Goal: Task Accomplishment & Management: Manage account settings

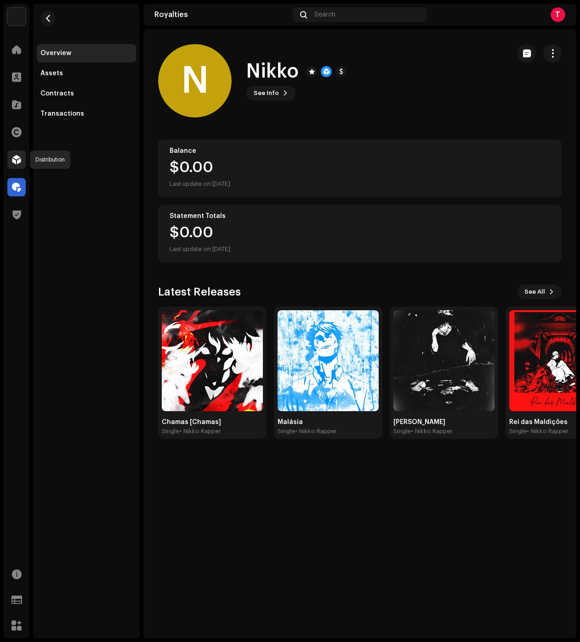
click at [12, 163] on span at bounding box center [16, 159] width 9 height 7
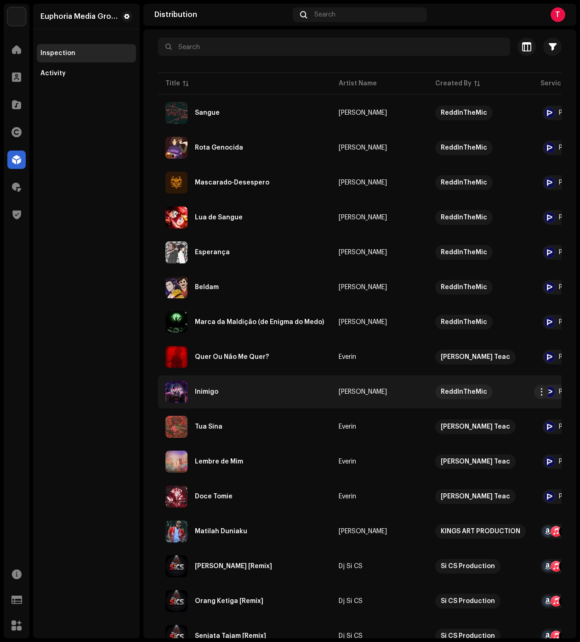
scroll to position [92, 0]
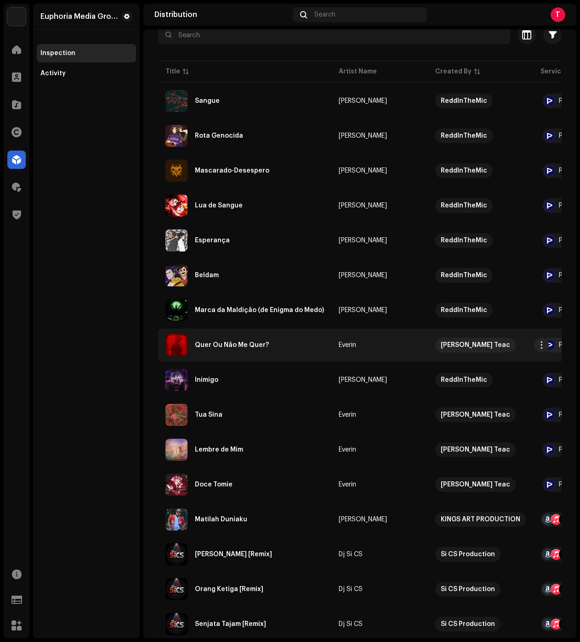
drag, startPoint x: 340, startPoint y: 367, endPoint x: 386, endPoint y: 359, distance: 46.1
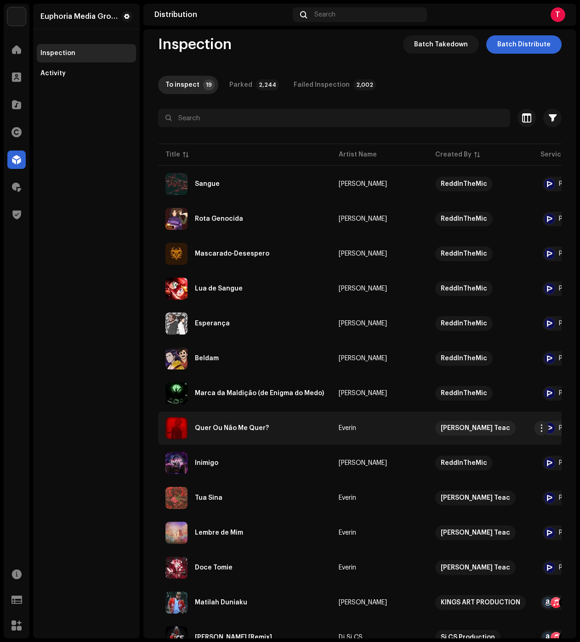
scroll to position [0, 0]
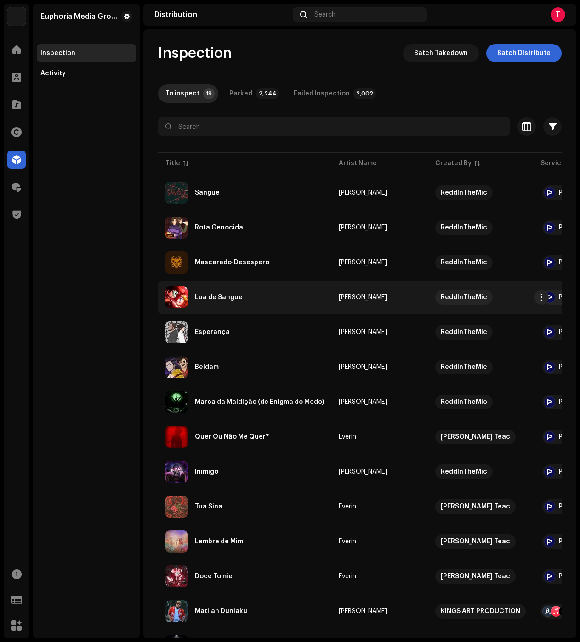
click at [239, 293] on div "Lua de Sangue" at bounding box center [244, 298] width 158 height 22
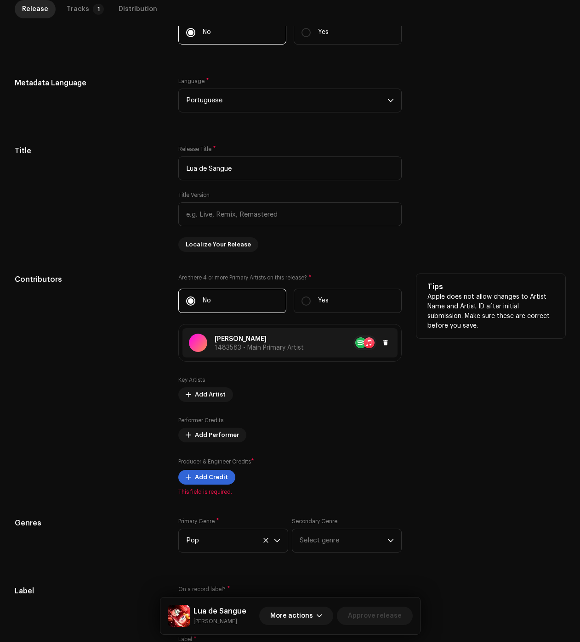
scroll to position [276, 0]
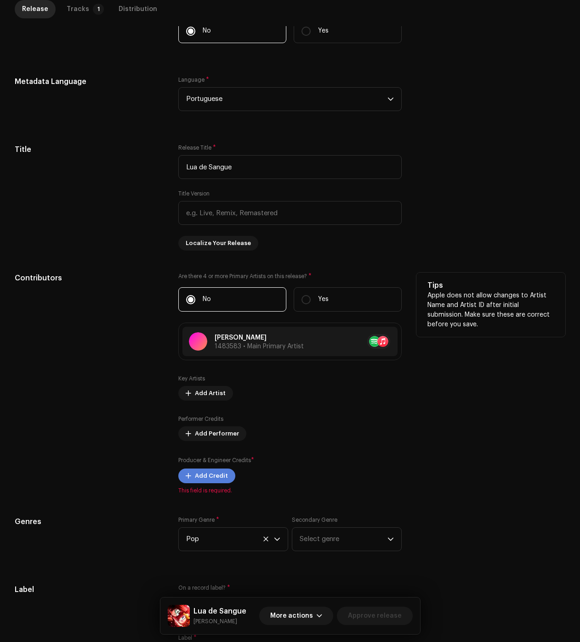
click at [220, 478] on span "Add Credit" at bounding box center [211, 476] width 33 height 18
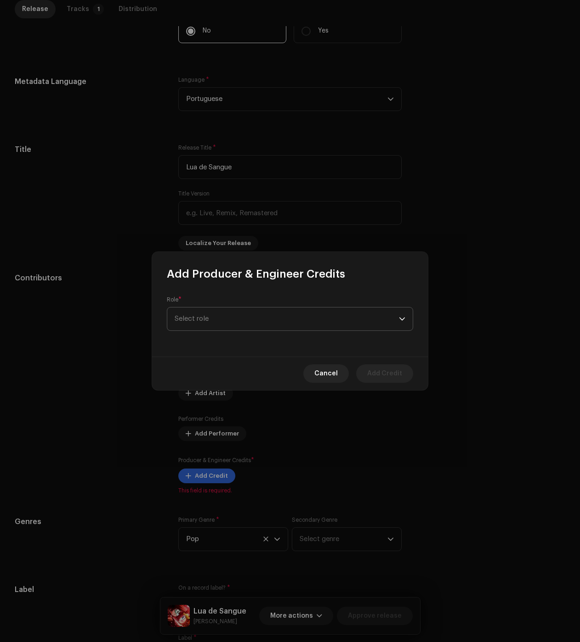
click at [237, 323] on span "Select role" at bounding box center [286, 319] width 224 height 23
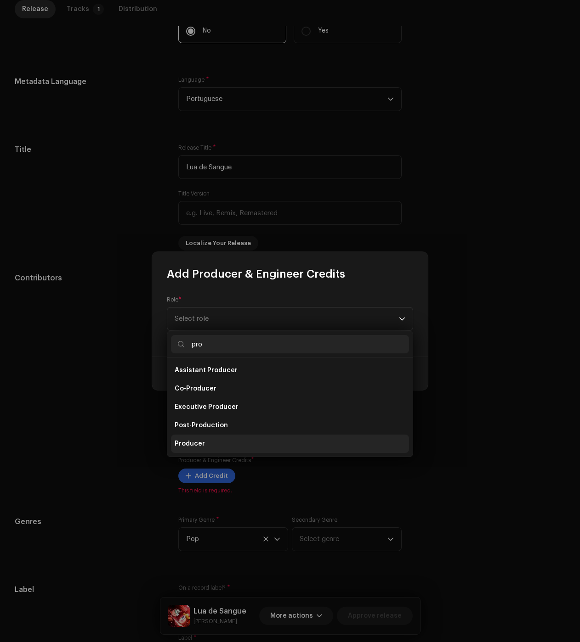
type input "pro"
drag, startPoint x: 200, startPoint y: 444, endPoint x: 199, endPoint y: 429, distance: 14.7
click at [200, 444] on span "Producer" at bounding box center [189, 443] width 30 height 9
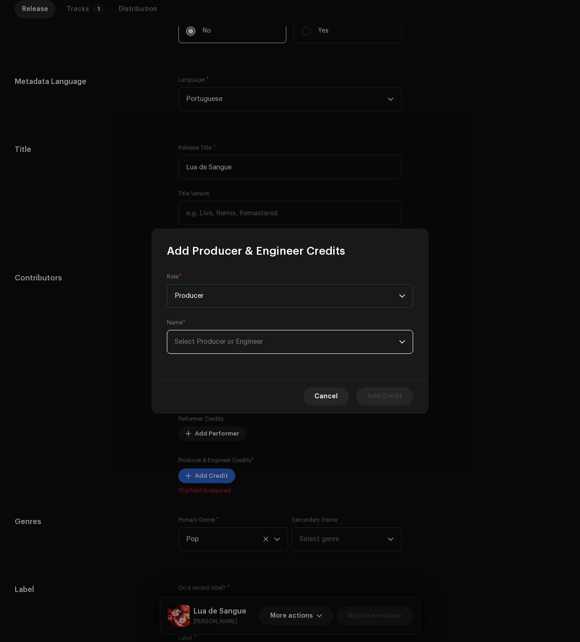
click at [204, 333] on span "Select Producer or Engineer" at bounding box center [286, 342] width 224 height 23
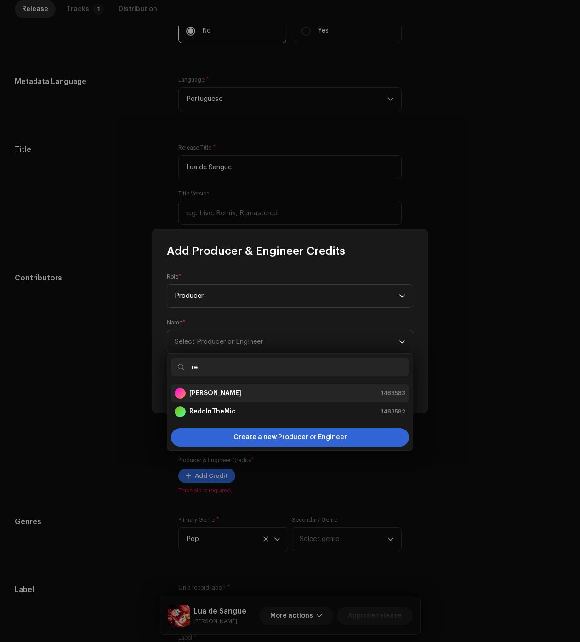
type input "re"
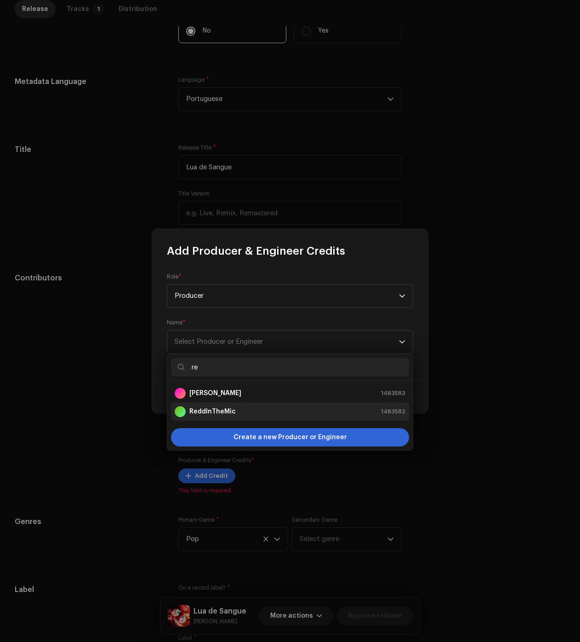
drag, startPoint x: 210, startPoint y: 396, endPoint x: 225, endPoint y: 402, distance: 16.6
click at [210, 396] on div "[PERSON_NAME] 1483583" at bounding box center [289, 393] width 231 height 11
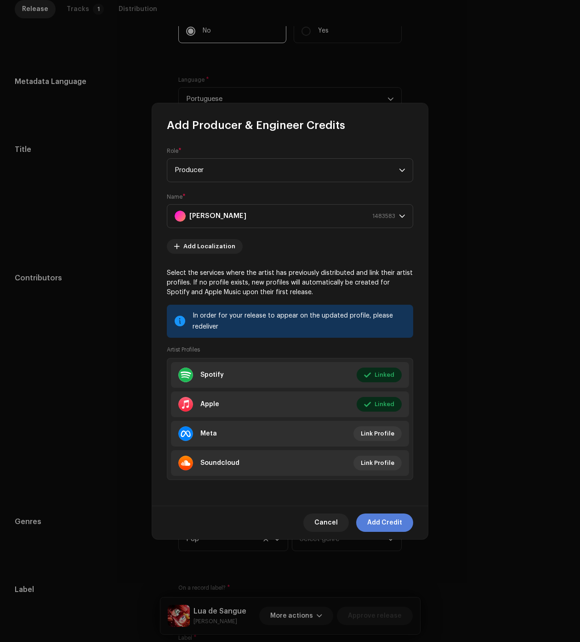
click at [388, 523] on span "Add Credit" at bounding box center [384, 523] width 35 height 18
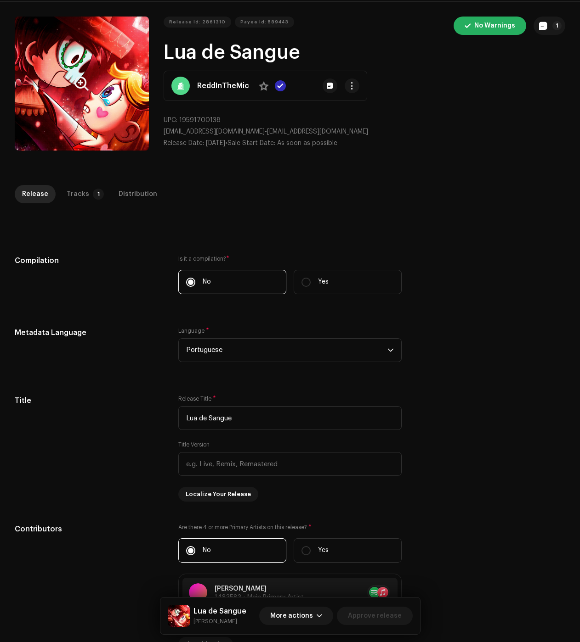
scroll to position [0, 0]
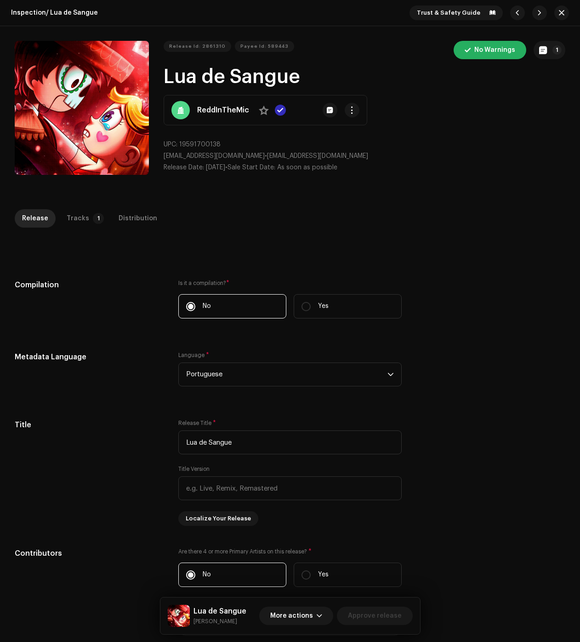
drag, startPoint x: 75, startPoint y: 219, endPoint x: 87, endPoint y: 232, distance: 17.2
click at [75, 219] on div "Tracks" at bounding box center [78, 218] width 23 height 18
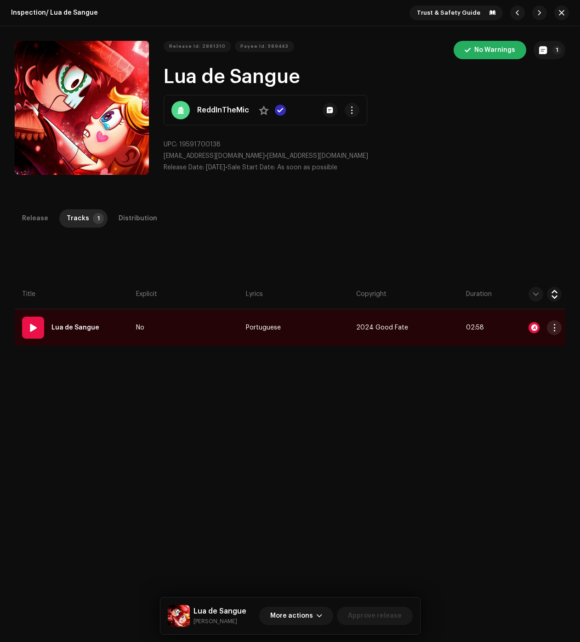
drag, startPoint x: 545, startPoint y: 327, endPoint x: 544, endPoint y: 338, distance: 11.1
click at [546, 327] on button "button" at bounding box center [553, 328] width 15 height 15
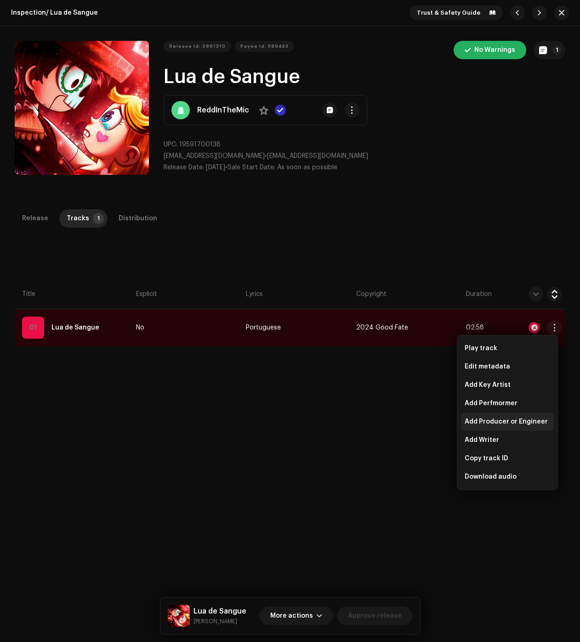
click at [492, 419] on span "Add Producer or Engineer" at bounding box center [505, 421] width 83 height 7
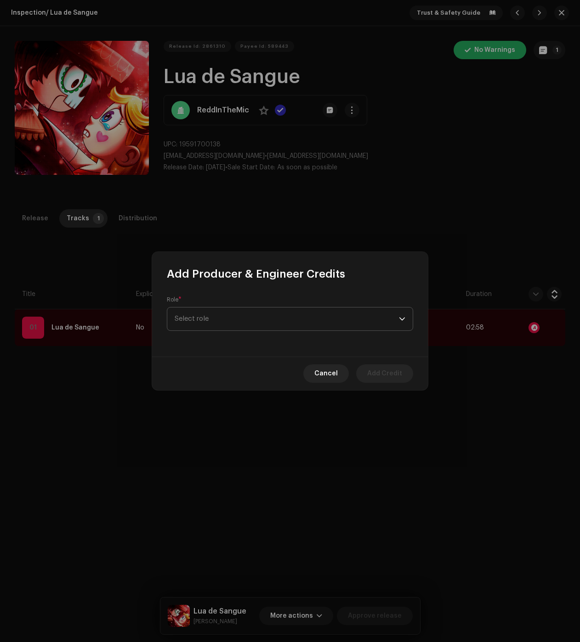
click at [226, 320] on span "Select role" at bounding box center [286, 319] width 224 height 23
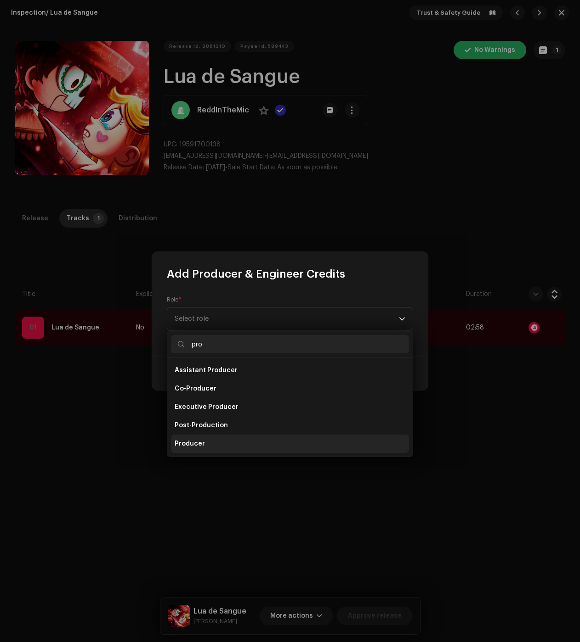
type input "pro"
click at [200, 450] on li "Producer" at bounding box center [290, 444] width 238 height 18
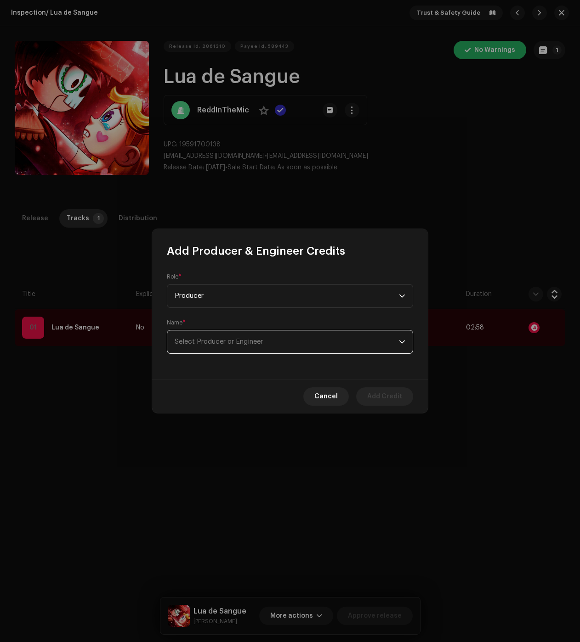
click at [200, 342] on span "Select Producer or Engineer" at bounding box center [218, 341] width 88 height 7
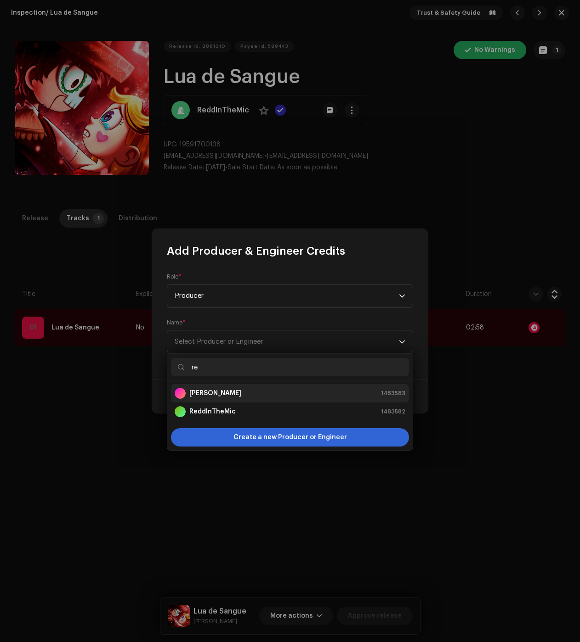
type input "re"
click at [203, 394] on strong "[PERSON_NAME]" at bounding box center [215, 393] width 52 height 9
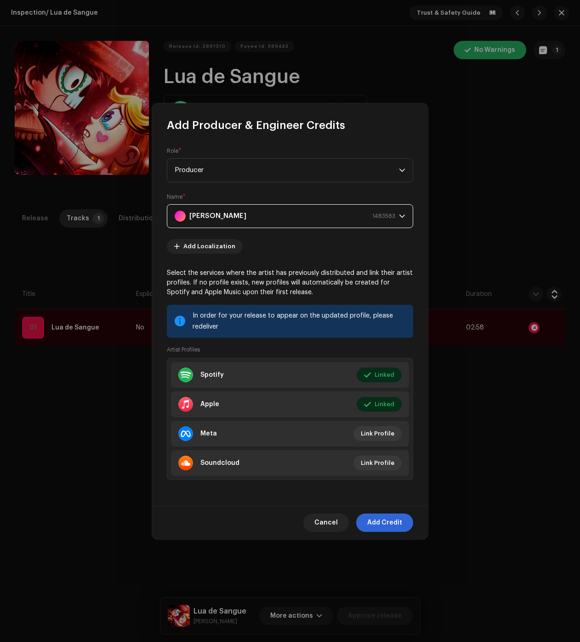
click at [393, 520] on span "Add Credit" at bounding box center [384, 523] width 35 height 18
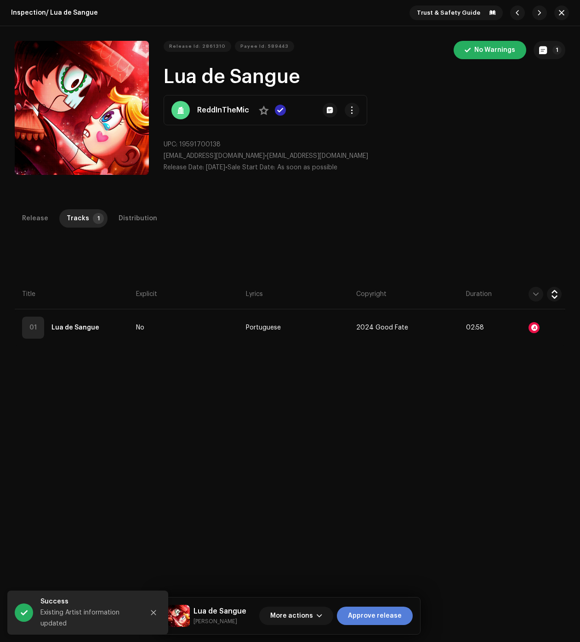
click at [367, 622] on span "Approve release" at bounding box center [375, 616] width 54 height 18
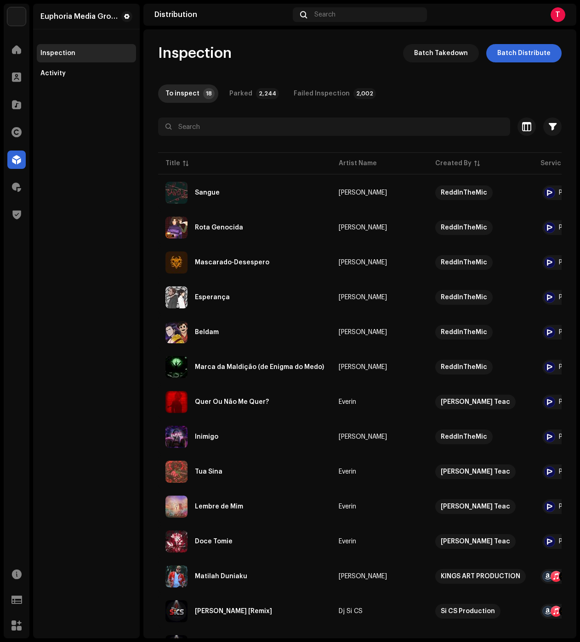
click at [114, 124] on div "Euphoria Media Group Inspection Activity" at bounding box center [86, 321] width 107 height 635
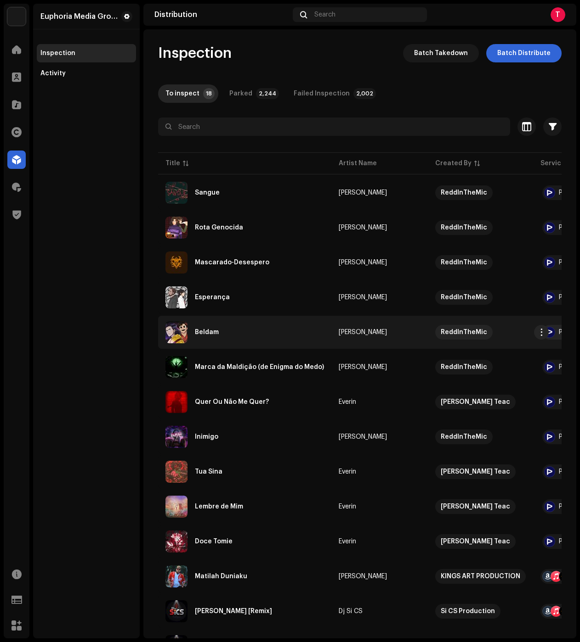
click at [253, 322] on div "Beldam" at bounding box center [244, 332] width 158 height 22
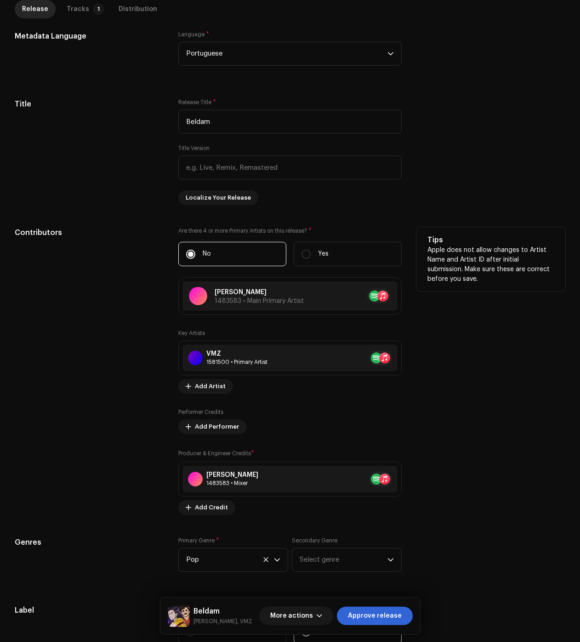
scroll to position [321, 0]
click at [214, 506] on span "Add Credit" at bounding box center [211, 507] width 33 height 18
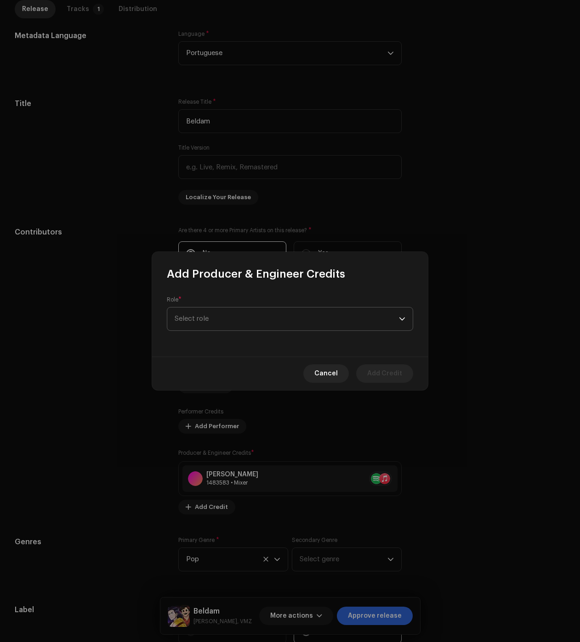
click at [257, 321] on span "Select role" at bounding box center [286, 319] width 224 height 23
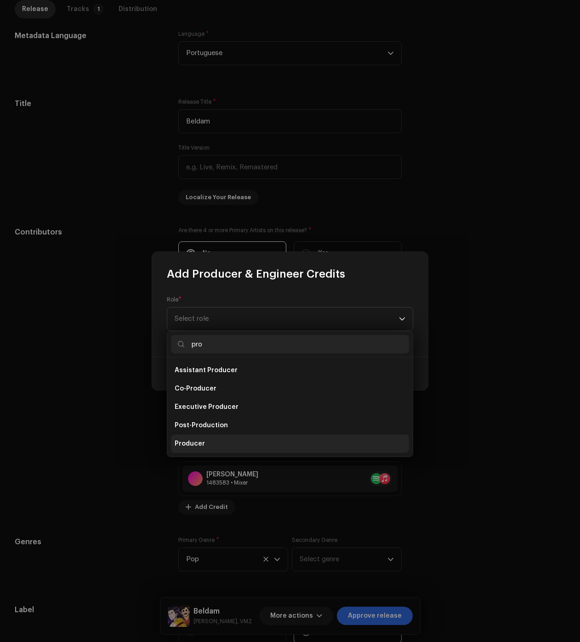
type input "pro"
click at [220, 441] on li "Producer" at bounding box center [290, 444] width 238 height 18
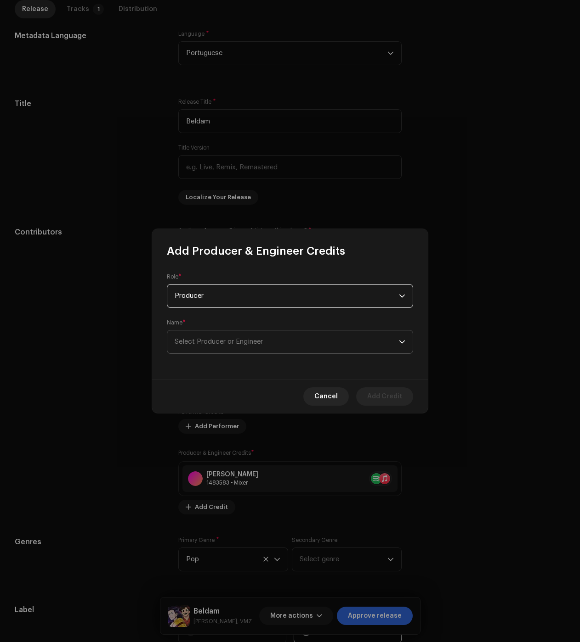
click at [225, 345] on span "Select Producer or Engineer" at bounding box center [286, 342] width 224 height 23
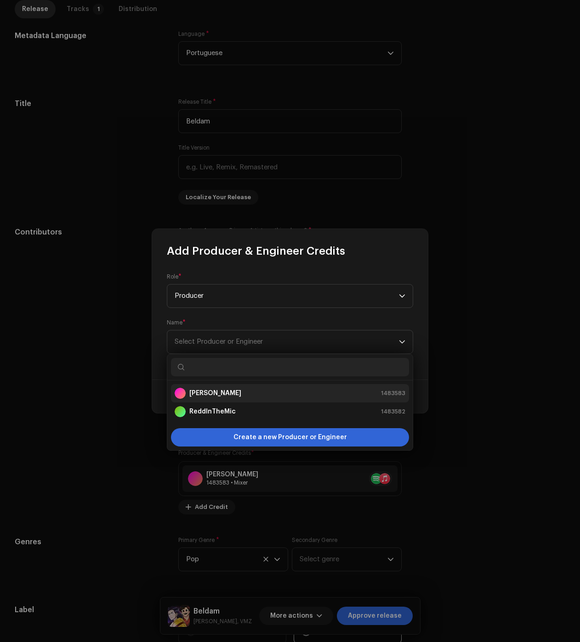
click at [190, 395] on strong "[PERSON_NAME]" at bounding box center [215, 393] width 52 height 9
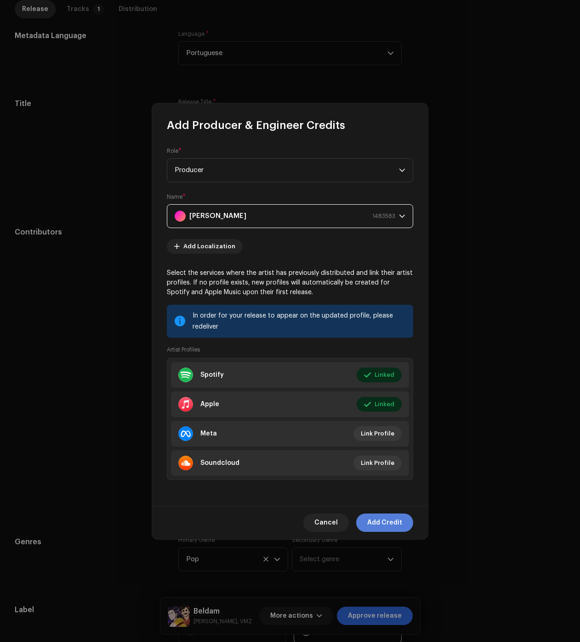
click at [381, 521] on span "Add Credit" at bounding box center [384, 523] width 35 height 18
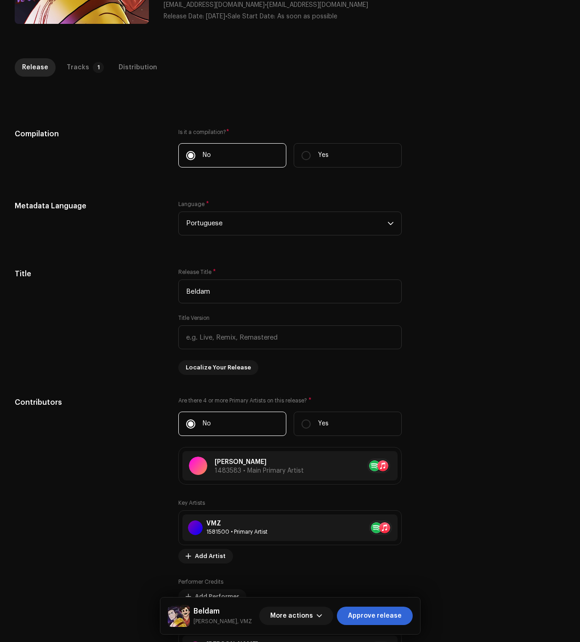
scroll to position [138, 0]
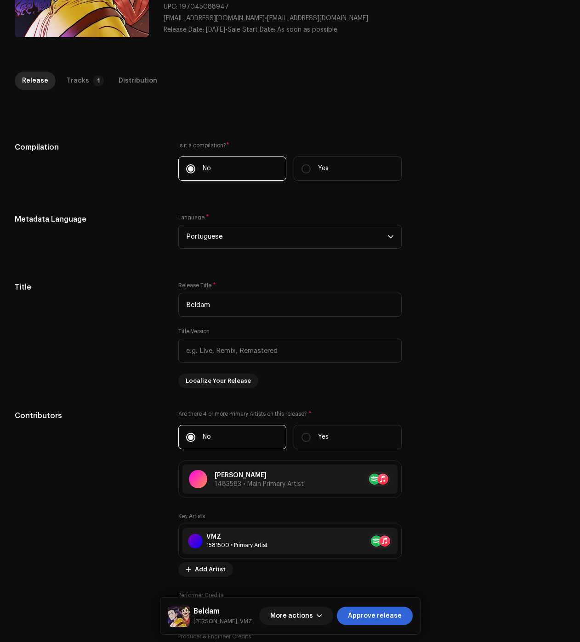
drag, startPoint x: 81, startPoint y: 75, endPoint x: 247, endPoint y: 153, distance: 183.2
click at [81, 75] on div "Tracks" at bounding box center [78, 81] width 23 height 18
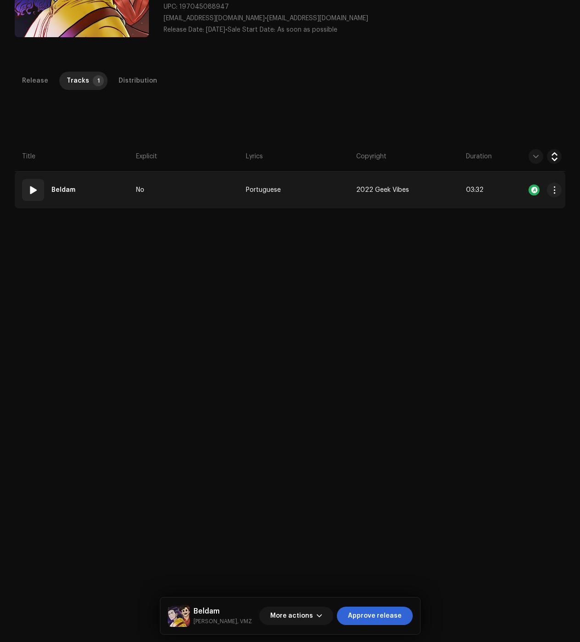
drag, startPoint x: 552, startPoint y: 192, endPoint x: 543, endPoint y: 203, distance: 13.3
click at [552, 192] on span "button" at bounding box center [554, 189] width 7 height 7
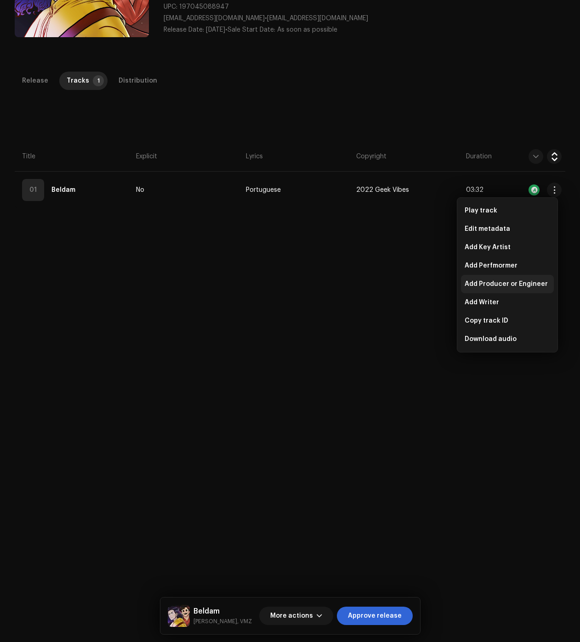
click at [491, 287] on span "Add Producer or Engineer" at bounding box center [505, 284] width 83 height 7
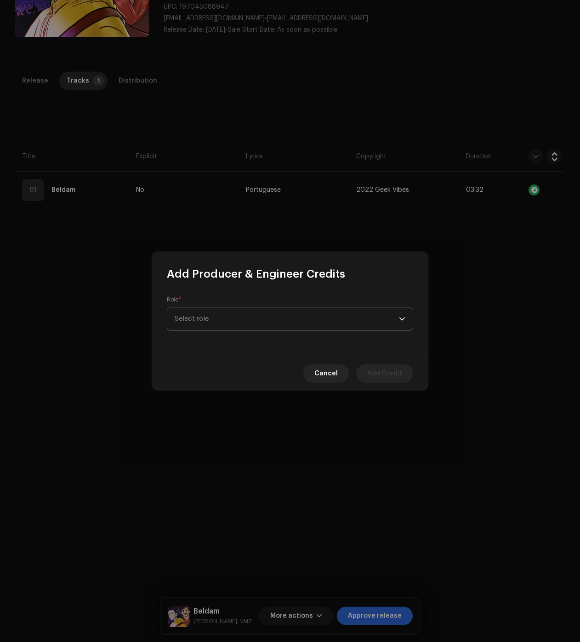
click at [336, 310] on span "Select role" at bounding box center [286, 319] width 224 height 23
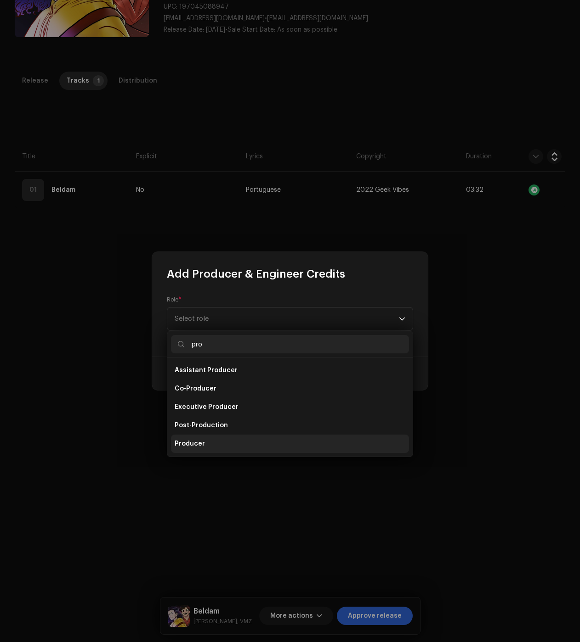
type input "pro"
click at [263, 445] on li "Producer" at bounding box center [290, 444] width 238 height 18
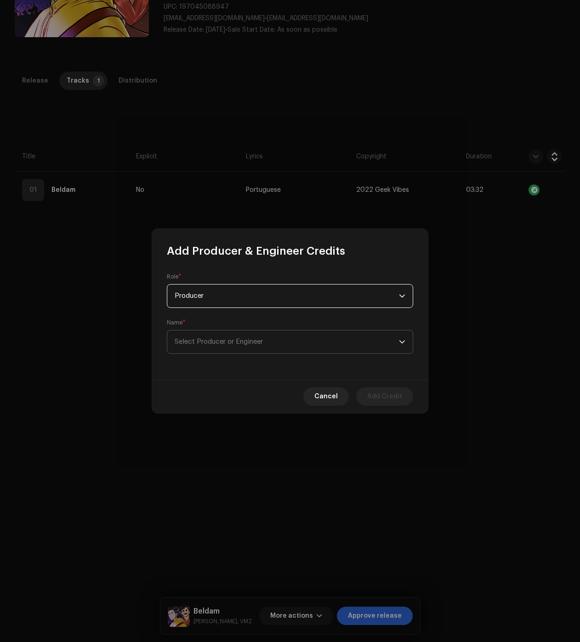
click at [228, 340] on span "Select Producer or Engineer" at bounding box center [218, 341] width 88 height 7
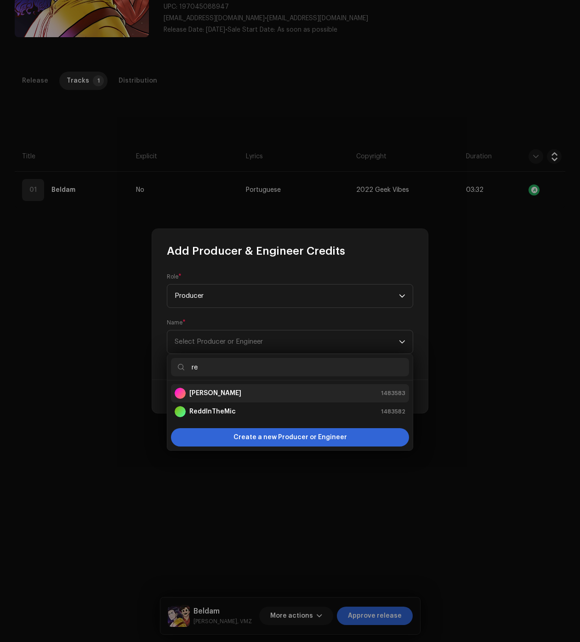
type input "re"
click at [208, 388] on div "[PERSON_NAME] 1483583" at bounding box center [289, 393] width 231 height 11
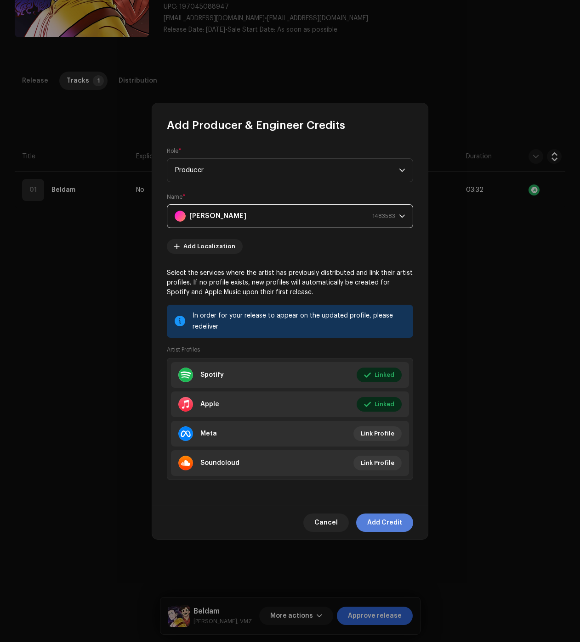
click at [391, 522] on span "Add Credit" at bounding box center [384, 523] width 35 height 18
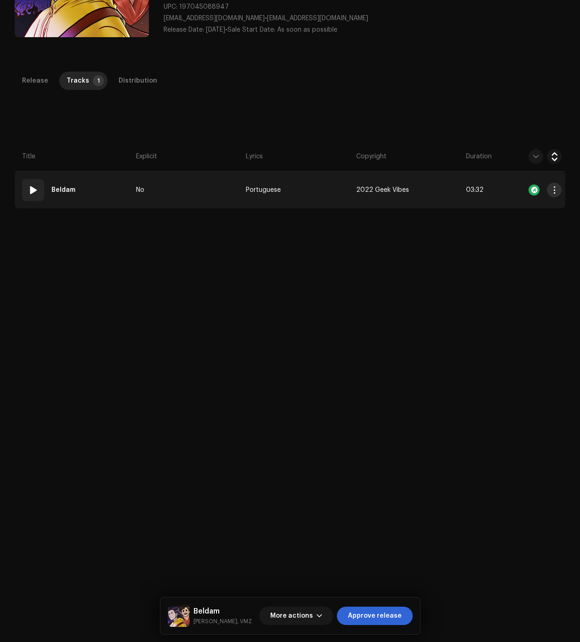
click at [546, 188] on button "button" at bounding box center [553, 190] width 15 height 15
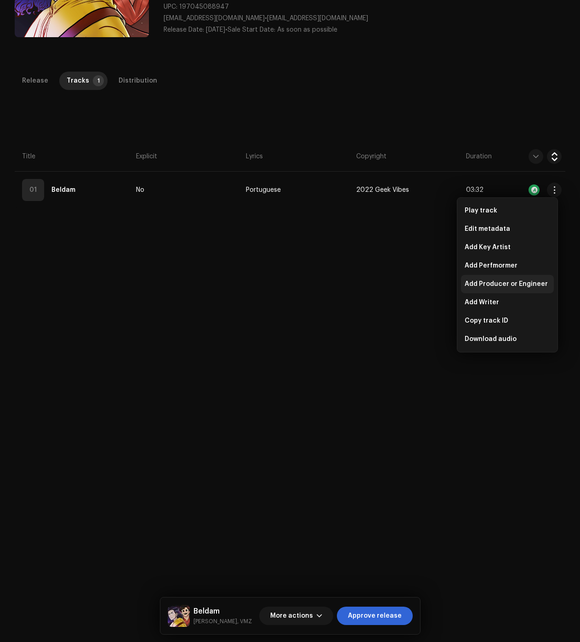
click at [503, 289] on div "Add Producer or Engineer" at bounding box center [507, 284] width 93 height 18
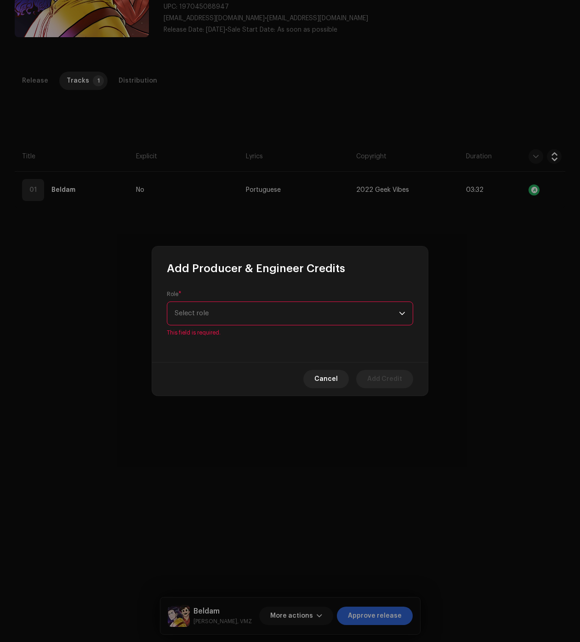
click at [208, 313] on span "Select role" at bounding box center [286, 313] width 224 height 23
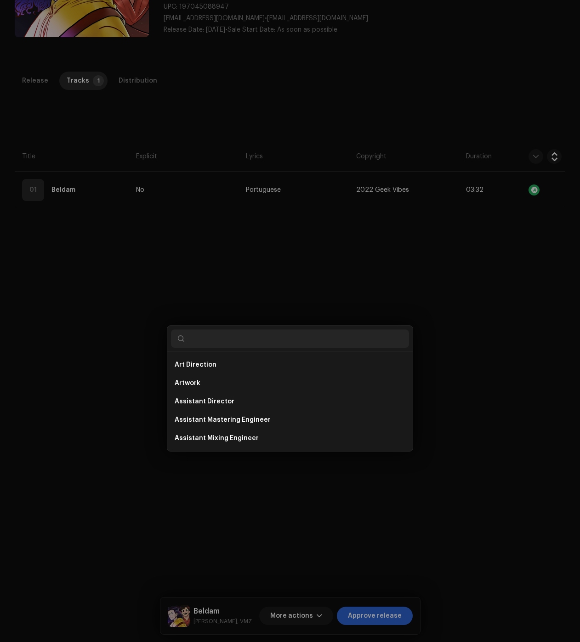
drag, startPoint x: 104, startPoint y: 327, endPoint x: 118, endPoint y: 328, distance: 14.2
click at [104, 327] on div "Add Producer & Engineer Credits Role * Select role This field is required. Canc…" at bounding box center [290, 321] width 580 height 642
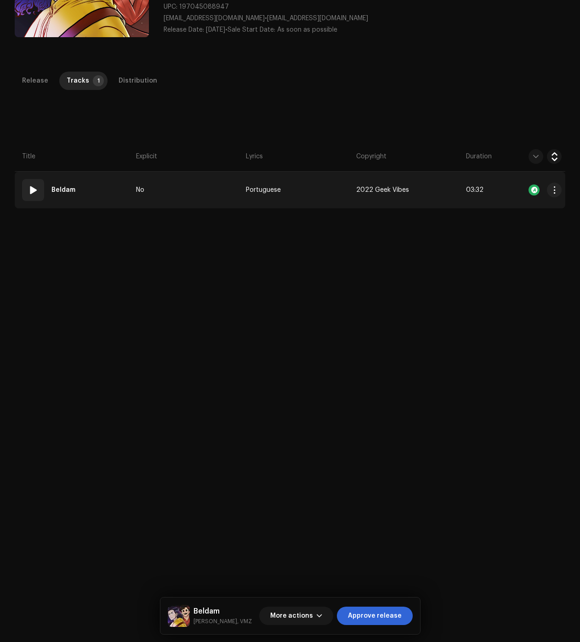
drag, startPoint x: 550, startPoint y: 186, endPoint x: 542, endPoint y: 193, distance: 10.1
click at [551, 186] on span "button" at bounding box center [554, 189] width 7 height 7
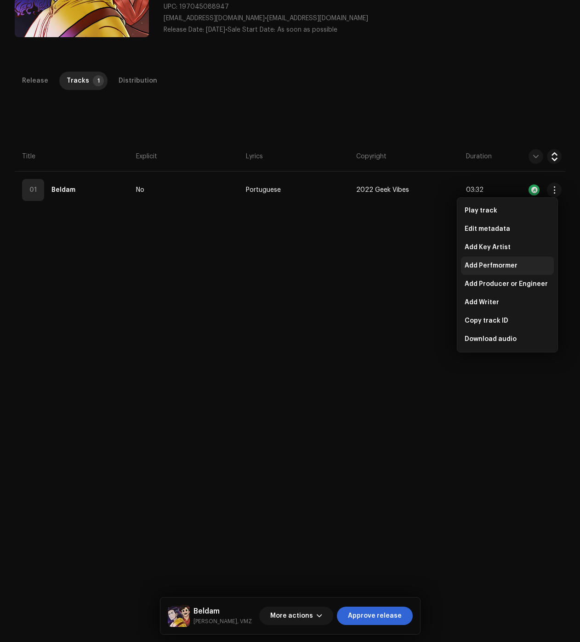
click at [496, 265] on span "Add Perfmormer" at bounding box center [490, 265] width 53 height 7
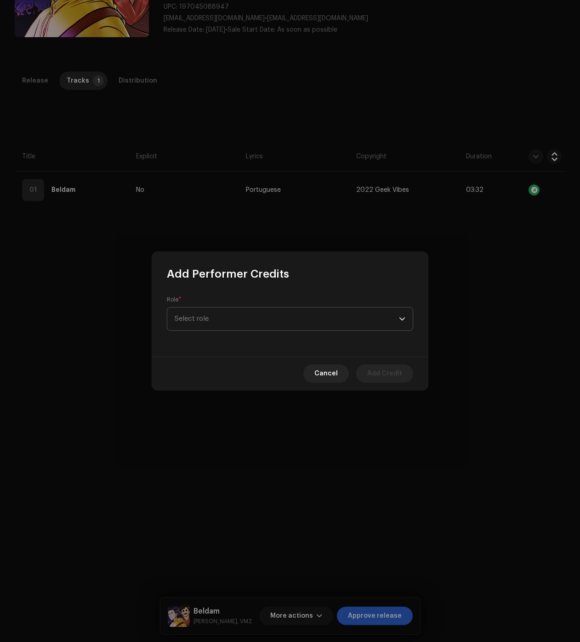
click at [251, 313] on span "Select role" at bounding box center [286, 319] width 224 height 23
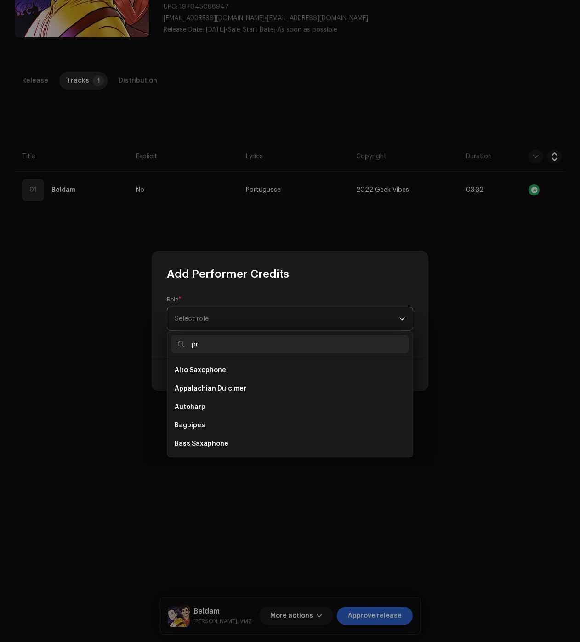
type input "pro"
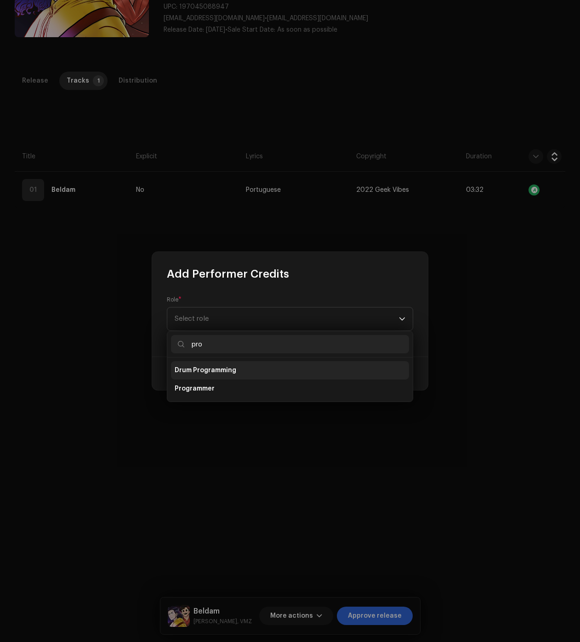
type input "prod"
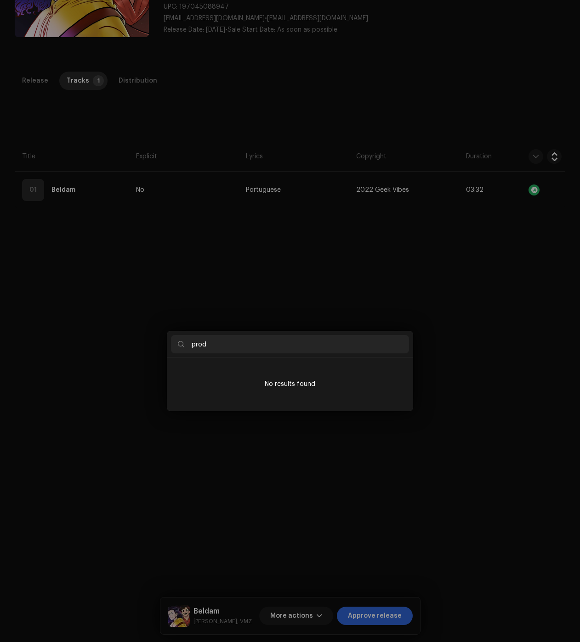
drag, startPoint x: 64, startPoint y: 331, endPoint x: 131, endPoint y: 302, distance: 73.2
click at [64, 331] on div "Add Performer Credits Role * Select role Cancel Add Credit" at bounding box center [290, 321] width 580 height 642
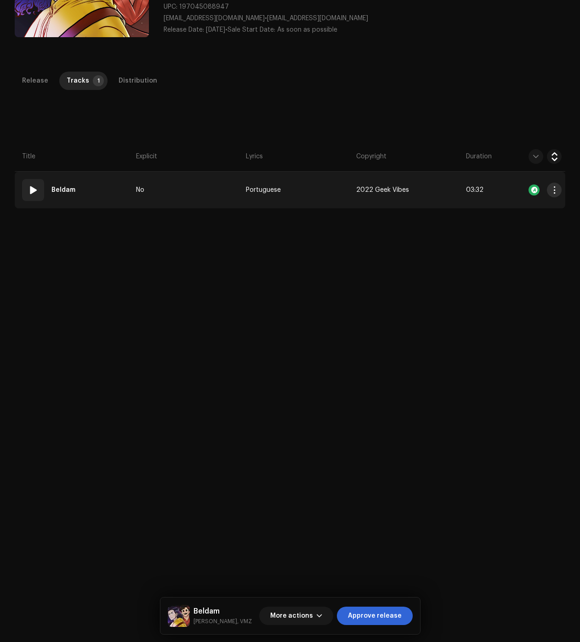
click at [551, 193] on span "button" at bounding box center [554, 189] width 7 height 7
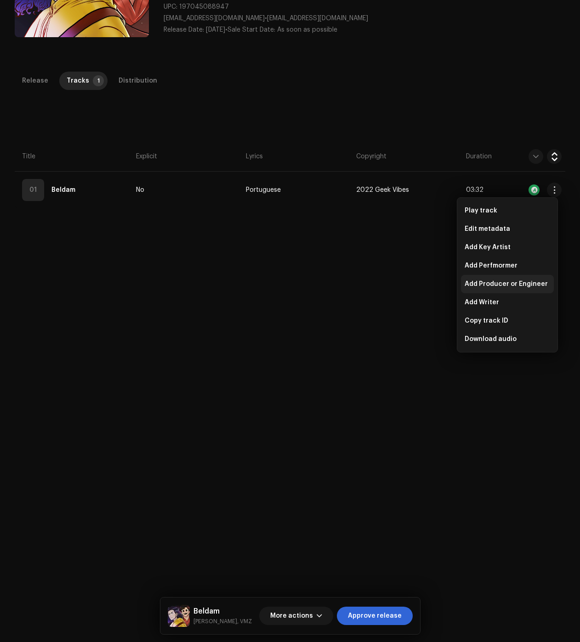
click at [497, 286] on span "Add Producer or Engineer" at bounding box center [505, 284] width 83 height 7
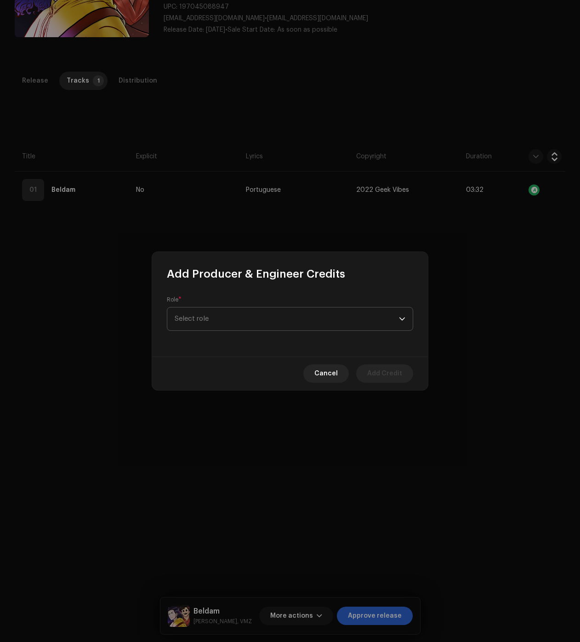
click at [334, 318] on span "Select role" at bounding box center [286, 319] width 224 height 23
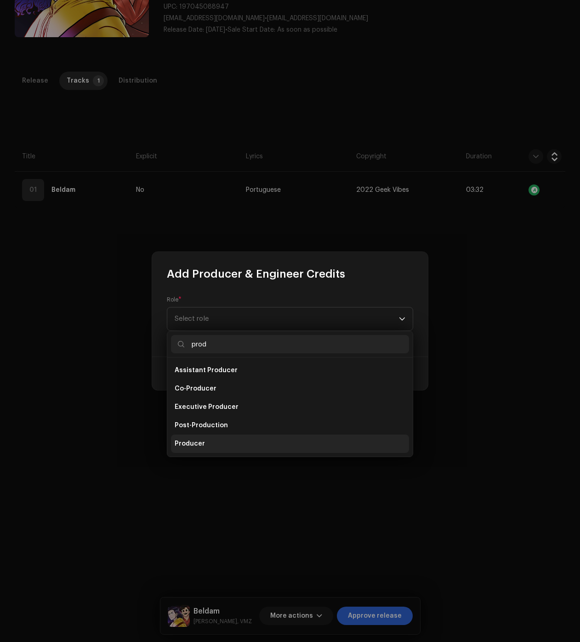
type input "prod"
click at [197, 447] on span "Producer" at bounding box center [189, 443] width 30 height 9
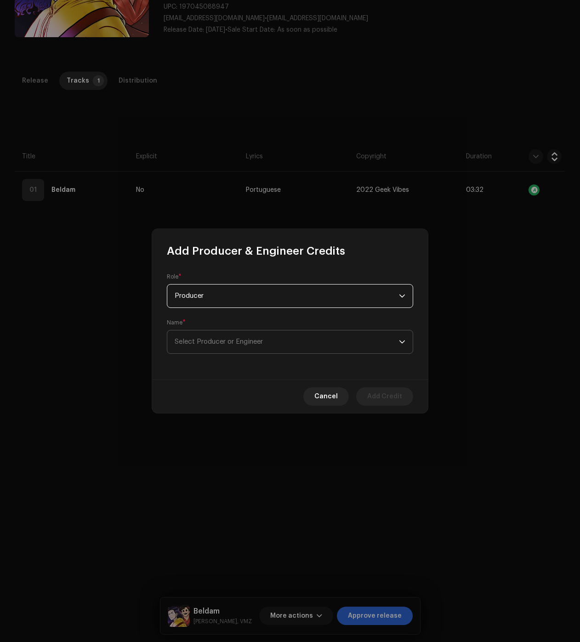
click at [218, 338] on span "Select Producer or Engineer" at bounding box center [286, 342] width 224 height 23
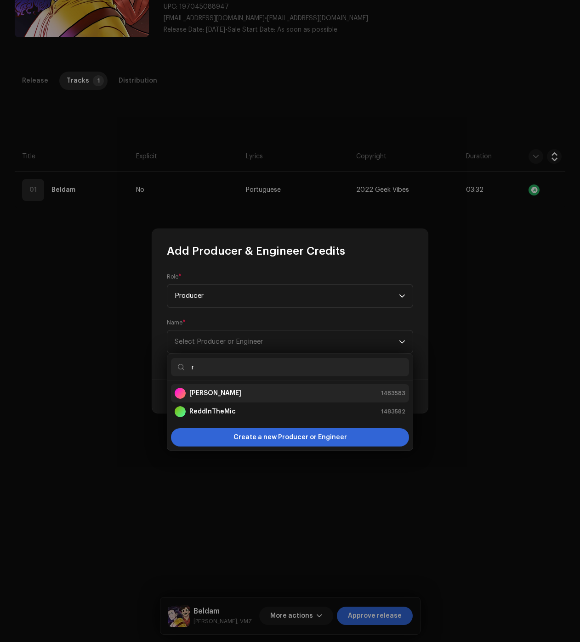
type input "r"
click at [212, 392] on div "[PERSON_NAME] 1483583" at bounding box center [289, 393] width 231 height 11
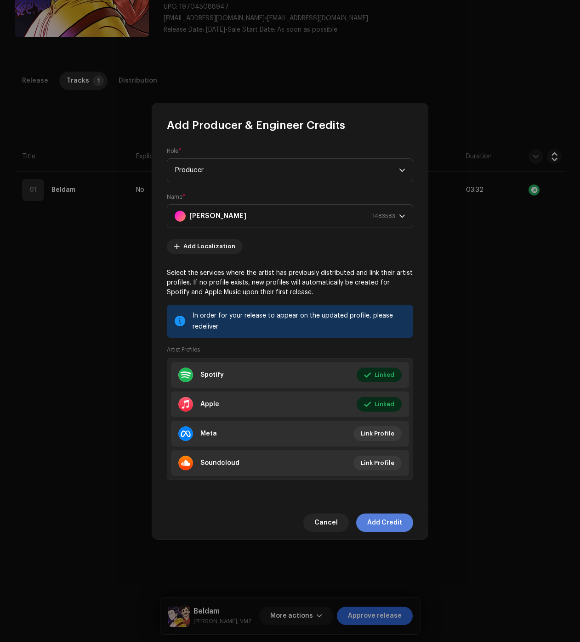
click at [392, 525] on span "Add Credit" at bounding box center [384, 523] width 35 height 18
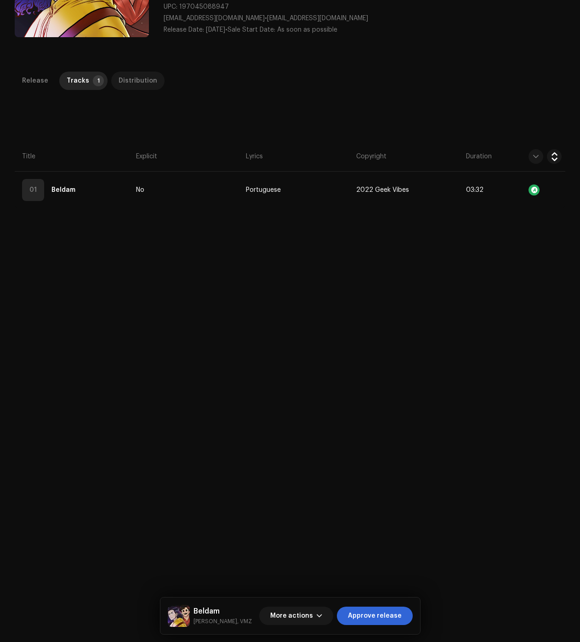
drag, startPoint x: 132, startPoint y: 77, endPoint x: 136, endPoint y: 88, distance: 11.6
click at [132, 77] on div "Distribution" at bounding box center [137, 81] width 39 height 18
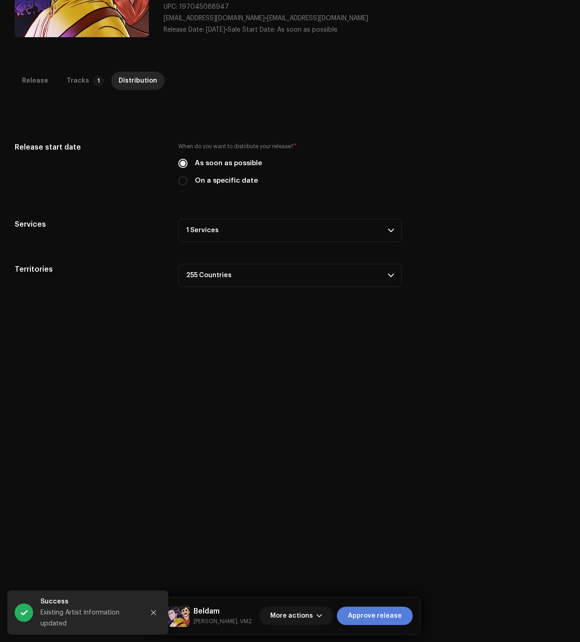
drag, startPoint x: 396, startPoint y: 604, endPoint x: 393, endPoint y: 613, distance: 9.9
click at [396, 605] on div "Beldam [PERSON_NAME], VMZ More actions Approve release" at bounding box center [289, 616] width 259 height 37
click at [393, 613] on span "Approve release" at bounding box center [375, 616] width 54 height 18
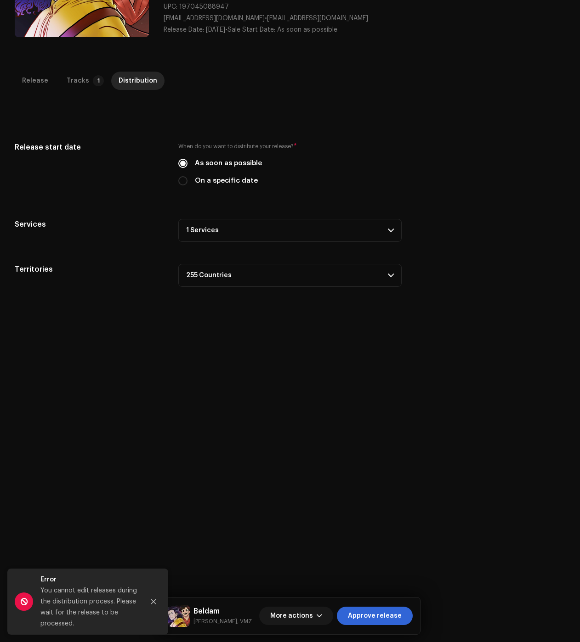
click at [81, 134] on div "Release Tracks 1 Distribution Compilation Is it a compilation? * No Yes Metadat…" at bounding box center [290, 371] width 580 height 598
click at [219, 235] on p-accordion-header "1 Services" at bounding box center [289, 230] width 223 height 23
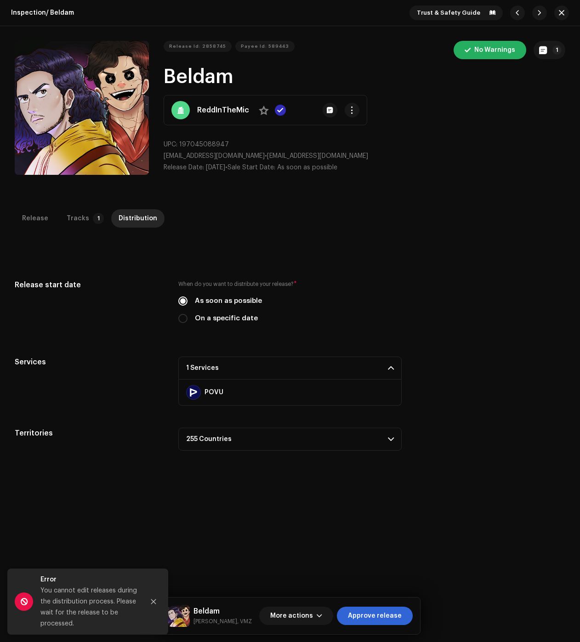
click at [557, 23] on div "Inspection / Beldam Trust & Safety Guide" at bounding box center [290, 13] width 580 height 26
click at [558, 16] on span "button" at bounding box center [561, 12] width 6 height 7
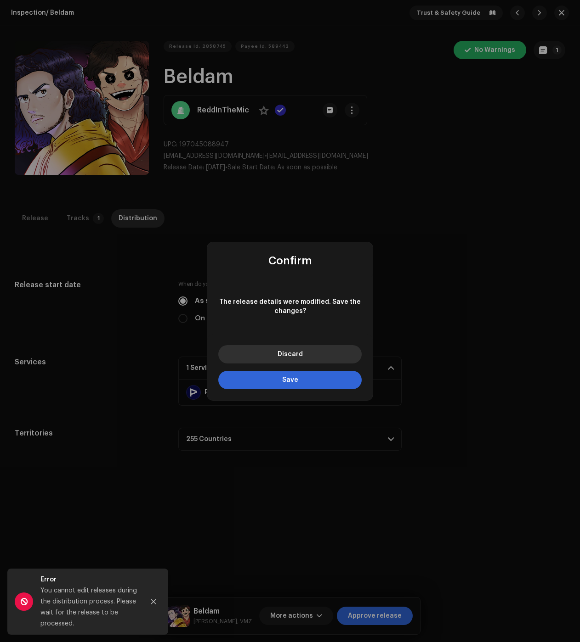
click at [306, 351] on button "Discard" at bounding box center [289, 354] width 143 height 18
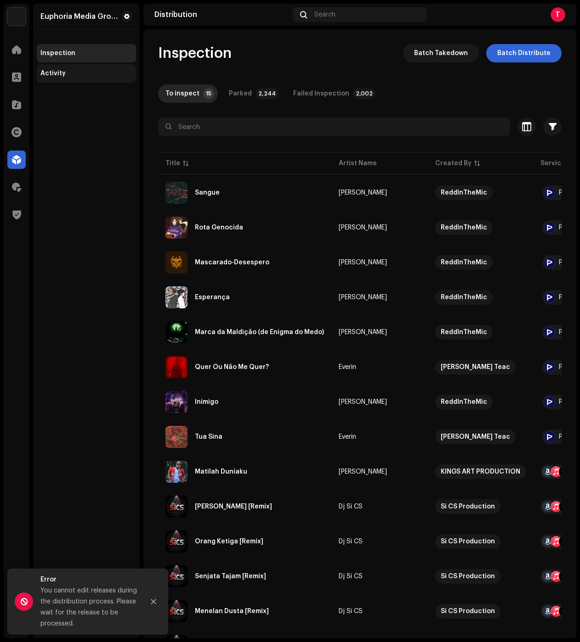
click at [45, 72] on div "Activity" at bounding box center [52, 73] width 25 height 7
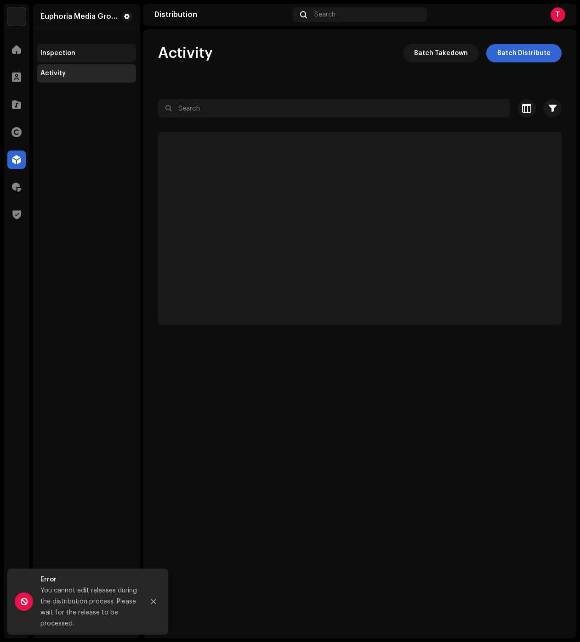
click at [70, 53] on div "Inspection" at bounding box center [57, 53] width 35 height 7
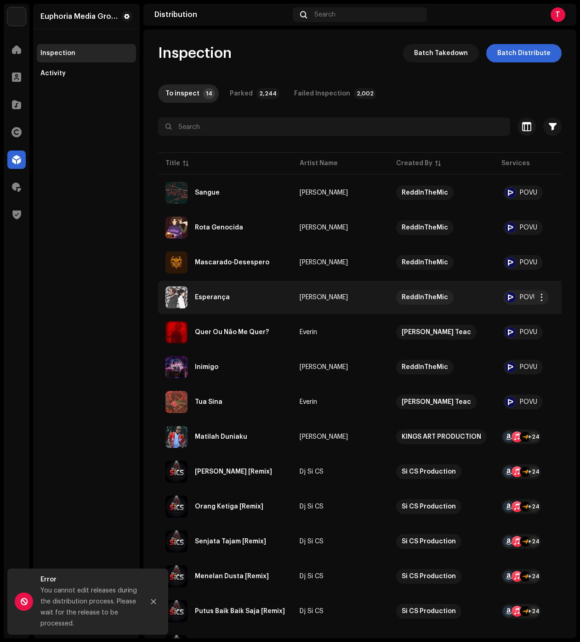
click at [252, 293] on div "Esperança" at bounding box center [224, 298] width 119 height 22
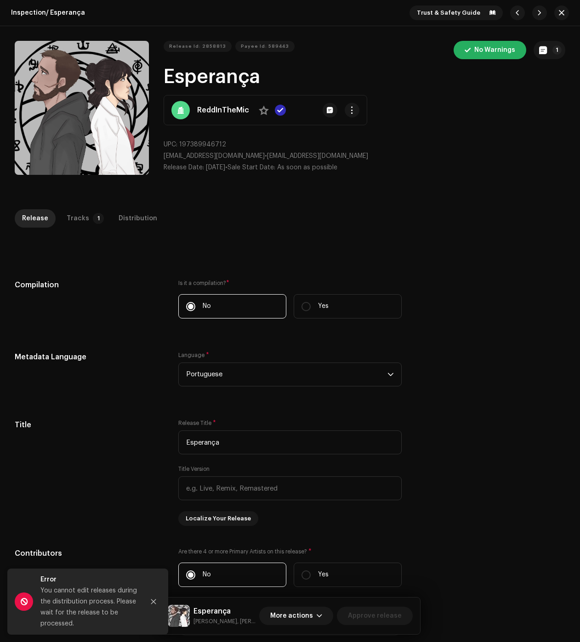
drag, startPoint x: 300, startPoint y: 60, endPoint x: 295, endPoint y: 65, distance: 6.5
click at [300, 61] on div "Release Id: 2858813 Payee Id: 589443 No Warnings 1 Esperança ReddInTheMic No UP…" at bounding box center [364, 110] width 402 height 139
drag, startPoint x: 79, startPoint y: 220, endPoint x: 101, endPoint y: 239, distance: 28.3
click at [80, 220] on div "Tracks" at bounding box center [78, 218] width 23 height 18
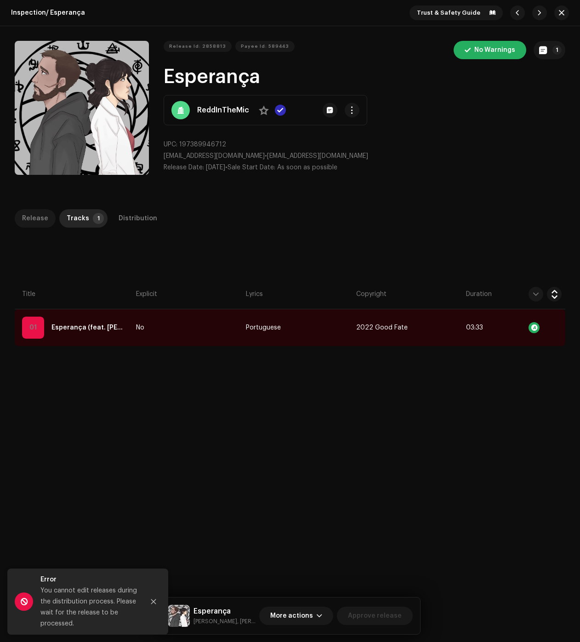
click at [31, 214] on div "Release" at bounding box center [35, 218] width 26 height 18
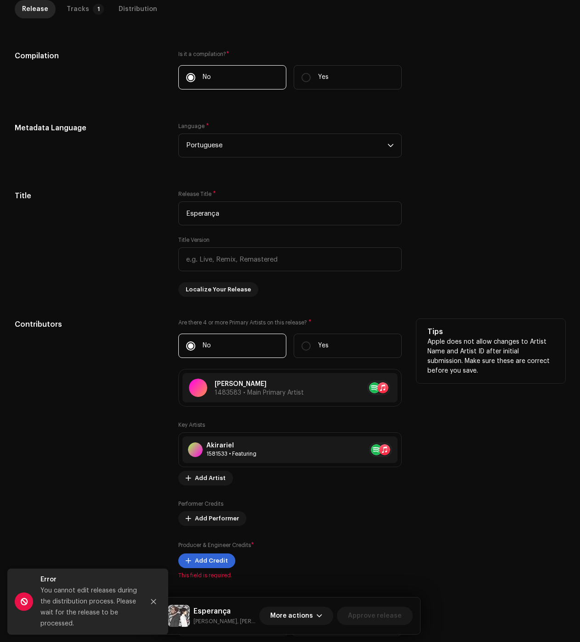
scroll to position [230, 0]
click at [214, 565] on span "Add Credit" at bounding box center [211, 561] width 33 height 18
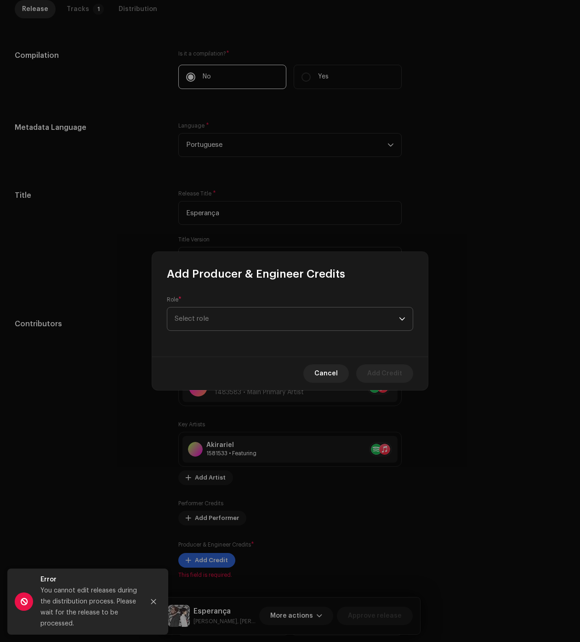
click at [254, 319] on span "Select role" at bounding box center [286, 319] width 224 height 23
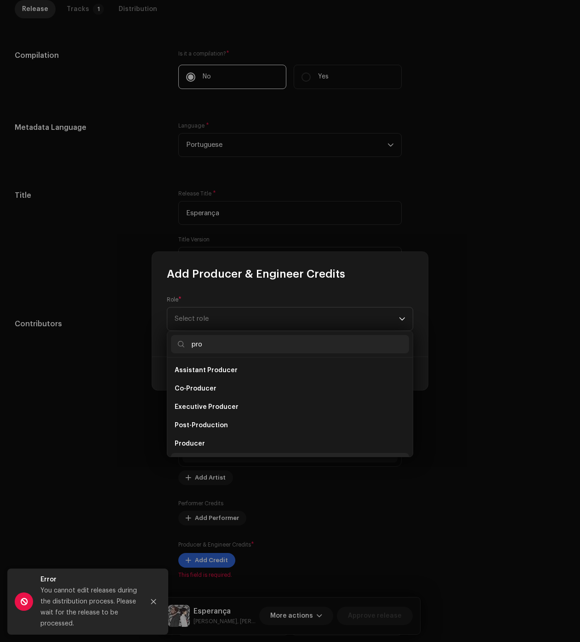
scroll to position [15, 0]
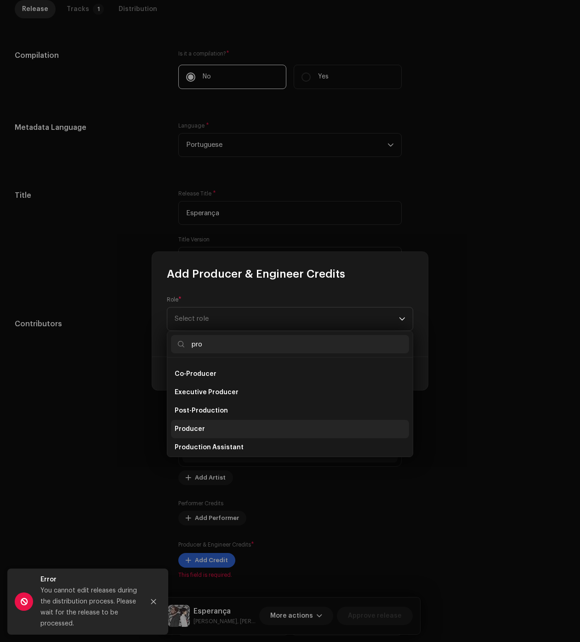
type input "pro"
drag, startPoint x: 218, startPoint y: 426, endPoint x: 219, endPoint y: 402, distance: 23.5
click at [218, 426] on li "Producer" at bounding box center [290, 429] width 238 height 18
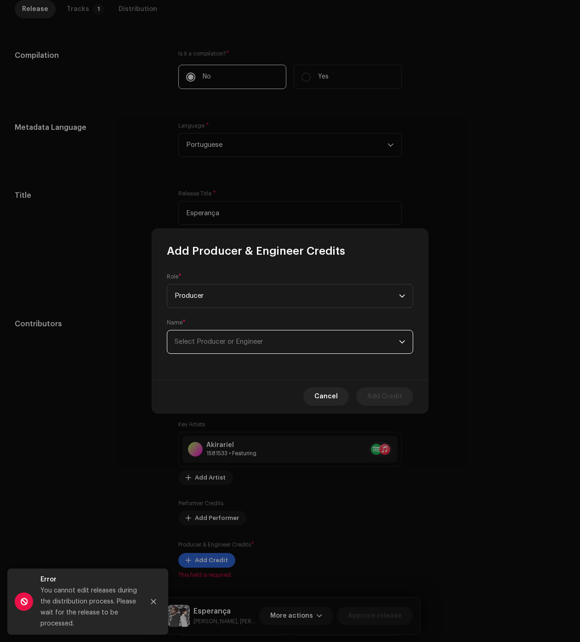
click at [218, 343] on span "Select Producer or Engineer" at bounding box center [218, 341] width 88 height 7
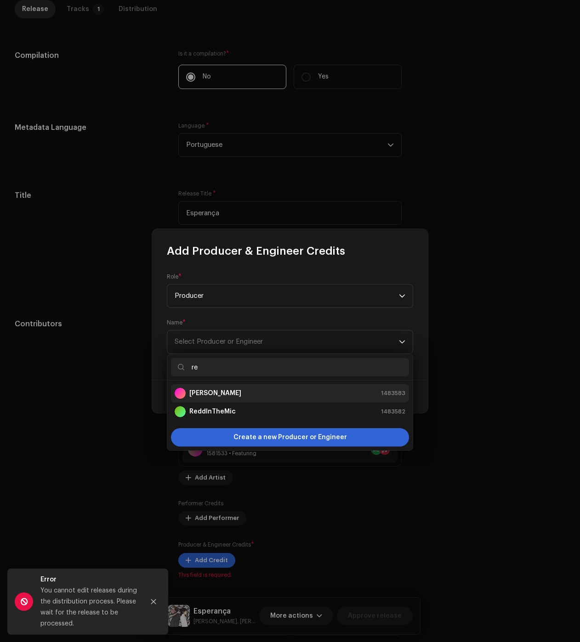
type input "re"
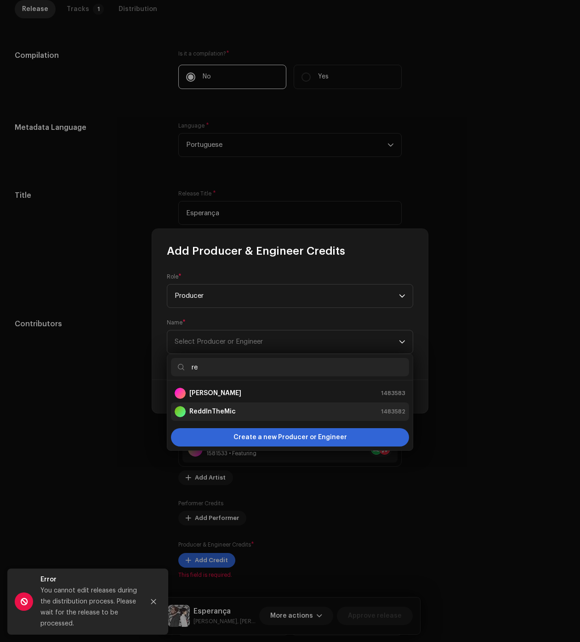
click at [207, 399] on li "[PERSON_NAME] 1483583" at bounding box center [290, 393] width 238 height 18
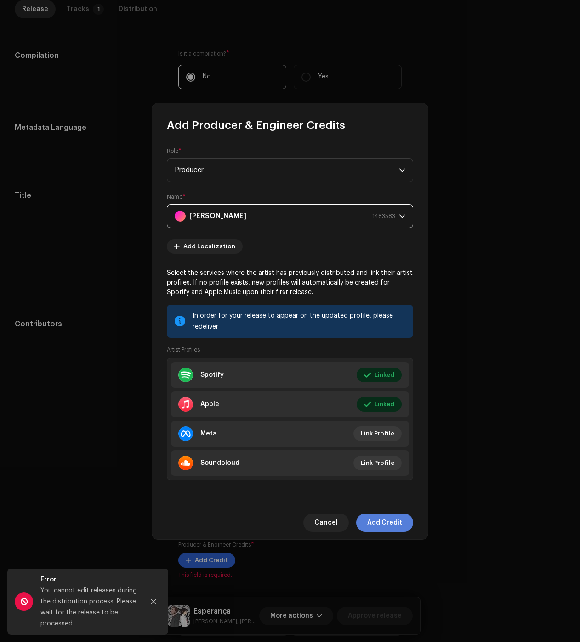
click at [386, 523] on span "Add Credit" at bounding box center [384, 523] width 35 height 18
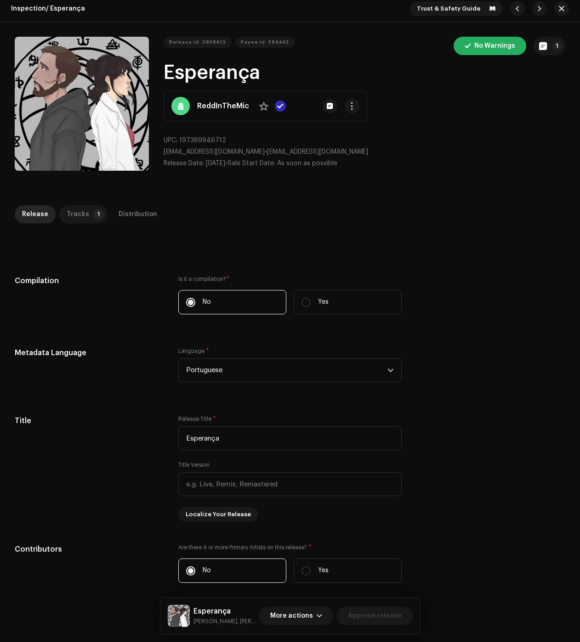
scroll to position [0, 0]
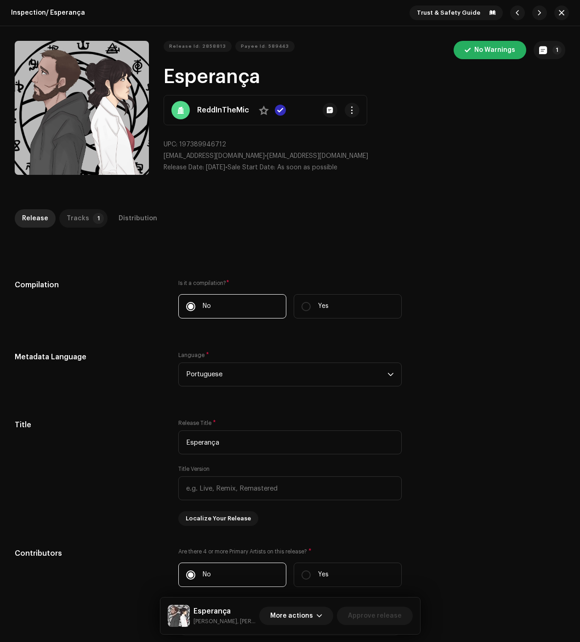
click at [77, 217] on div "Tracks" at bounding box center [78, 218] width 23 height 18
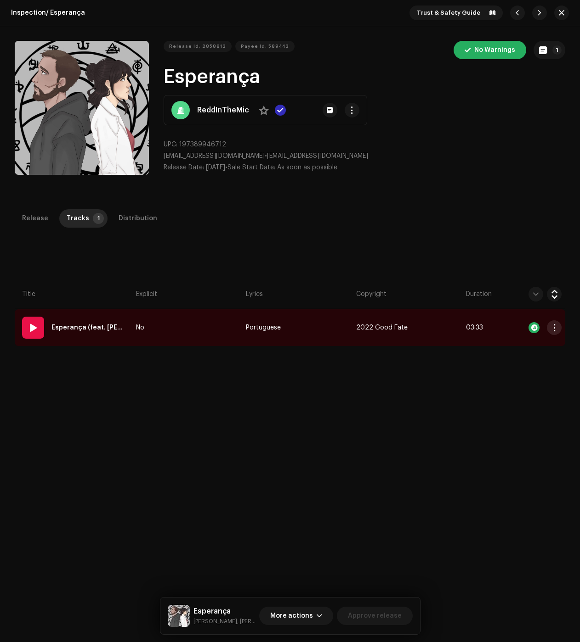
click at [546, 326] on button "button" at bounding box center [553, 328] width 15 height 15
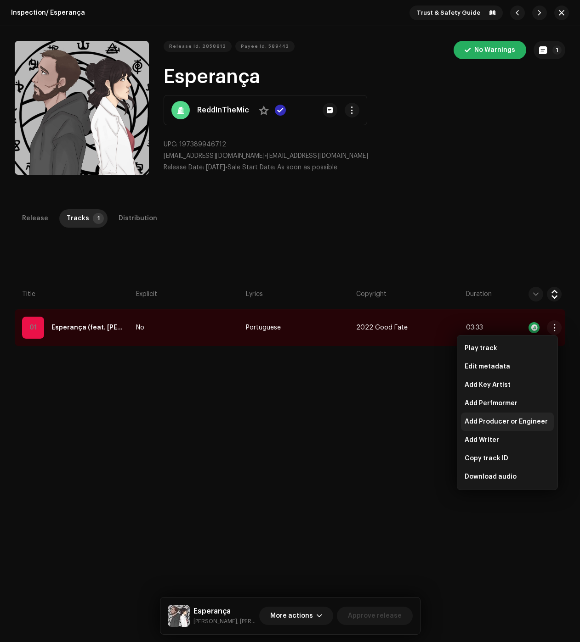
click at [496, 417] on div "Add Producer or Engineer" at bounding box center [507, 422] width 93 height 18
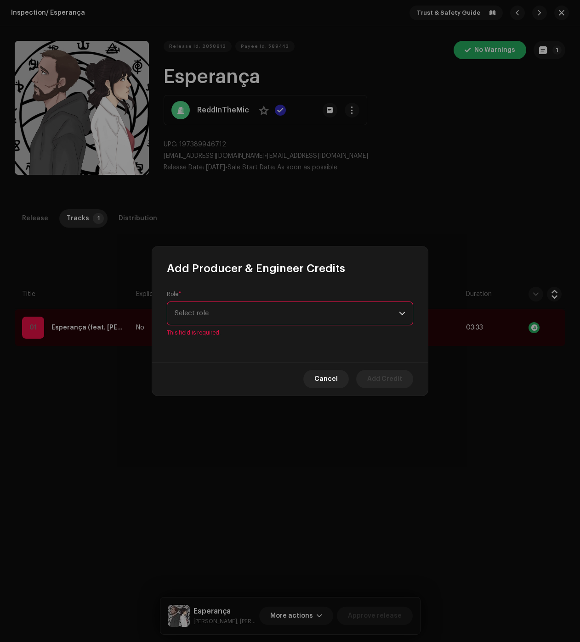
click at [249, 316] on span "Select role" at bounding box center [286, 313] width 224 height 23
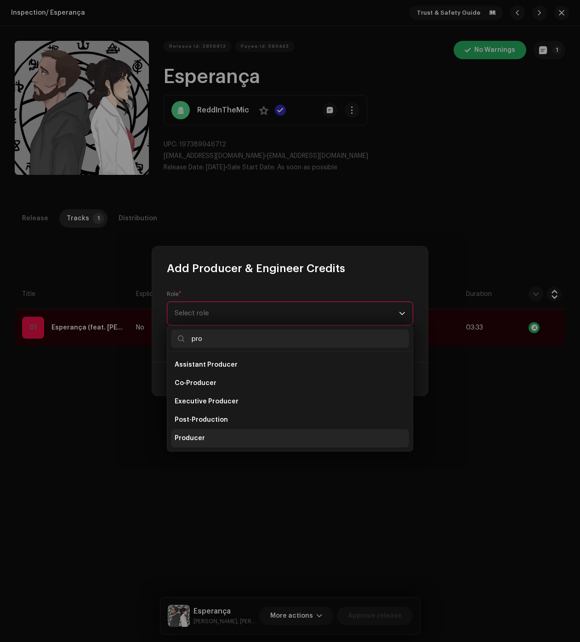
type input "pro"
drag, startPoint x: 198, startPoint y: 437, endPoint x: 207, endPoint y: 433, distance: 9.9
click at [198, 437] on span "Producer" at bounding box center [189, 438] width 30 height 9
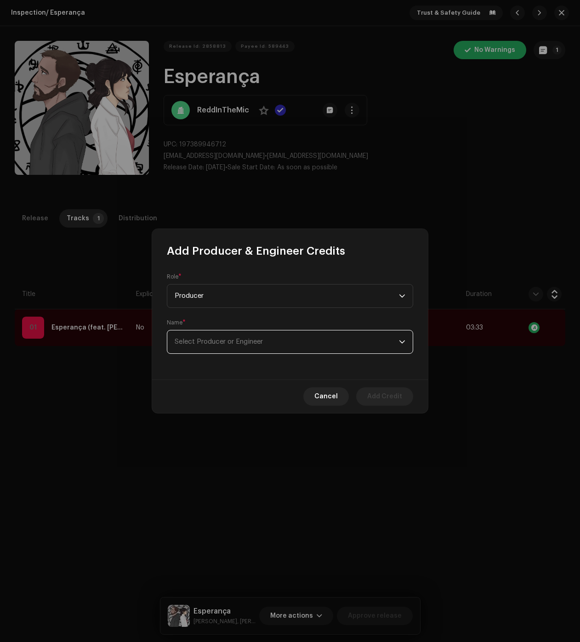
click at [207, 338] on span "Select Producer or Engineer" at bounding box center [286, 342] width 224 height 23
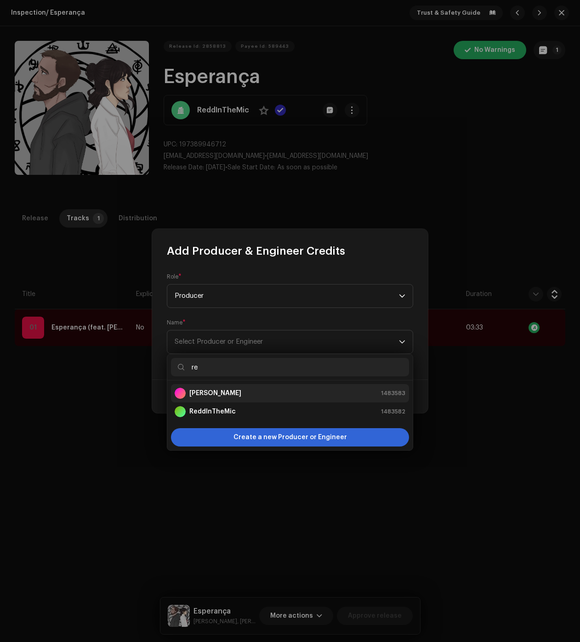
type input "re"
drag, startPoint x: 209, startPoint y: 392, endPoint x: 265, endPoint y: 408, distance: 58.4
click at [209, 392] on div "[PERSON_NAME] 1483583" at bounding box center [289, 393] width 231 height 11
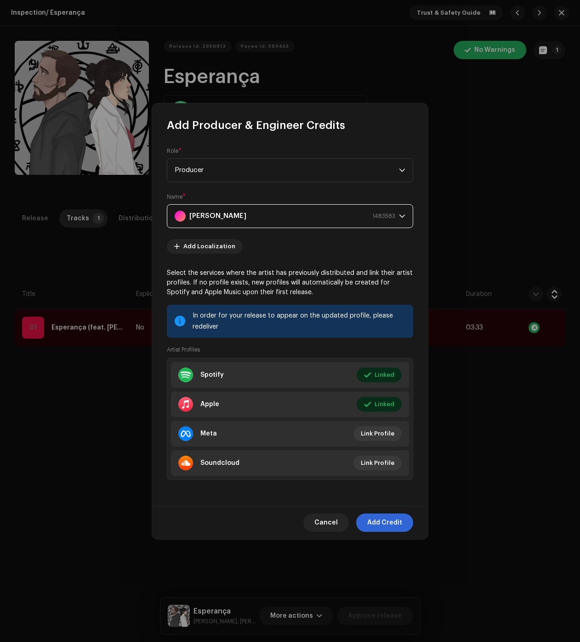
click at [391, 519] on span "Add Credit" at bounding box center [384, 523] width 35 height 18
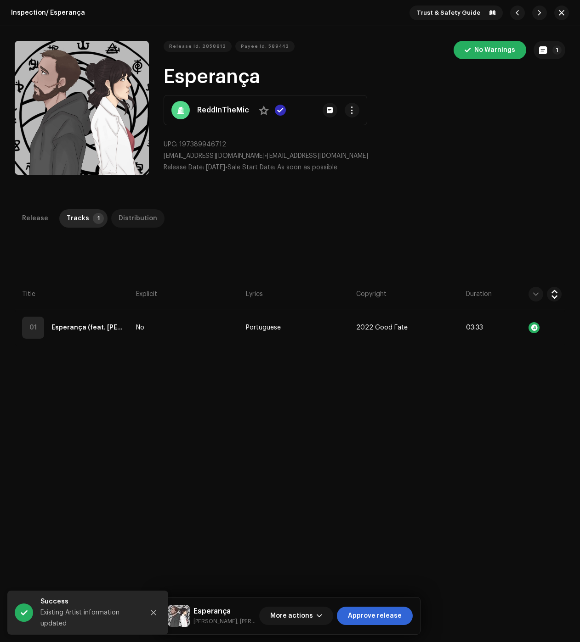
click at [141, 219] on div "Distribution" at bounding box center [137, 218] width 39 height 18
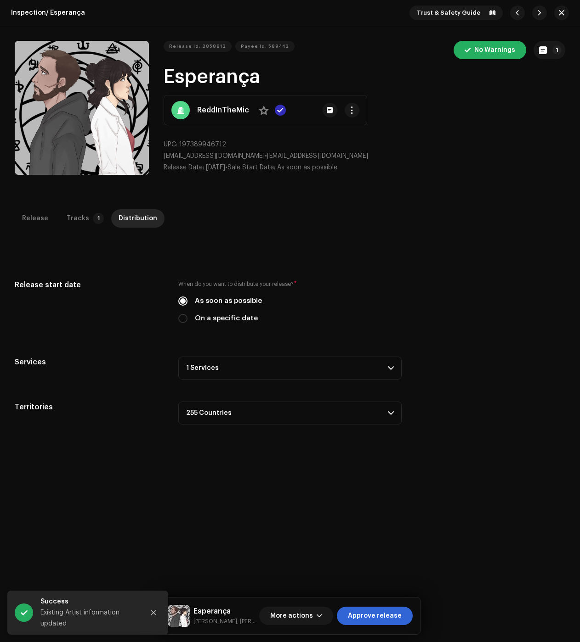
click at [287, 383] on div "Release start date When do you want to distribute your release? * As soon as po…" at bounding box center [290, 352] width 550 height 145
drag, startPoint x: 291, startPoint y: 364, endPoint x: 316, endPoint y: 434, distance: 74.1
click at [292, 364] on p-accordion-header "1 Services" at bounding box center [289, 368] width 223 height 23
click at [381, 608] on span "Approve release" at bounding box center [375, 616] width 54 height 18
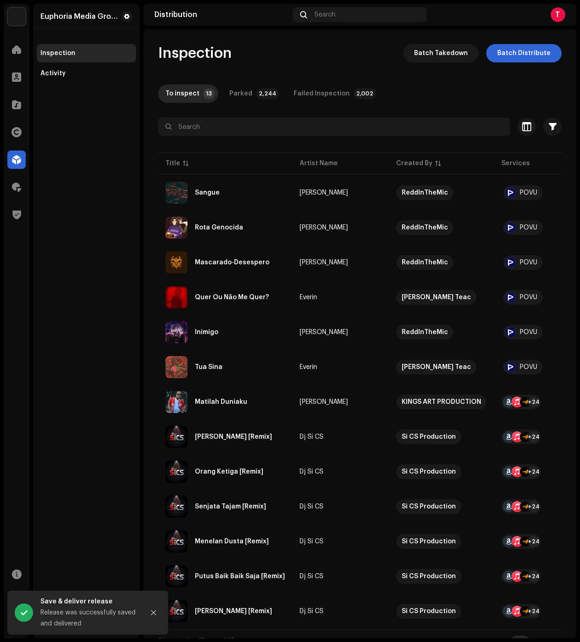
click at [325, 55] on div "Inspection Batch Takedown Batch Distribute" at bounding box center [359, 53] width 403 height 18
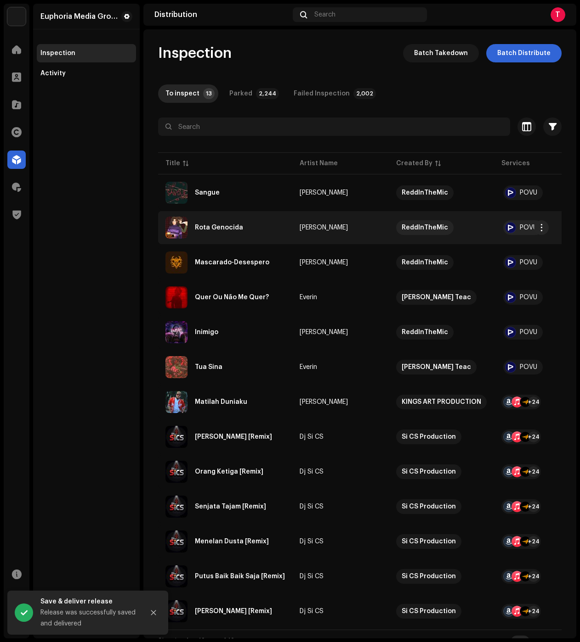
click at [242, 226] on div "Rota Genocida" at bounding box center [224, 228] width 119 height 22
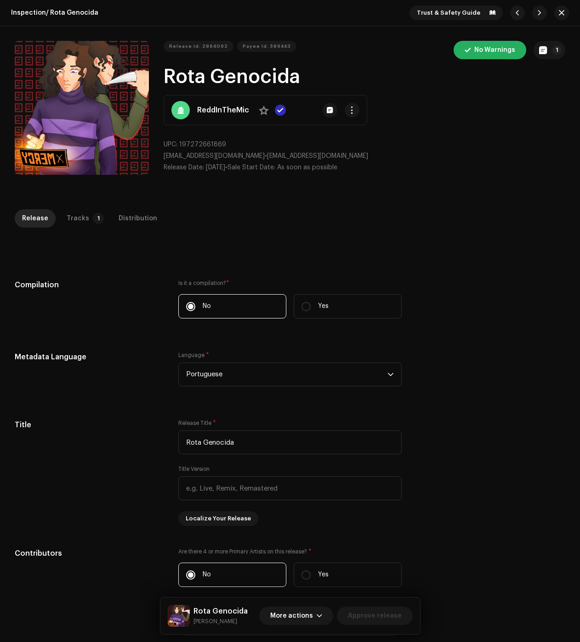
click at [124, 93] on div at bounding box center [82, 108] width 134 height 134
click at [93, 225] on p-tab "Tracks 1" at bounding box center [83, 218] width 48 height 18
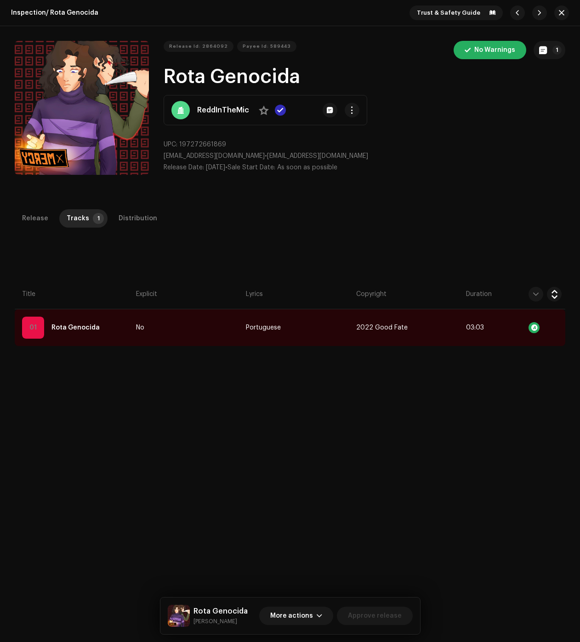
click at [20, 208] on div "Inspection / Rota Genocida Trust & Safety Guide Release Id: 2864092 Payee Id: 5…" at bounding box center [290, 321] width 580 height 642
click at [28, 224] on div "Release" at bounding box center [35, 218] width 26 height 18
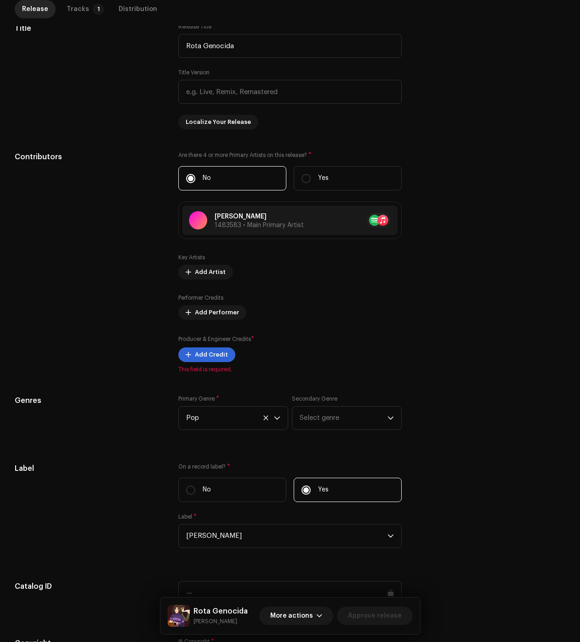
scroll to position [413, 0]
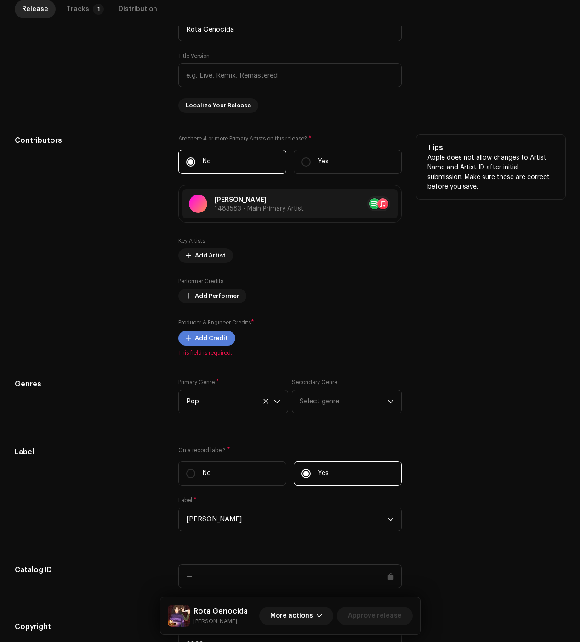
click at [217, 345] on span "Add Credit" at bounding box center [211, 338] width 33 height 18
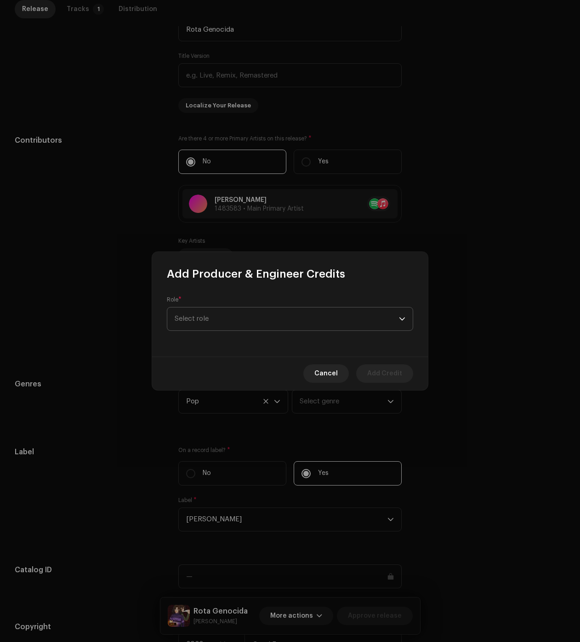
click at [240, 317] on span "Select role" at bounding box center [286, 319] width 224 height 23
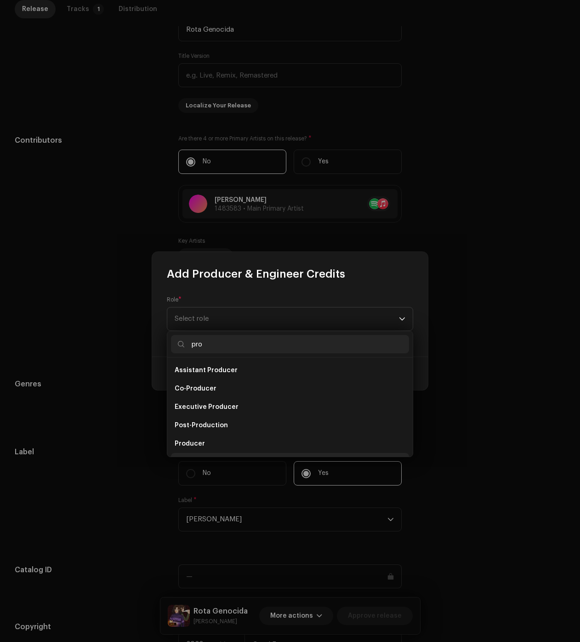
scroll to position [15, 0]
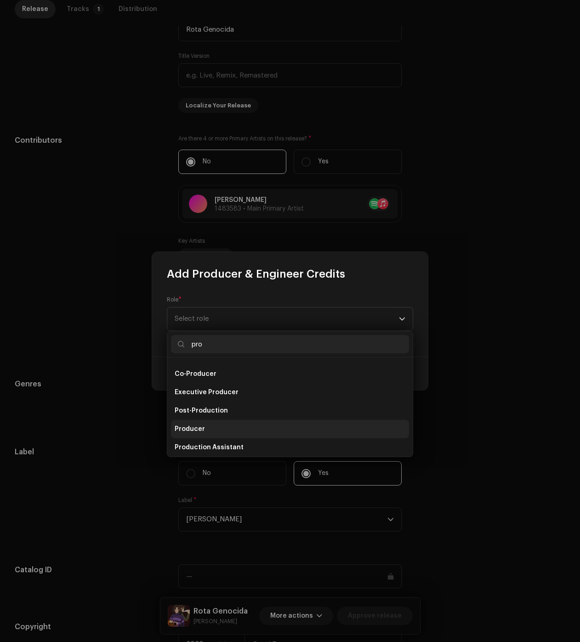
type input "pro"
click at [207, 424] on li "Producer" at bounding box center [290, 429] width 238 height 18
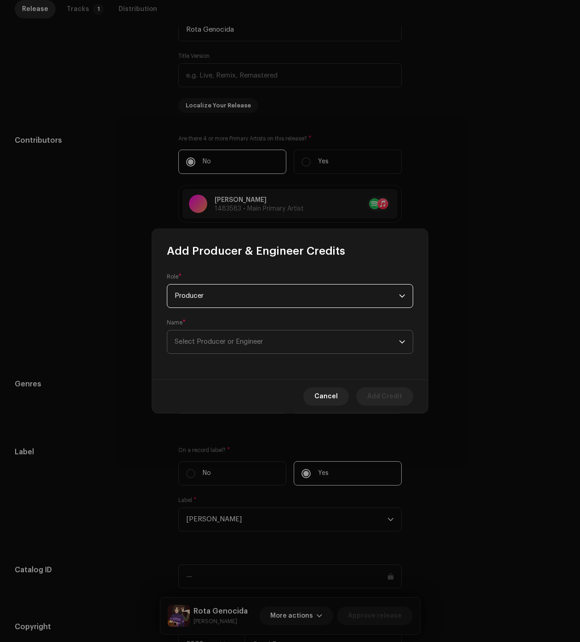
click at [220, 341] on span "Select Producer or Engineer" at bounding box center [218, 341] width 88 height 7
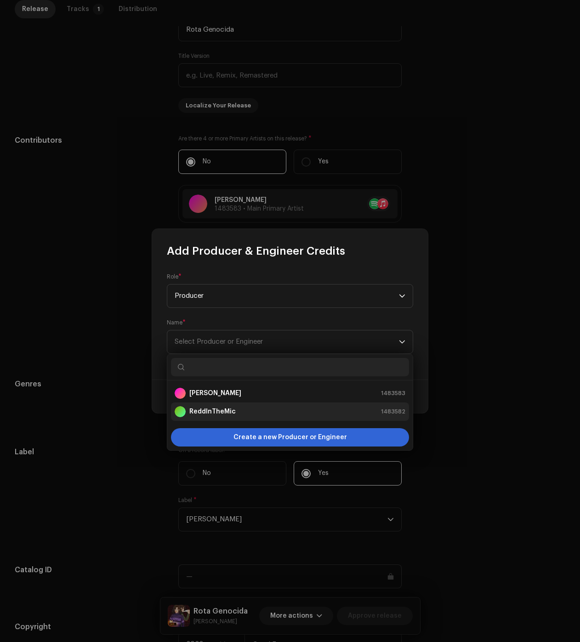
drag, startPoint x: 188, startPoint y: 398, endPoint x: 226, endPoint y: 405, distance: 38.4
click at [188, 397] on div "[PERSON_NAME]" at bounding box center [207, 393] width 67 height 11
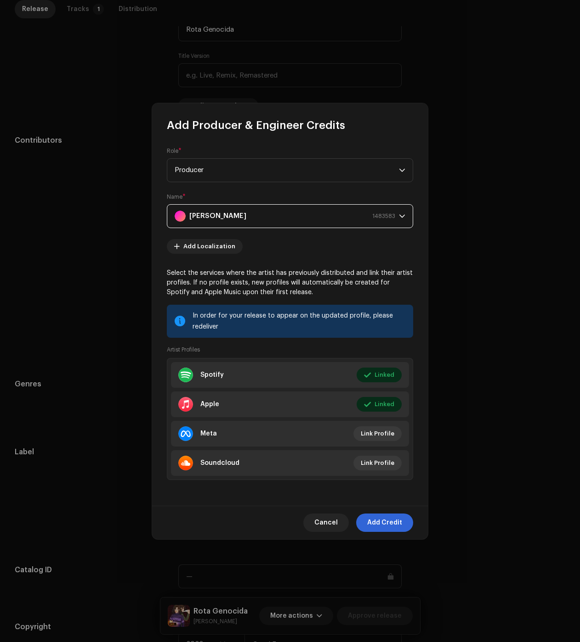
click at [400, 519] on span "Add Credit" at bounding box center [384, 523] width 35 height 18
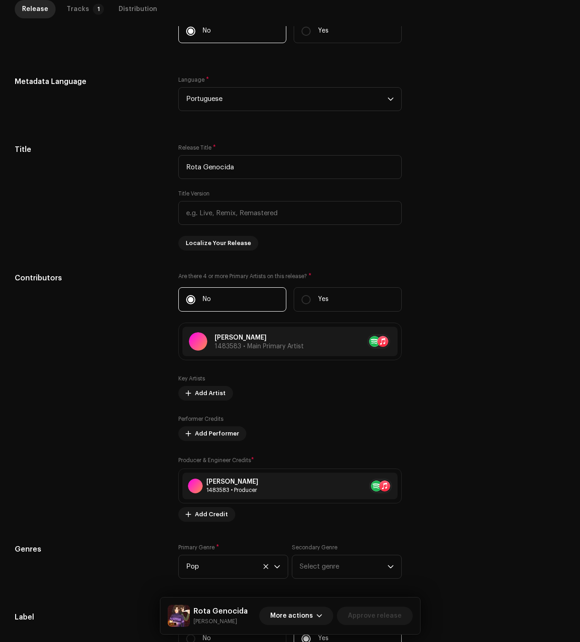
drag, startPoint x: 86, startPoint y: 3, endPoint x: 117, endPoint y: 19, distance: 34.3
click at [86, 3] on p-tab "Tracks 1" at bounding box center [83, 9] width 48 height 18
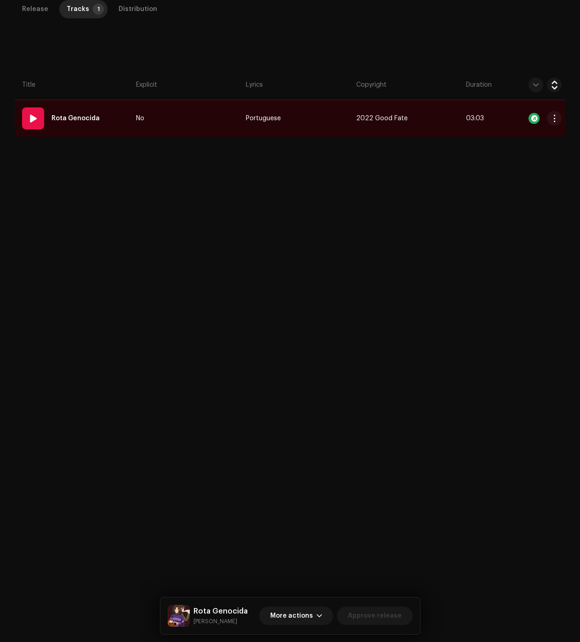
drag, startPoint x: 550, startPoint y: 123, endPoint x: 551, endPoint y: 131, distance: 8.8
click at [550, 123] on button "button" at bounding box center [553, 118] width 15 height 15
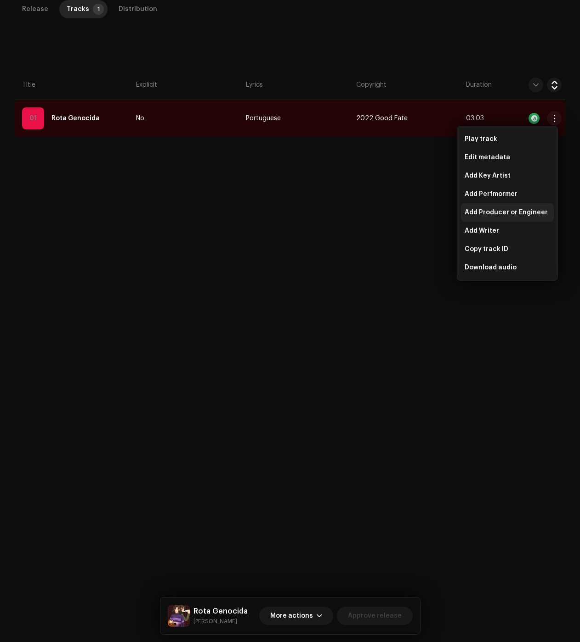
click at [505, 211] on span "Add Producer or Engineer" at bounding box center [505, 212] width 83 height 7
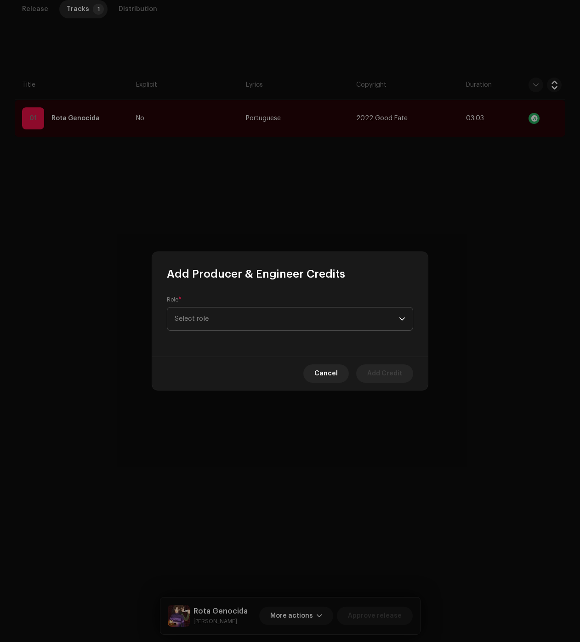
click at [239, 314] on span "Select role" at bounding box center [286, 319] width 224 height 23
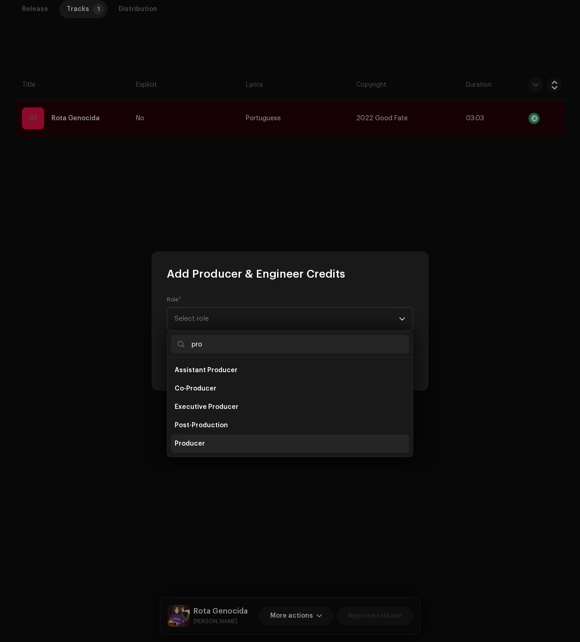
type input "pro"
click at [178, 447] on span "Producer" at bounding box center [189, 443] width 30 height 9
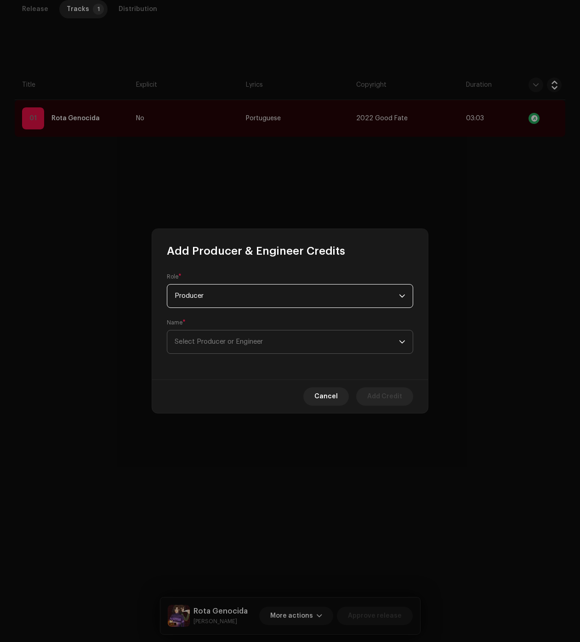
click at [194, 347] on span "Select Producer or Engineer" at bounding box center [286, 342] width 224 height 23
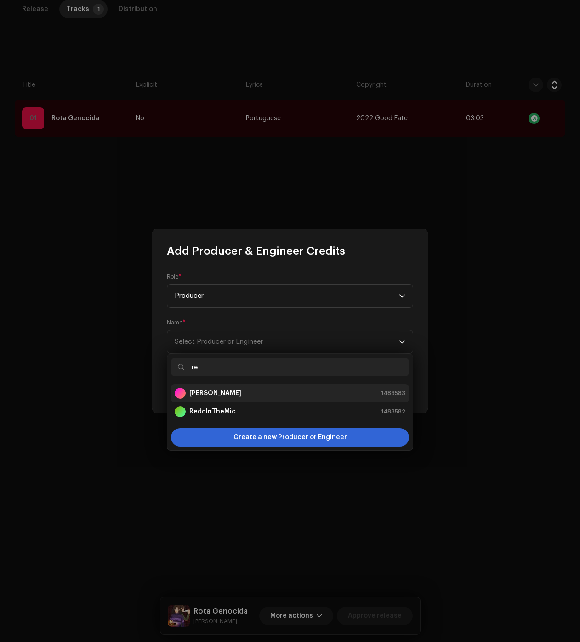
type input "re"
click at [219, 396] on div "[PERSON_NAME] 1483583" at bounding box center [289, 393] width 231 height 11
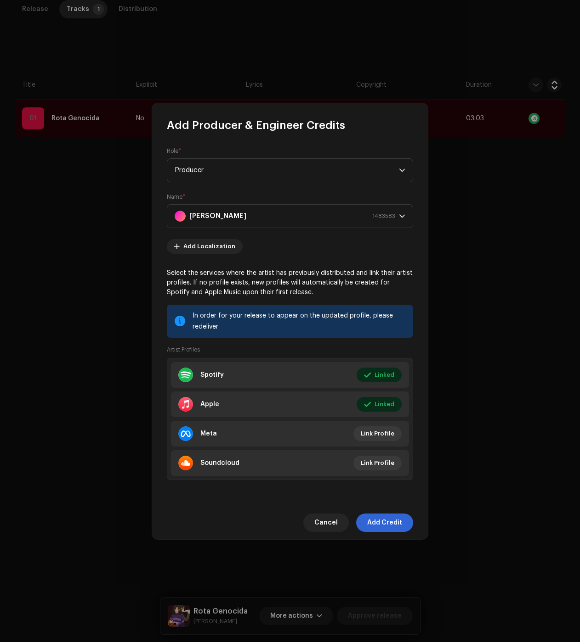
drag, startPoint x: 400, startPoint y: 523, endPoint x: 396, endPoint y: 491, distance: 31.8
click at [400, 523] on span "Add Credit" at bounding box center [384, 523] width 35 height 18
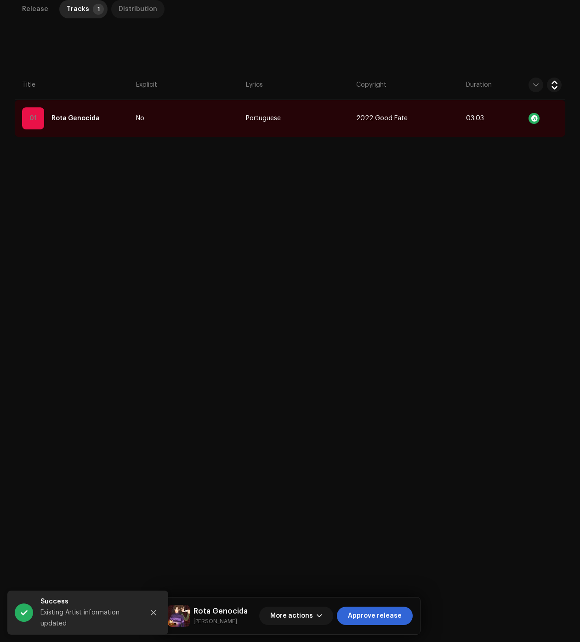
click at [151, 16] on p-tab "Distribution" at bounding box center [137, 9] width 53 height 18
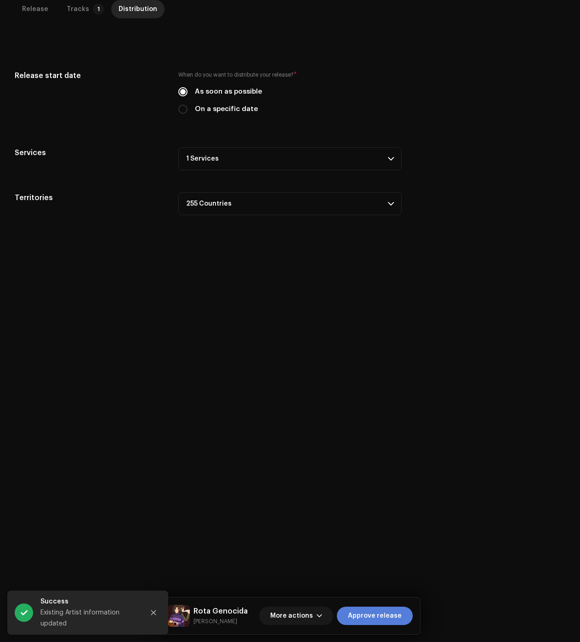
drag, startPoint x: 394, startPoint y: 617, endPoint x: 389, endPoint y: 614, distance: 5.2
click at [394, 617] on span "Approve release" at bounding box center [375, 616] width 54 height 18
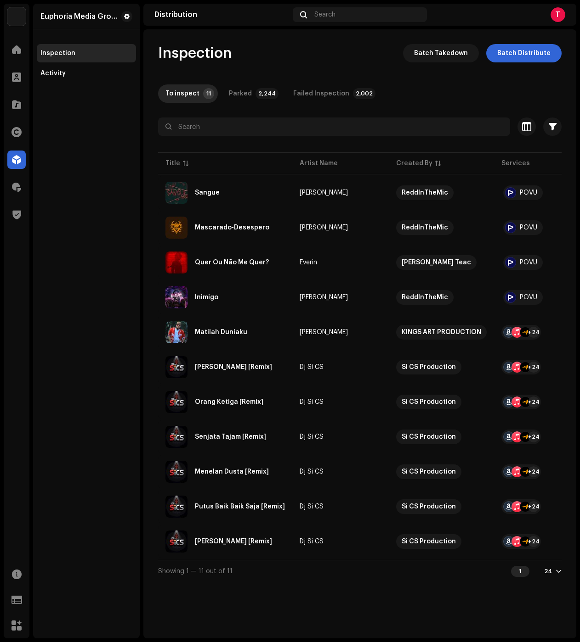
drag, startPoint x: 99, startPoint y: 113, endPoint x: 128, endPoint y: 138, distance: 38.1
click at [100, 113] on div "Euphoria Media Group Inspection Activity" at bounding box center [86, 321] width 107 height 635
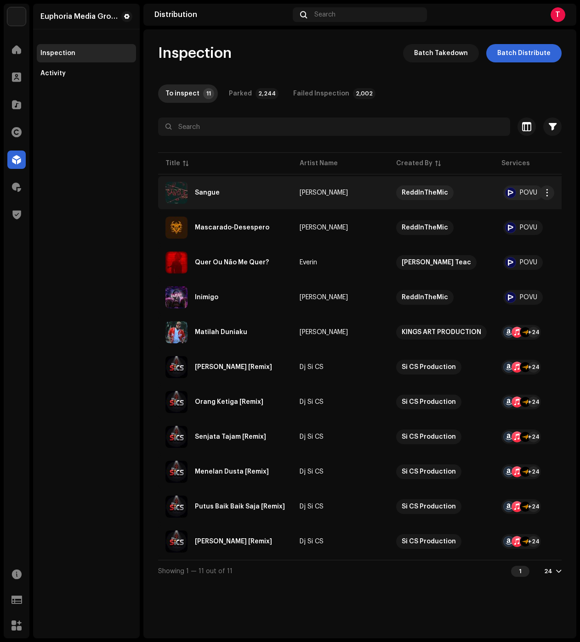
click at [225, 191] on div "Sangue" at bounding box center [224, 193] width 119 height 22
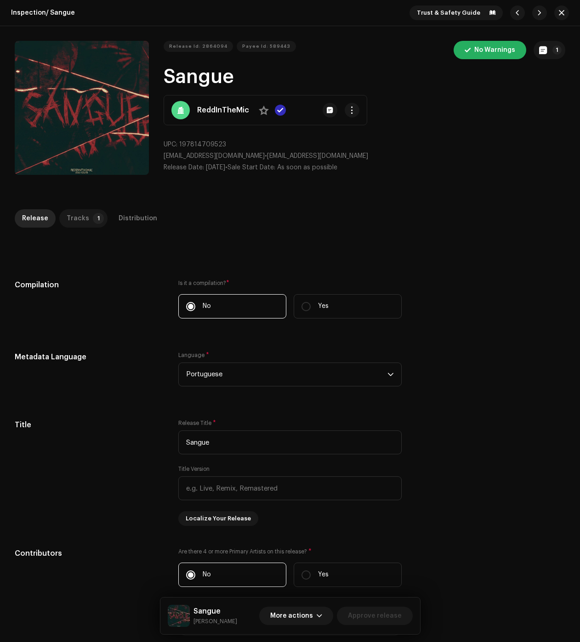
click at [84, 220] on div "Tracks" at bounding box center [78, 218] width 23 height 18
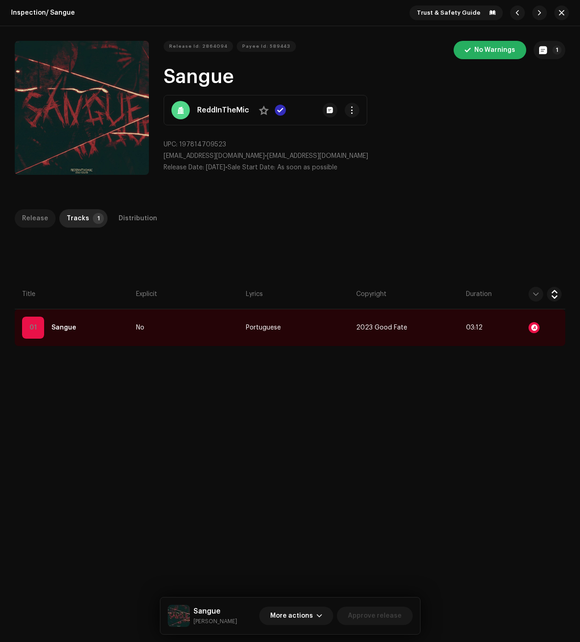
click at [18, 213] on p-tab "Release" at bounding box center [35, 218] width 41 height 18
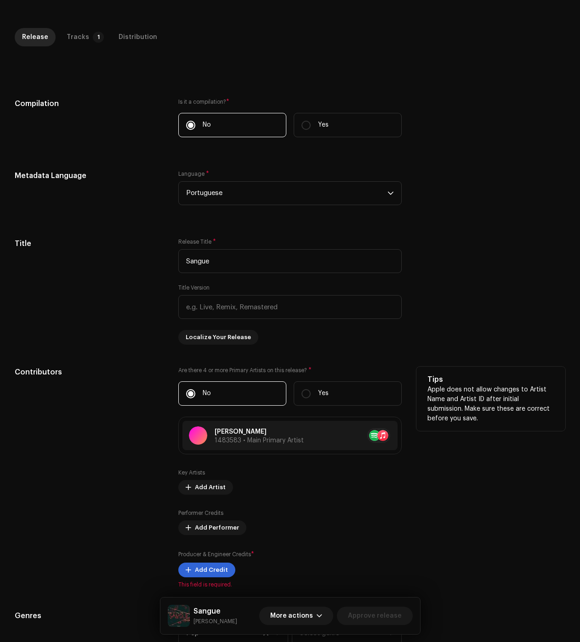
scroll to position [230, 0]
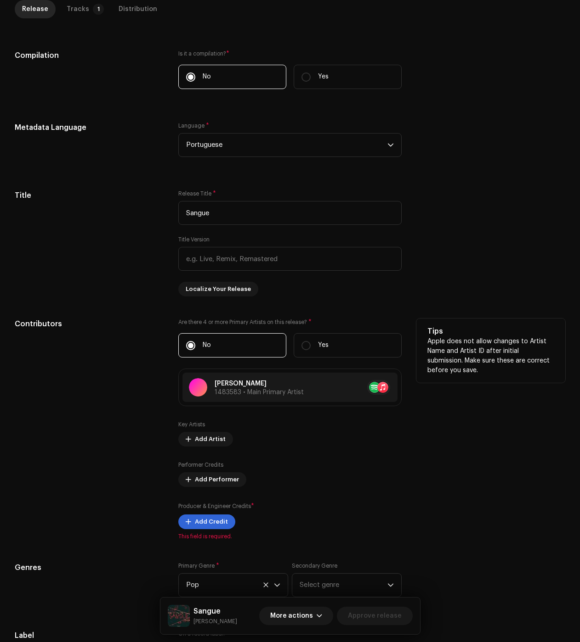
click at [211, 532] on div "Are there 4 or more Primary Artists on this release? * No Yes [PERSON_NAME] 148…" at bounding box center [289, 430] width 223 height 222
click at [214, 525] on span "Add Credit" at bounding box center [211, 522] width 33 height 18
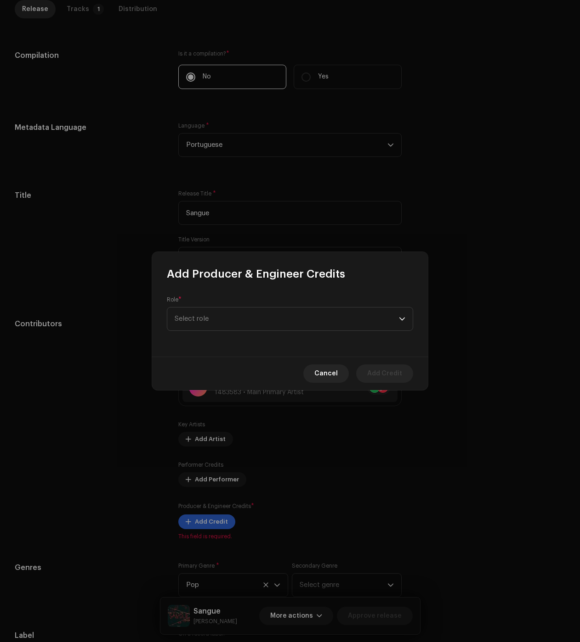
click at [264, 332] on div "Role * Select role" at bounding box center [290, 318] width 276 height 75
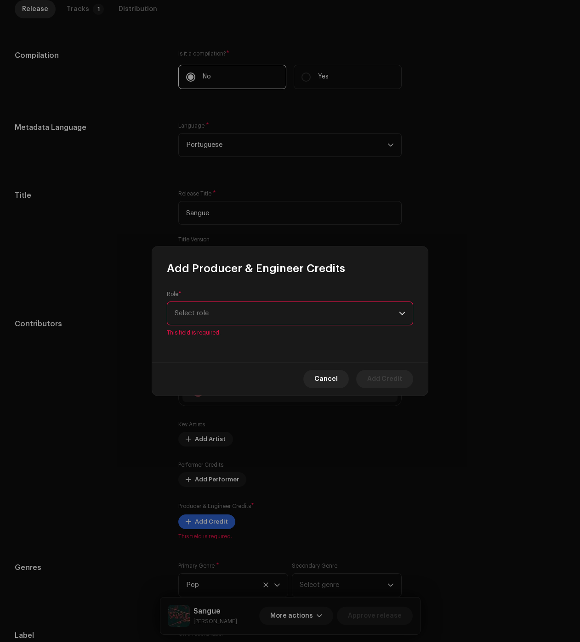
click at [260, 304] on span "Select role" at bounding box center [286, 313] width 224 height 23
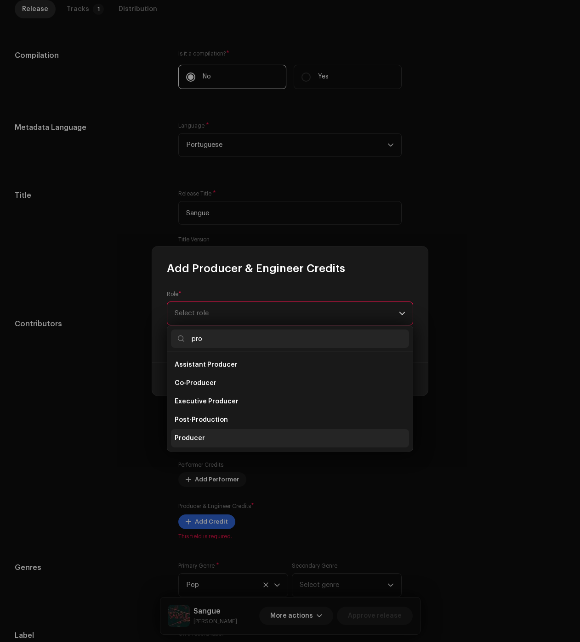
type input "pro"
click at [214, 435] on li "Producer" at bounding box center [290, 438] width 238 height 18
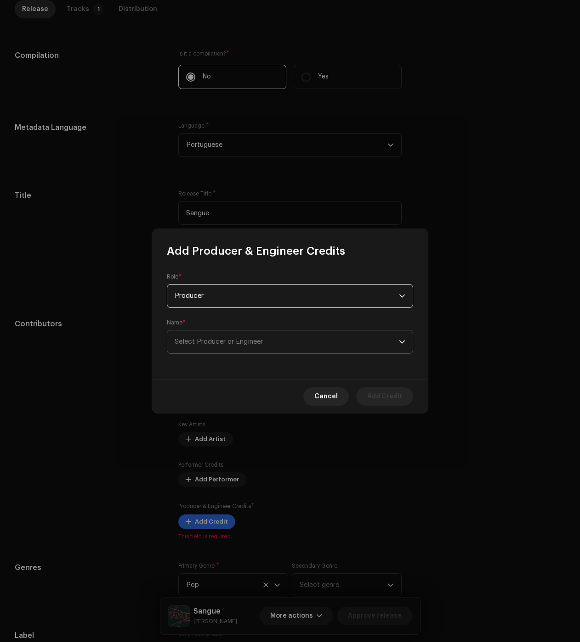
click at [217, 345] on span "Select Producer or Engineer" at bounding box center [218, 341] width 88 height 7
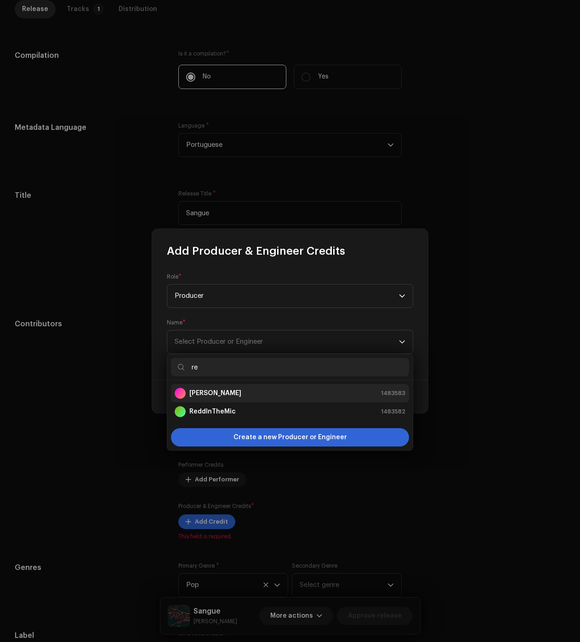
type input "re"
click at [203, 394] on strong "[PERSON_NAME]" at bounding box center [215, 393] width 52 height 9
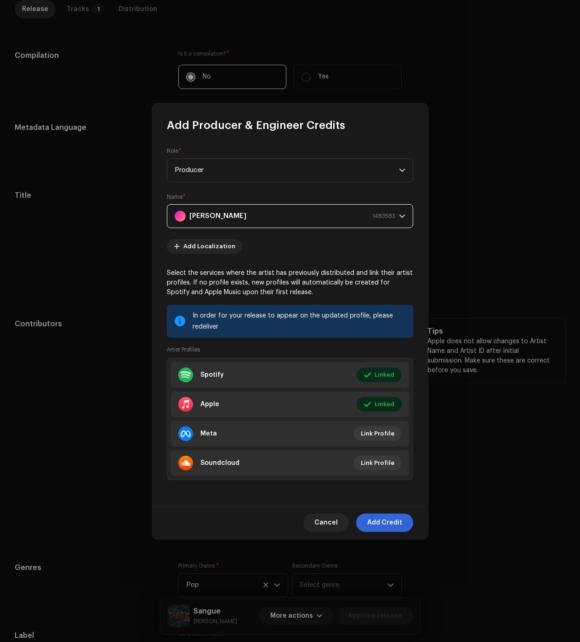
drag, startPoint x: 381, startPoint y: 523, endPoint x: 288, endPoint y: 456, distance: 114.7
click at [381, 523] on span "Add Credit" at bounding box center [384, 523] width 35 height 18
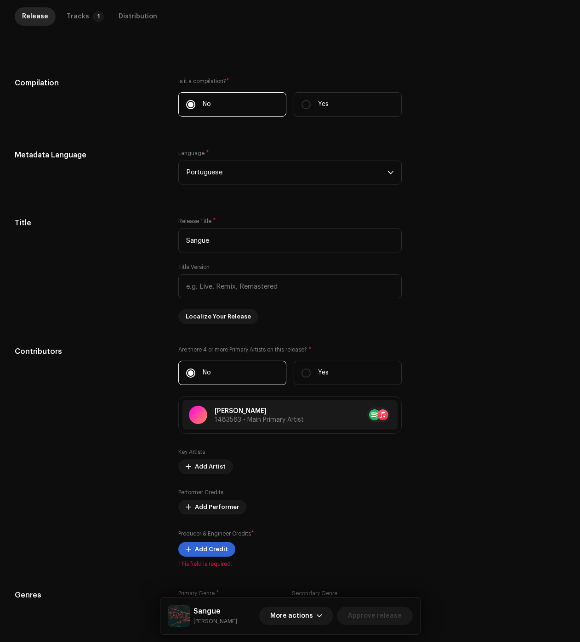
scroll to position [138, 0]
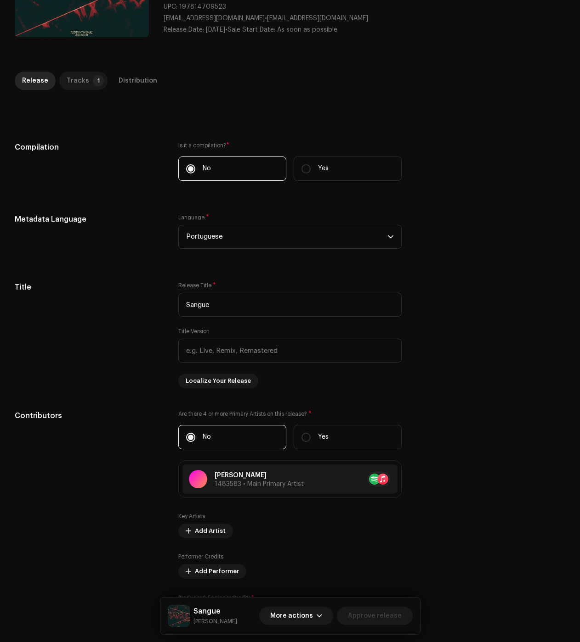
click at [69, 75] on div "Tracks" at bounding box center [78, 81] width 23 height 18
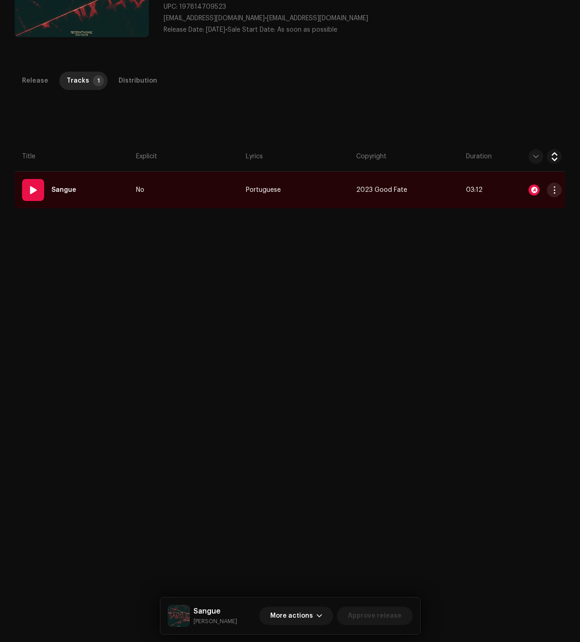
click at [553, 193] on span "button" at bounding box center [554, 189] width 7 height 7
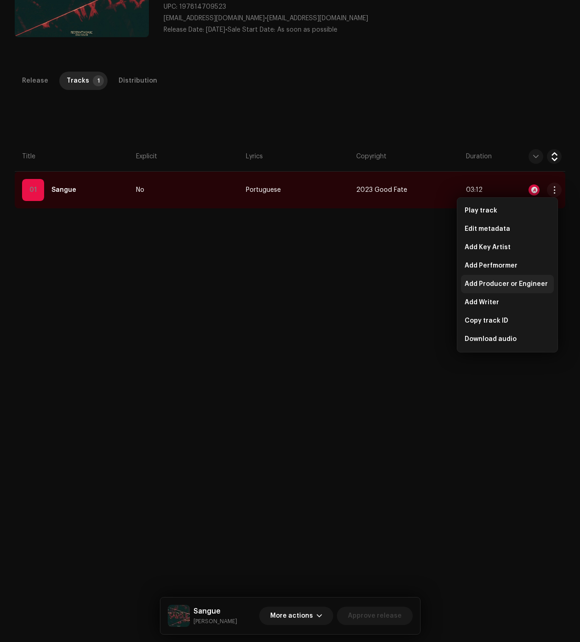
click at [491, 286] on span "Add Producer or Engineer" at bounding box center [505, 284] width 83 height 7
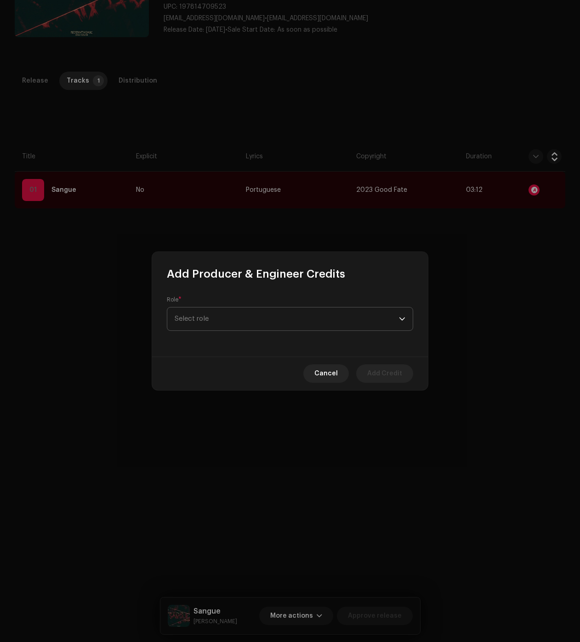
click at [337, 321] on span "Select role" at bounding box center [286, 319] width 224 height 23
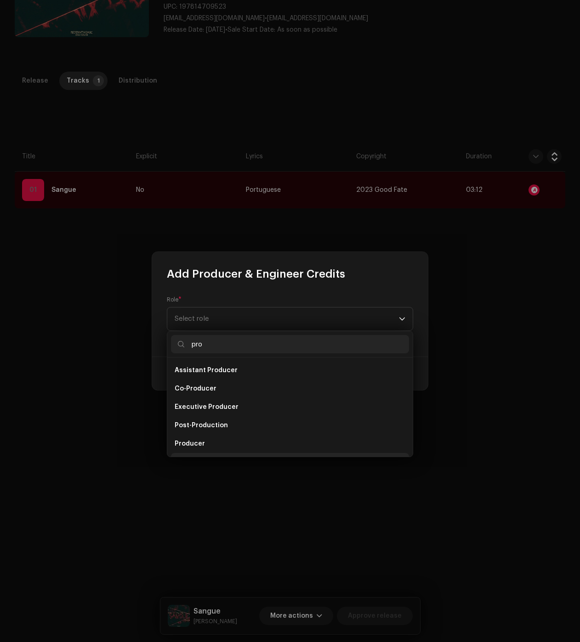
scroll to position [15, 0]
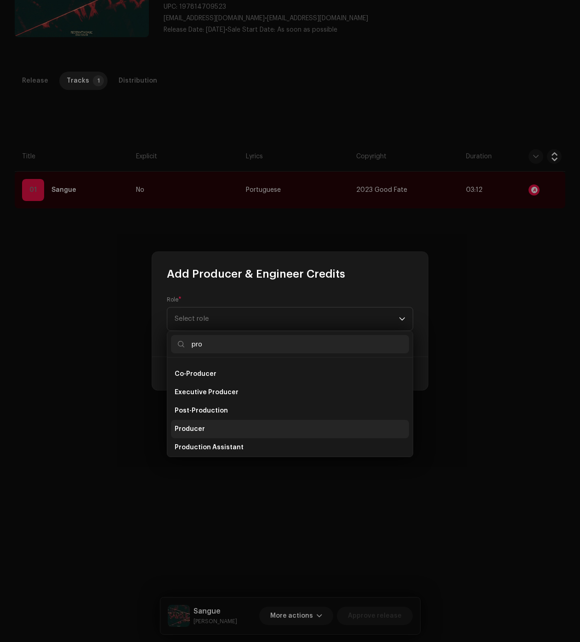
type input "pro"
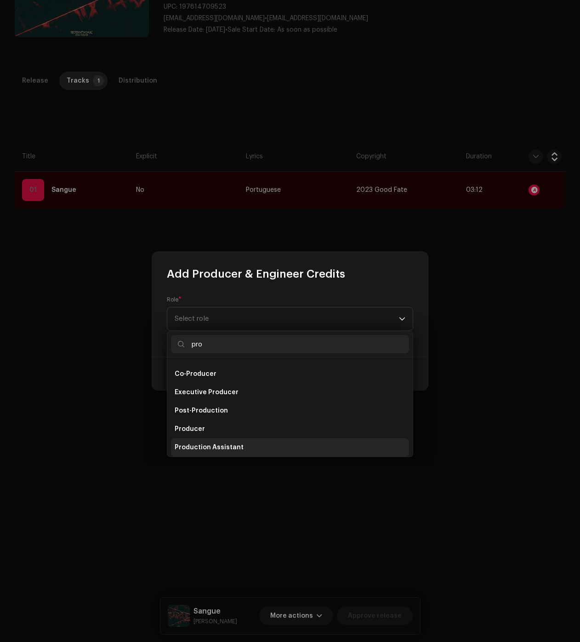
click at [204, 430] on li "Producer" at bounding box center [290, 429] width 238 height 18
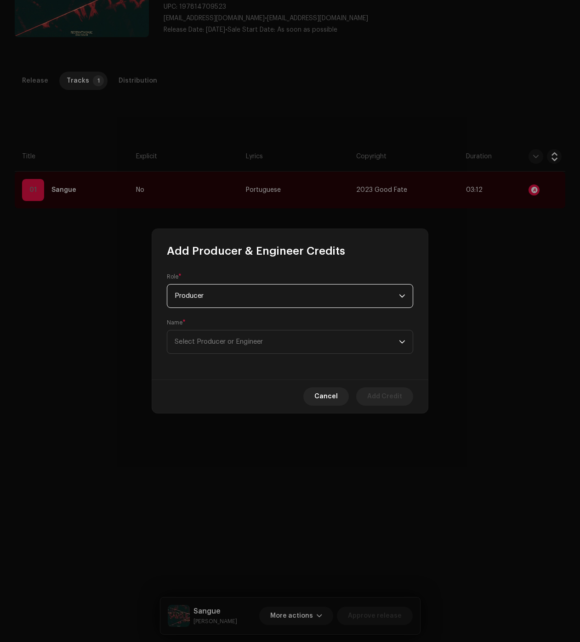
click at [224, 354] on div "Role * Producer Name * Select Producer or Engineer" at bounding box center [290, 319] width 276 height 121
click at [223, 347] on span "Select Producer or Engineer" at bounding box center [286, 342] width 224 height 23
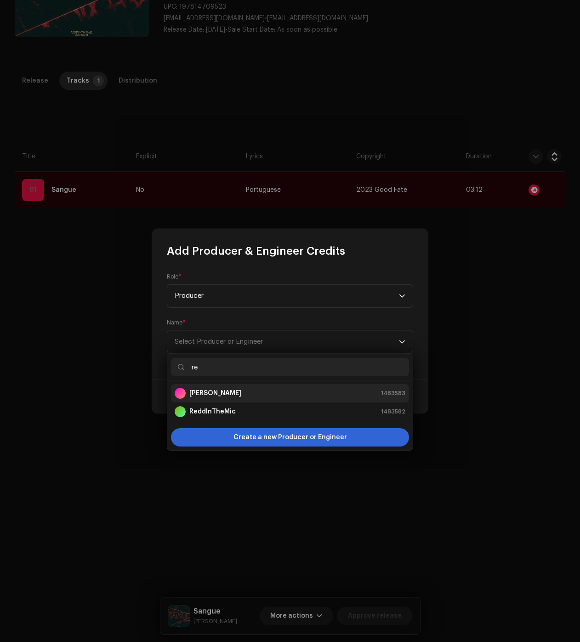
type input "re"
click at [208, 399] on li "[PERSON_NAME] 1483583" at bounding box center [290, 393] width 238 height 18
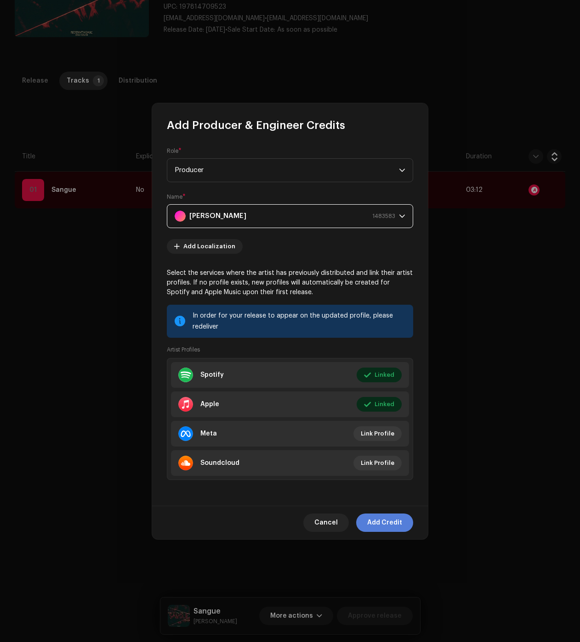
click at [393, 517] on span "Add Credit" at bounding box center [384, 523] width 35 height 18
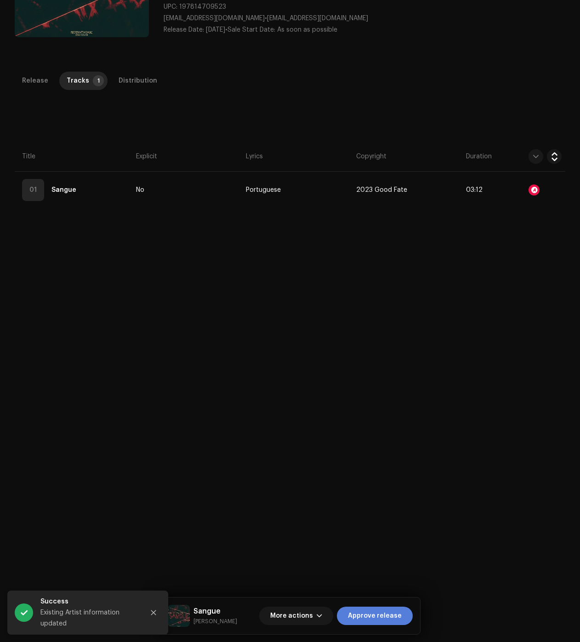
click at [383, 616] on span "Approve release" at bounding box center [375, 616] width 54 height 18
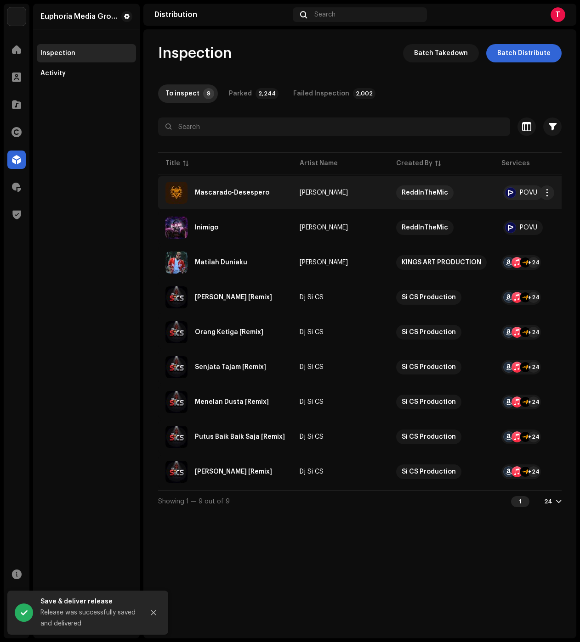
click at [256, 192] on div "Mascarado-Desespero" at bounding box center [232, 193] width 74 height 6
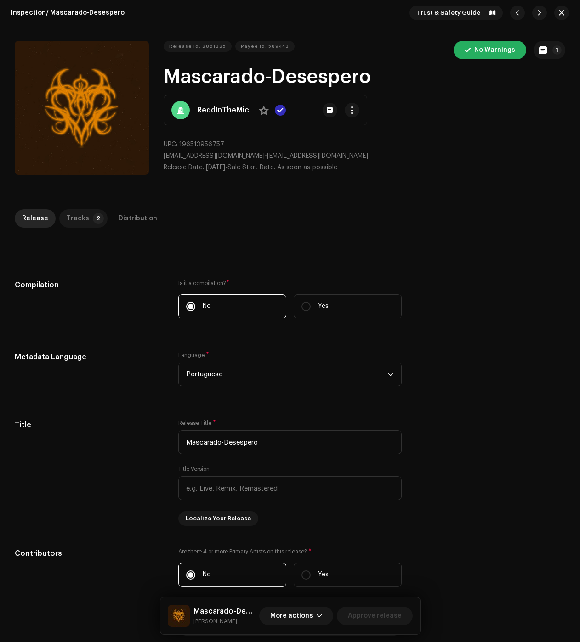
click at [80, 222] on div "Tracks" at bounding box center [78, 218] width 23 height 18
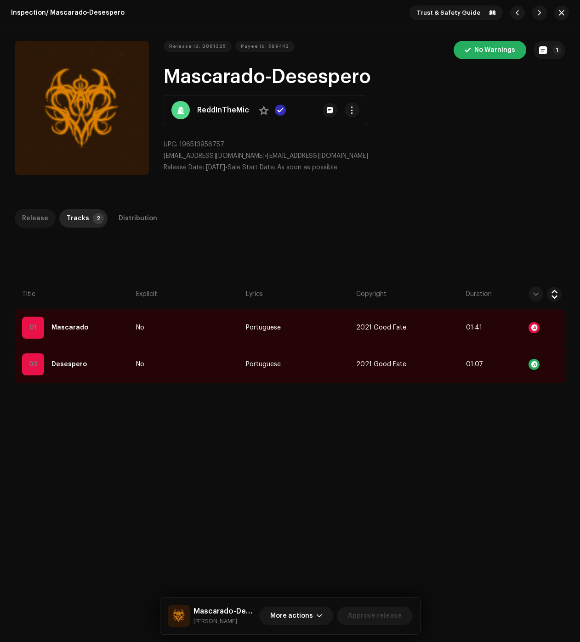
click at [40, 218] on div "Release" at bounding box center [35, 218] width 26 height 18
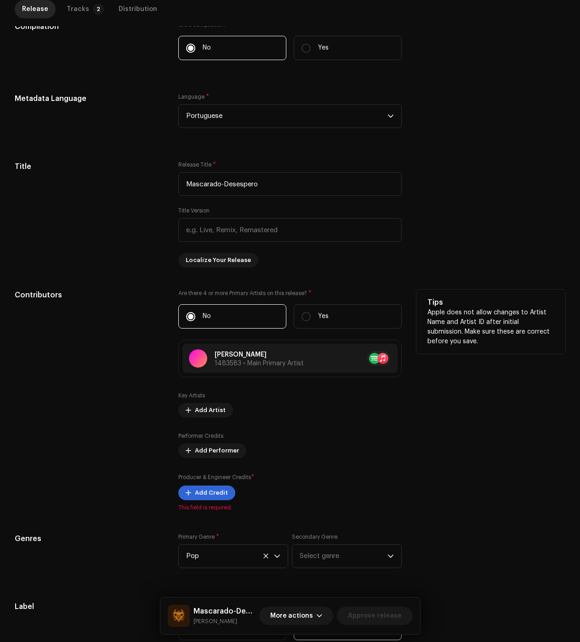
scroll to position [367, 0]
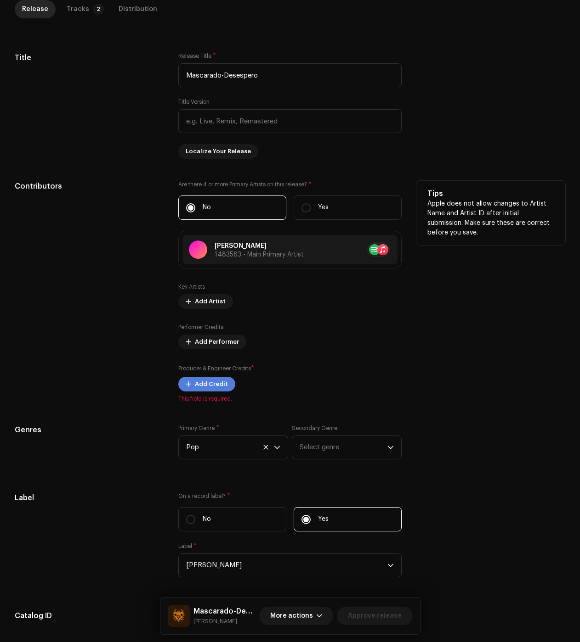
click at [186, 378] on button "Add Credit" at bounding box center [206, 384] width 57 height 15
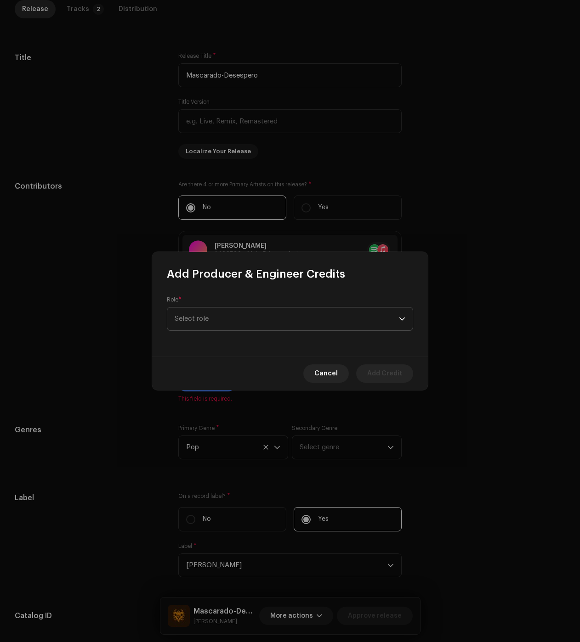
drag, startPoint x: 221, startPoint y: 318, endPoint x: 223, endPoint y: 330, distance: 12.6
click at [221, 318] on span "Select role" at bounding box center [286, 319] width 224 height 23
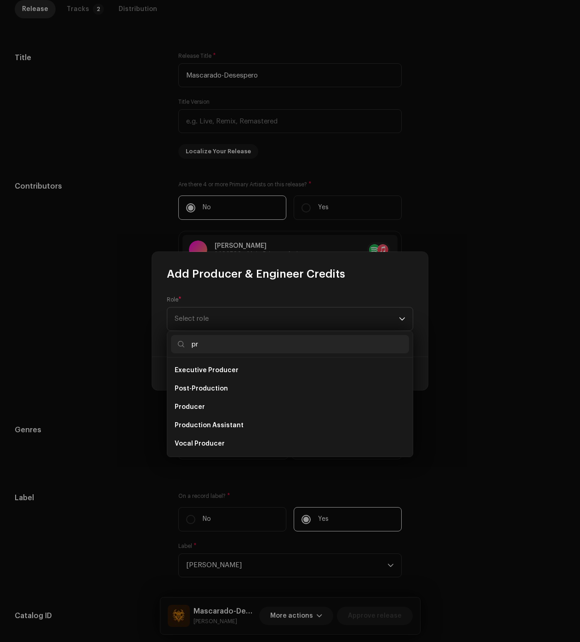
scroll to position [0, 0]
type input "pro"
drag, startPoint x: 199, startPoint y: 447, endPoint x: 208, endPoint y: 419, distance: 29.3
click at [199, 447] on span "Producer" at bounding box center [189, 443] width 30 height 9
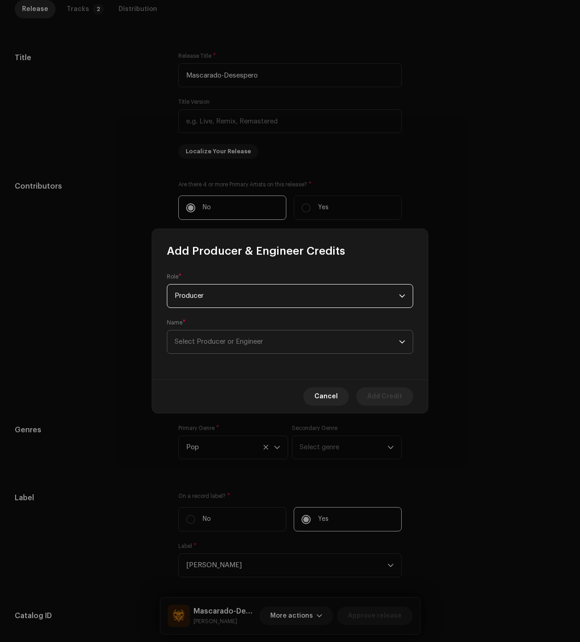
click at [219, 331] on span "Select Producer or Engineer" at bounding box center [286, 342] width 224 height 23
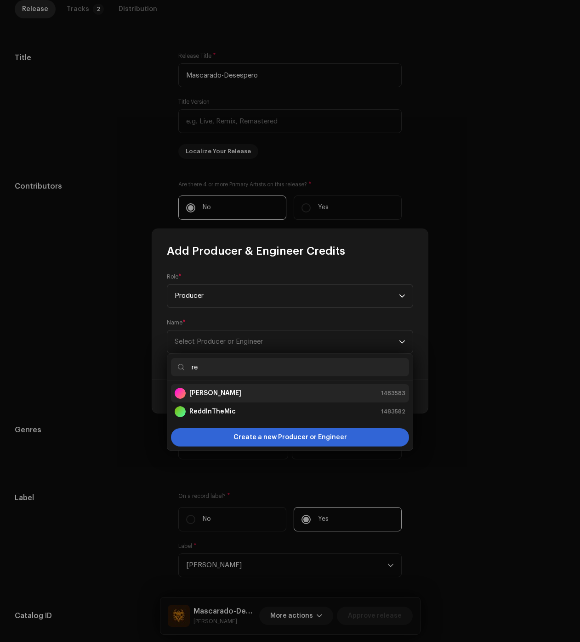
type input "re"
click at [189, 388] on div "[PERSON_NAME]" at bounding box center [207, 393] width 67 height 11
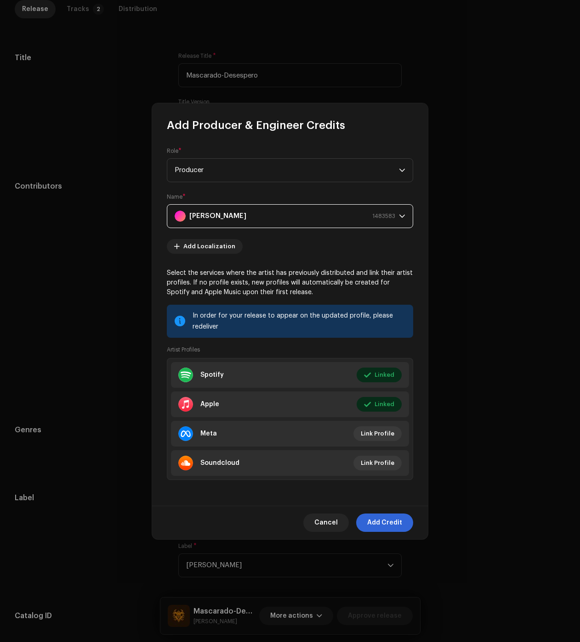
drag, startPoint x: 387, startPoint y: 518, endPoint x: 379, endPoint y: 509, distance: 12.1
click at [387, 518] on span "Add Credit" at bounding box center [384, 523] width 35 height 18
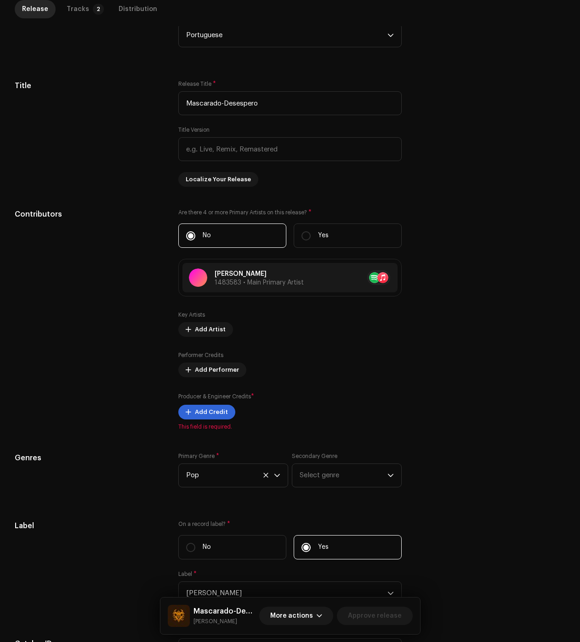
scroll to position [276, 0]
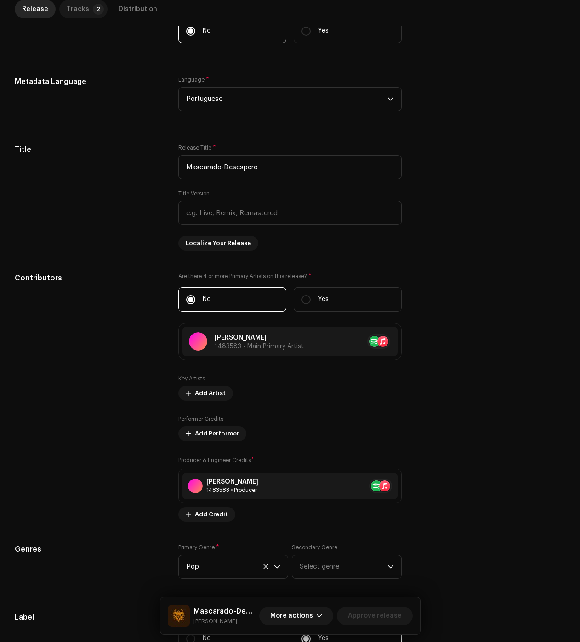
click at [67, 10] on div "Tracks" at bounding box center [78, 9] width 23 height 18
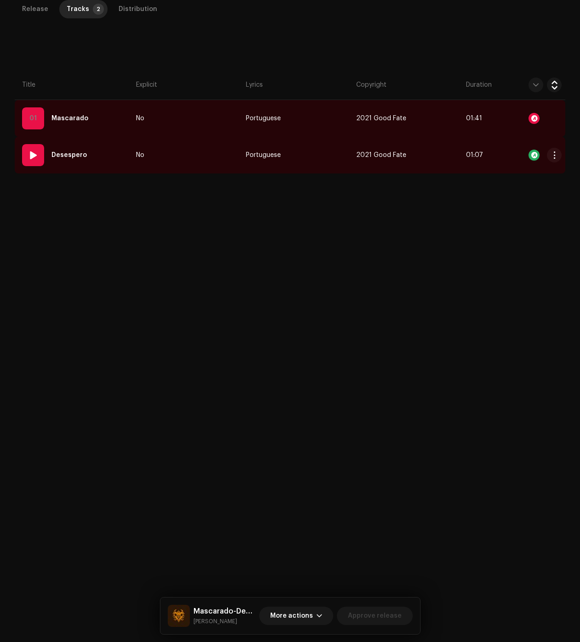
scroll to position [209, 0]
click at [551, 116] on span "button" at bounding box center [554, 118] width 7 height 7
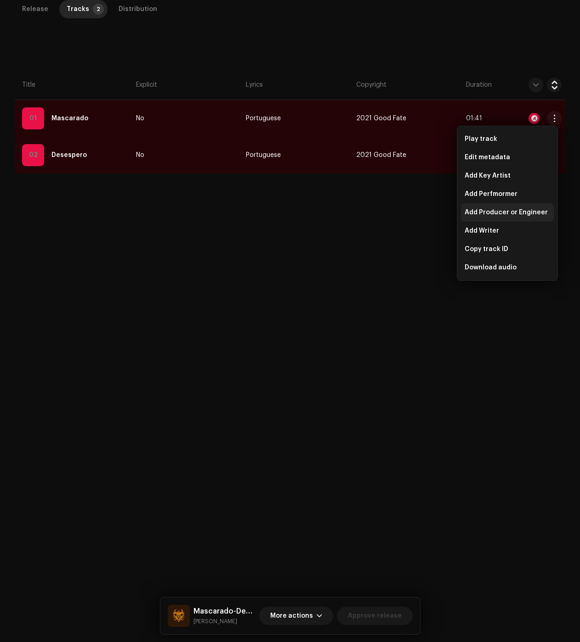
click at [493, 214] on span "Add Producer or Engineer" at bounding box center [505, 212] width 83 height 7
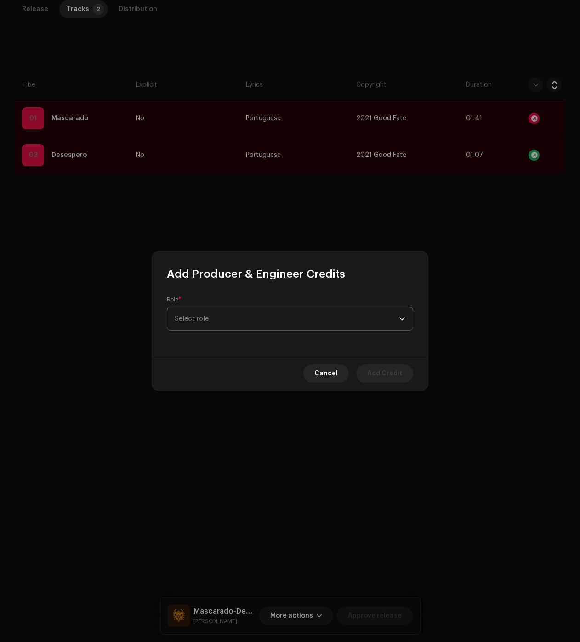
click at [251, 310] on span "Select role" at bounding box center [286, 319] width 224 height 23
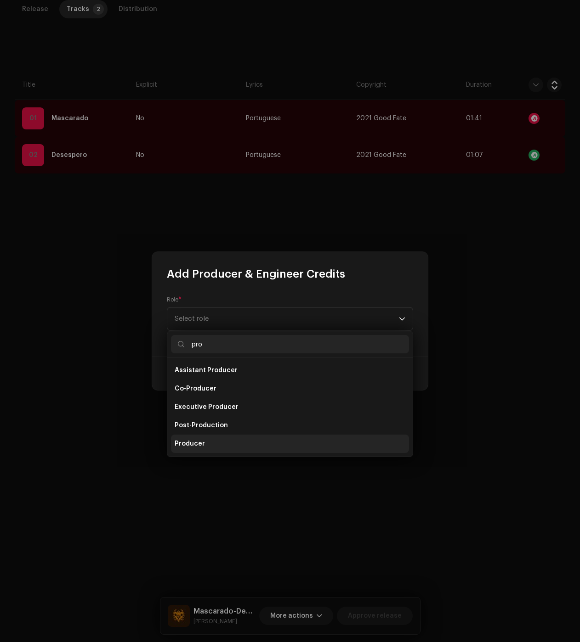
type input "pro"
click at [226, 440] on li "Producer" at bounding box center [290, 444] width 238 height 18
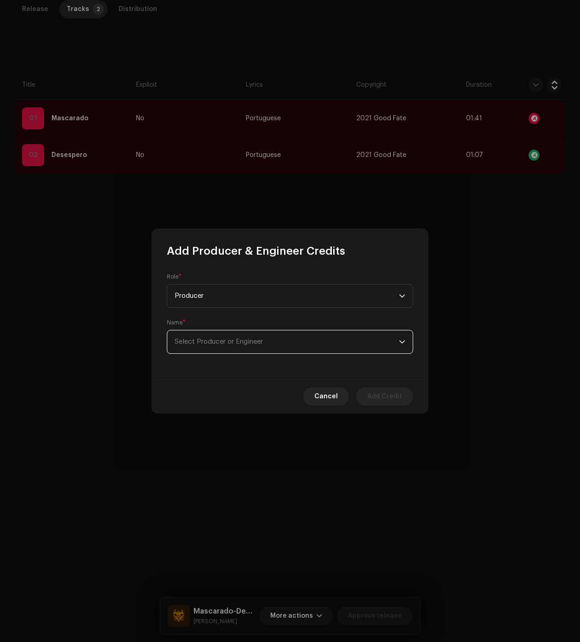
click at [232, 345] on span "Select Producer or Engineer" at bounding box center [218, 341] width 88 height 7
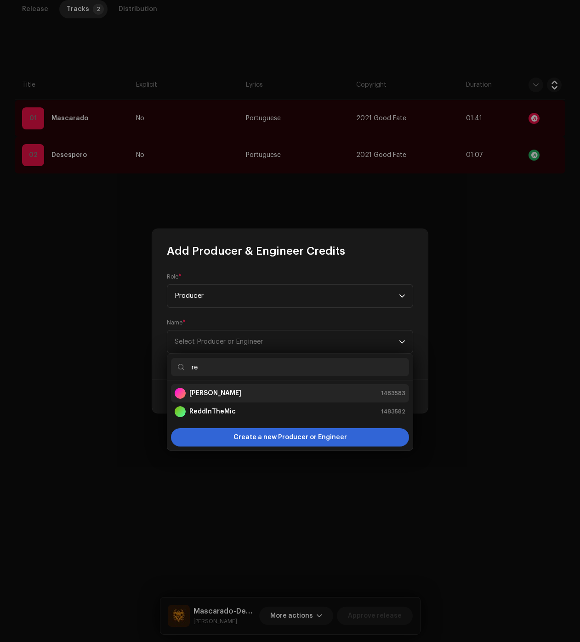
type input "re"
click at [214, 391] on div "[PERSON_NAME] 1483583" at bounding box center [289, 393] width 231 height 11
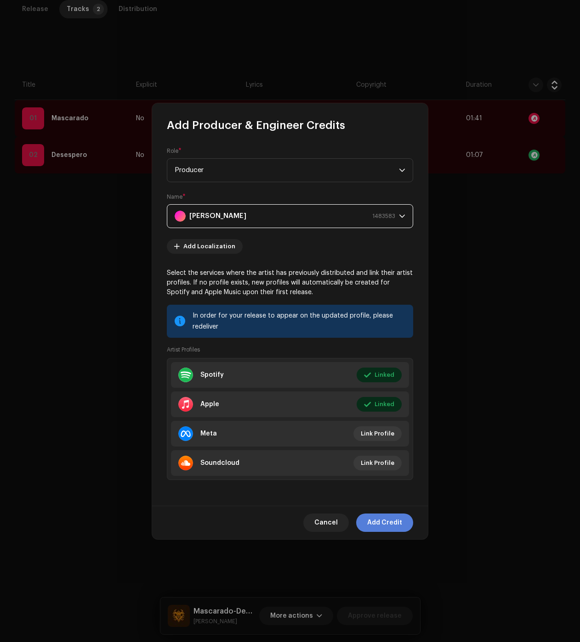
click at [399, 532] on span "Add Credit" at bounding box center [384, 523] width 35 height 18
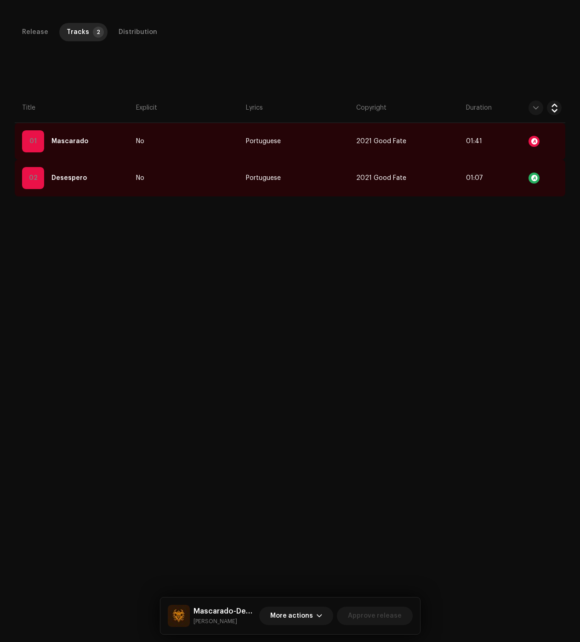
scroll to position [118, 0]
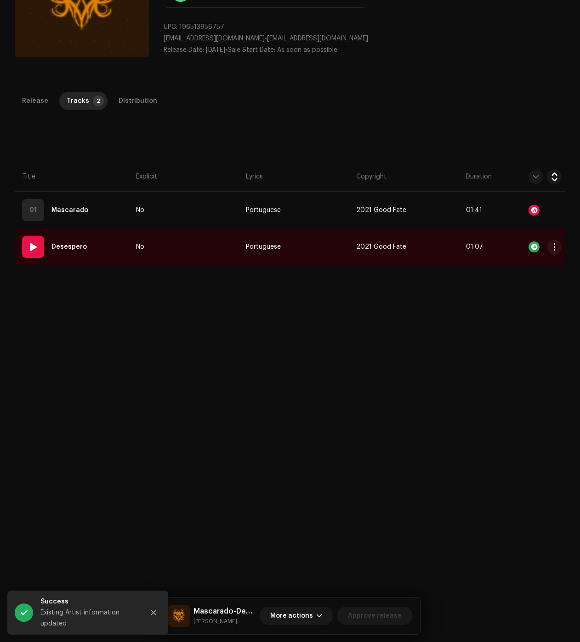
drag, startPoint x: 550, startPoint y: 246, endPoint x: 540, endPoint y: 258, distance: 15.9
click at [551, 246] on span "button" at bounding box center [554, 246] width 7 height 7
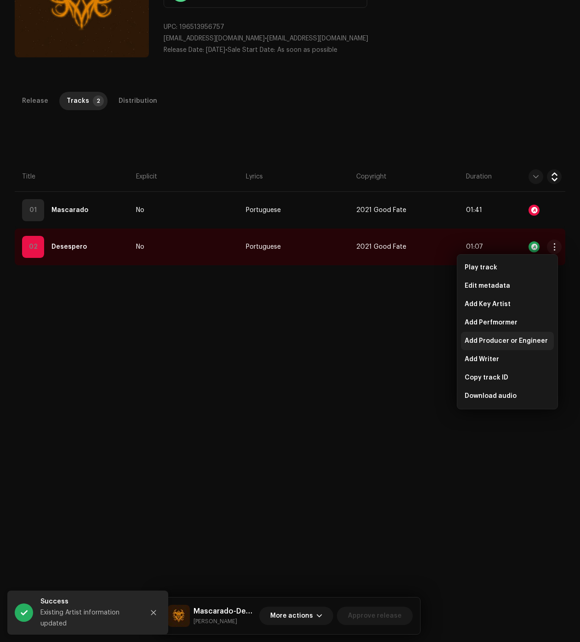
click at [486, 343] on span "Add Producer or Engineer" at bounding box center [505, 341] width 83 height 7
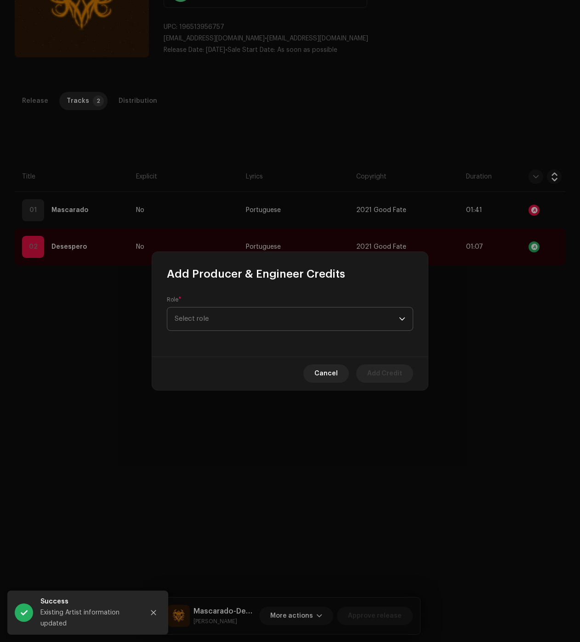
click at [245, 324] on span "Select role" at bounding box center [286, 319] width 224 height 23
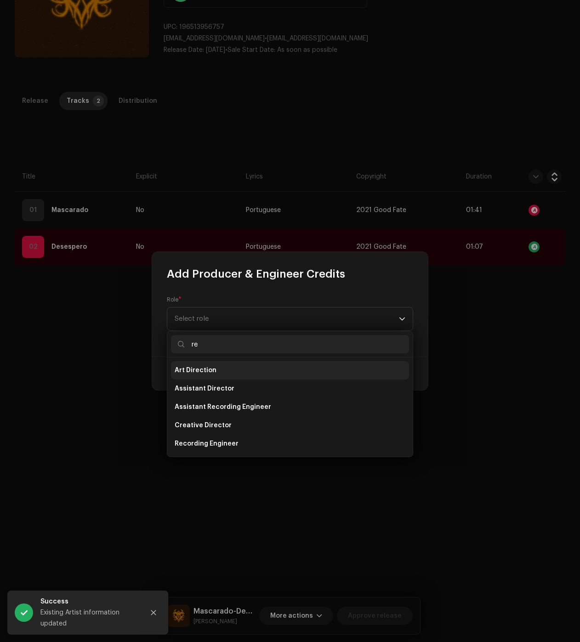
type input "red"
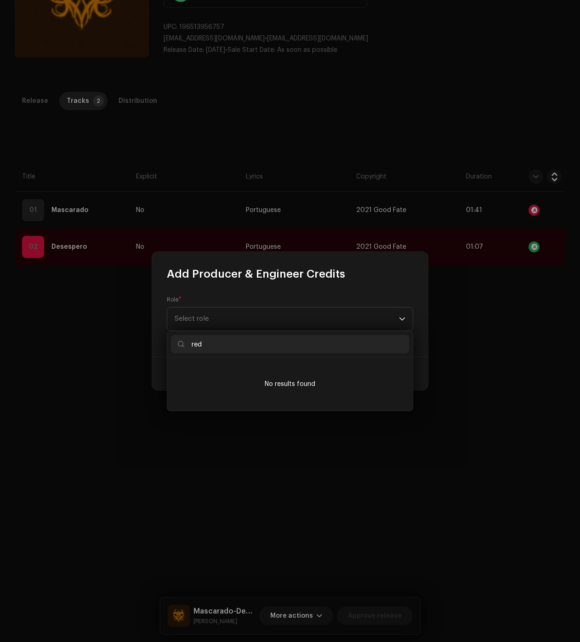
drag, startPoint x: 215, startPoint y: 351, endPoint x: 142, endPoint y: 326, distance: 77.3
click at [142, 326] on body "Euphoria Media Group Home Clients Catalog Rights Distribution Royalties Trust &…" at bounding box center [290, 321] width 580 height 642
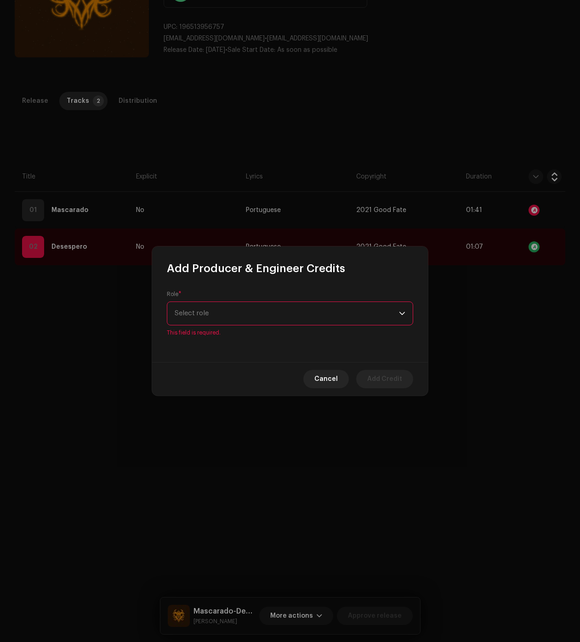
click at [198, 321] on span "Select role" at bounding box center [286, 313] width 224 height 23
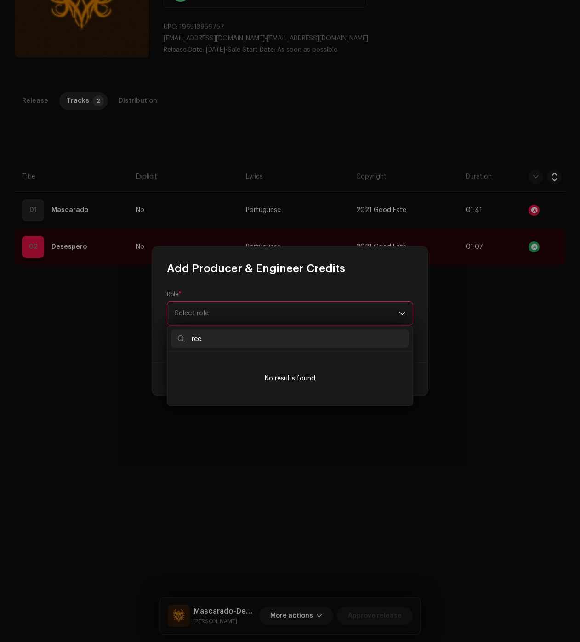
type input "[PERSON_NAME]"
drag, startPoint x: 221, startPoint y: 342, endPoint x: 166, endPoint y: 346, distance: 54.8
click at [166, 346] on body "Euphoria Media Group Home Clients Catalog Rights Distribution Royalties Trust &…" at bounding box center [290, 321] width 580 height 642
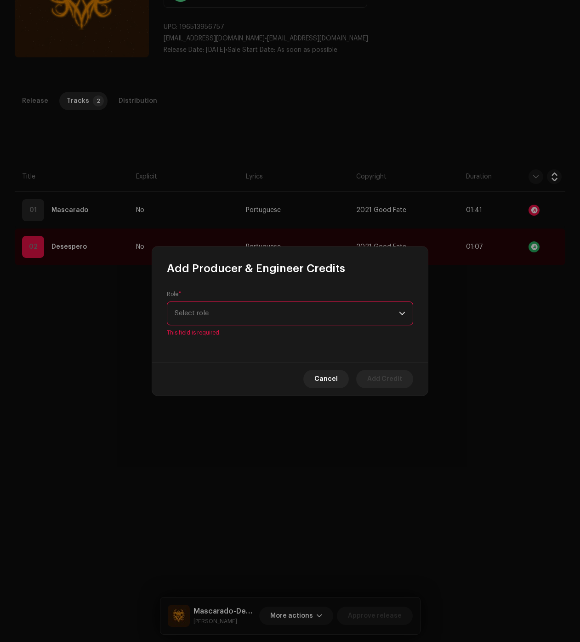
click at [224, 309] on span "Select role" at bounding box center [286, 313] width 224 height 23
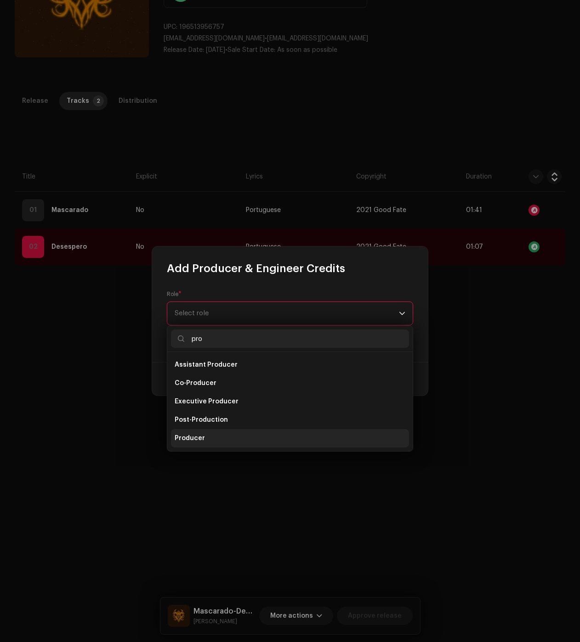
type input "pro"
click at [209, 445] on li "Producer" at bounding box center [290, 438] width 238 height 18
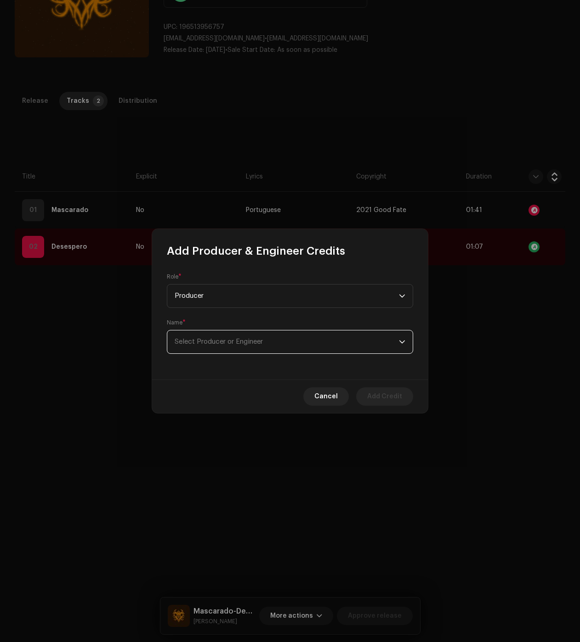
click at [209, 347] on span "Select Producer or Engineer" at bounding box center [286, 342] width 224 height 23
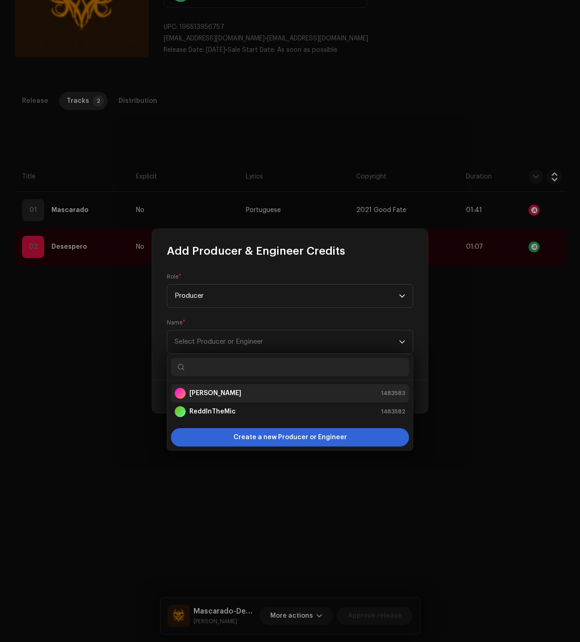
click at [214, 390] on div "[PERSON_NAME] 1483583" at bounding box center [289, 393] width 231 height 11
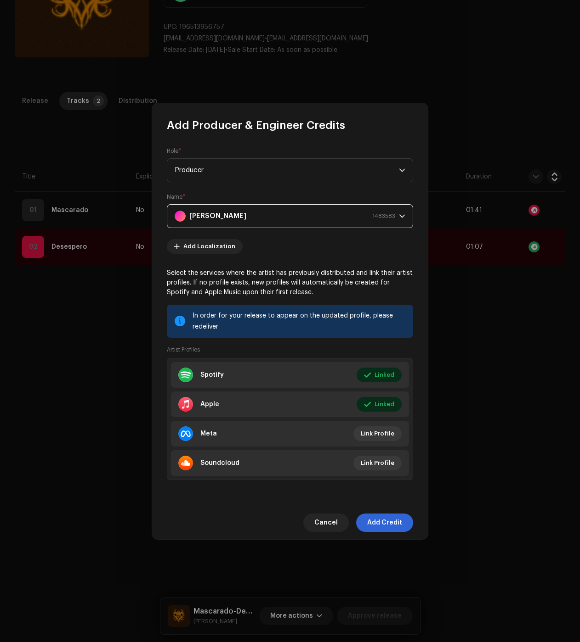
drag, startPoint x: 383, startPoint y: 522, endPoint x: 348, endPoint y: 511, distance: 36.3
click at [383, 522] on span "Add Credit" at bounding box center [384, 523] width 35 height 18
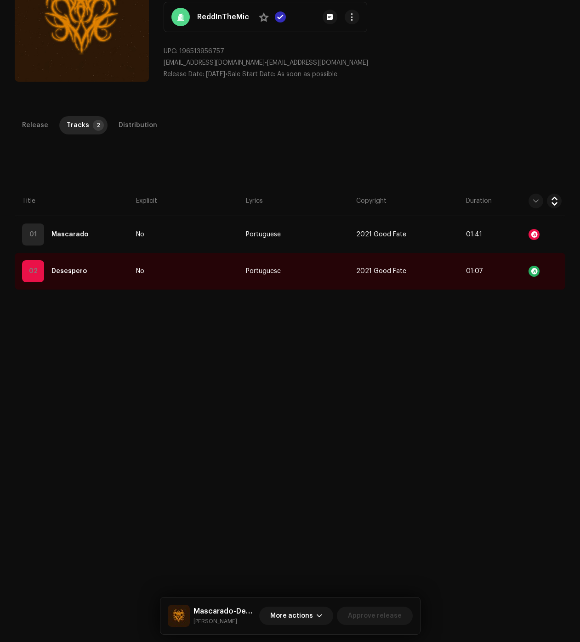
scroll to position [26, 0]
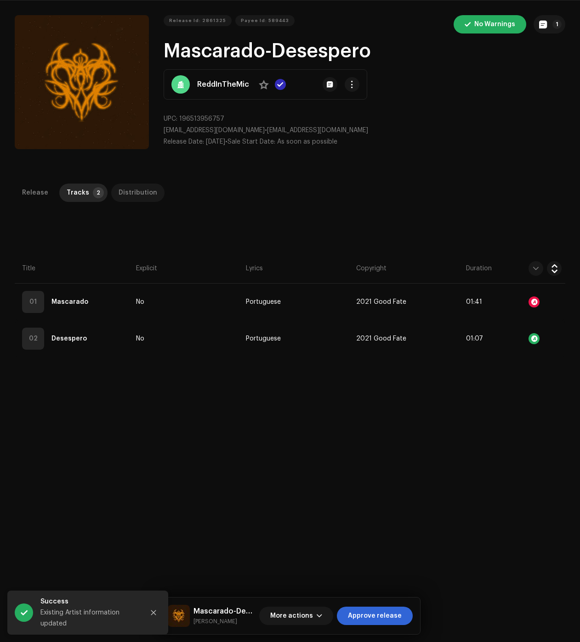
click at [135, 201] on div "Distribution" at bounding box center [137, 193] width 39 height 18
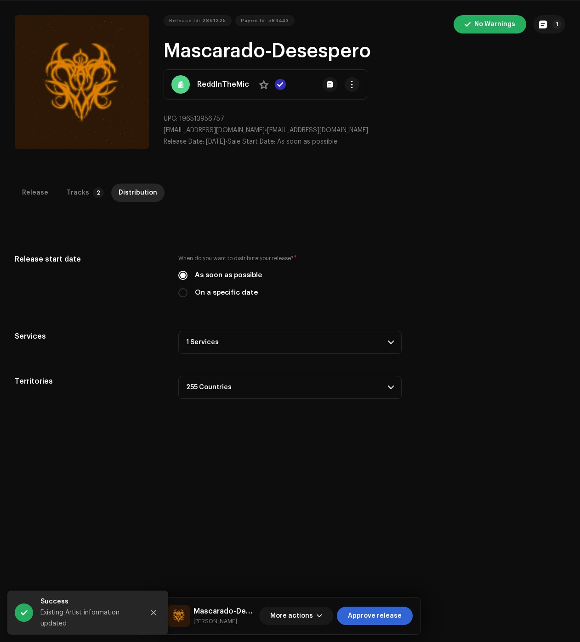
drag, startPoint x: 235, startPoint y: 347, endPoint x: 235, endPoint y: 354, distance: 6.4
click at [235, 347] on p-accordion-header "1 Services" at bounding box center [289, 342] width 223 height 23
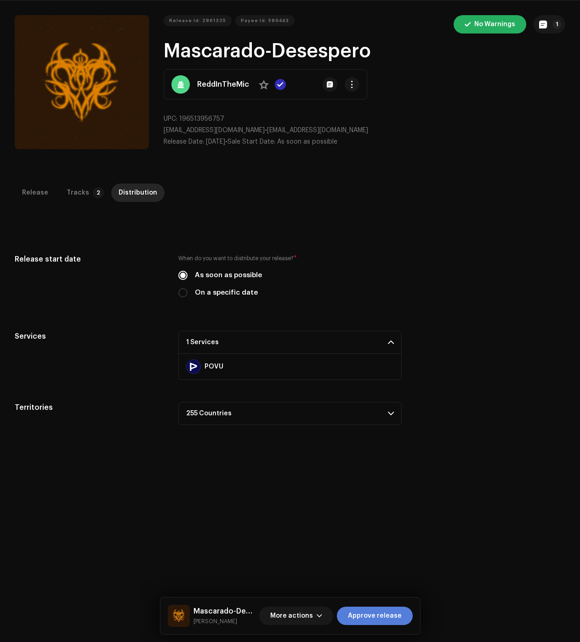
click at [371, 616] on span "Approve release" at bounding box center [375, 616] width 54 height 18
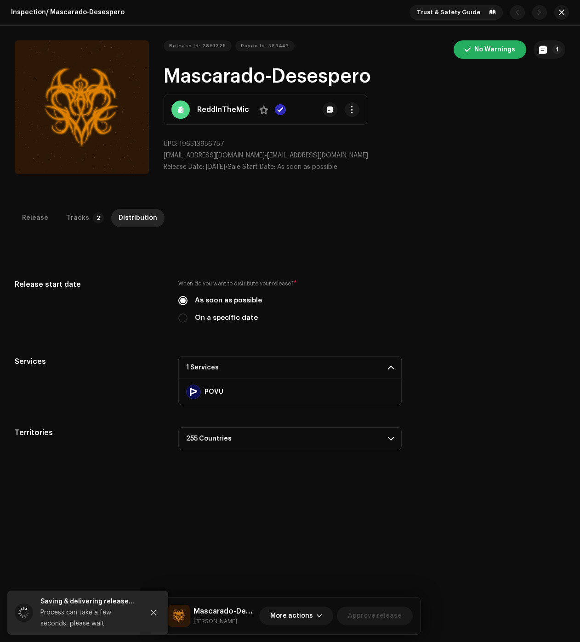
scroll to position [0, 0]
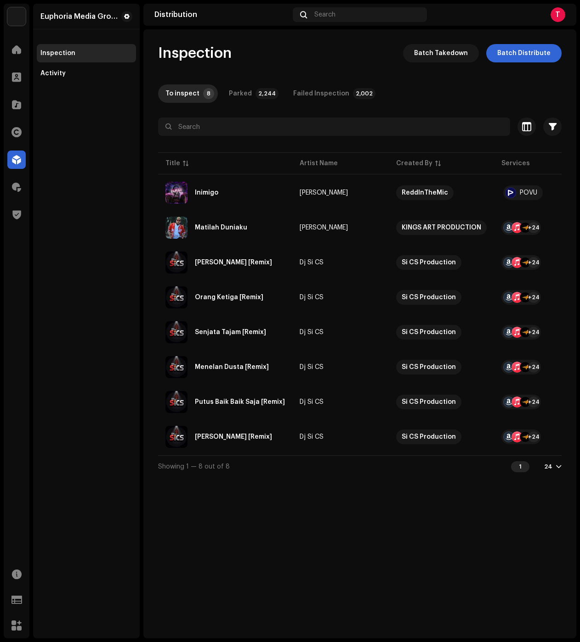
drag, startPoint x: 65, startPoint y: 118, endPoint x: 125, endPoint y: 147, distance: 67.2
click at [65, 118] on div "Euphoria Media Group Inspection Activity" at bounding box center [86, 321] width 107 height 635
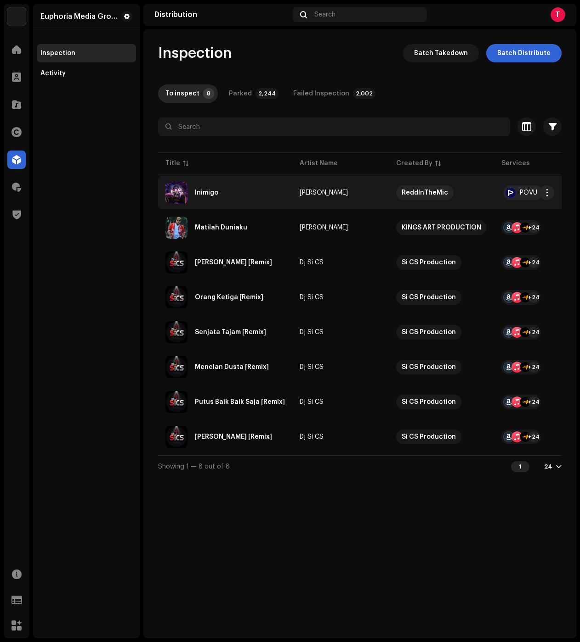
click at [220, 201] on div "Inimigo" at bounding box center [224, 193] width 119 height 22
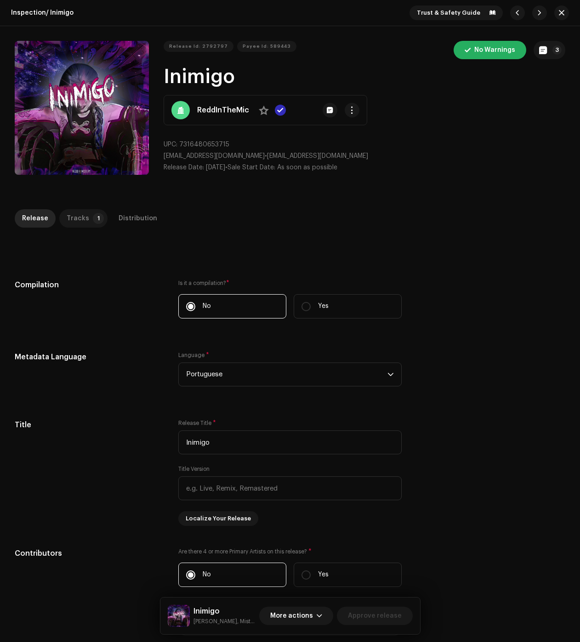
click at [93, 219] on p-badge "1" at bounding box center [98, 218] width 11 height 11
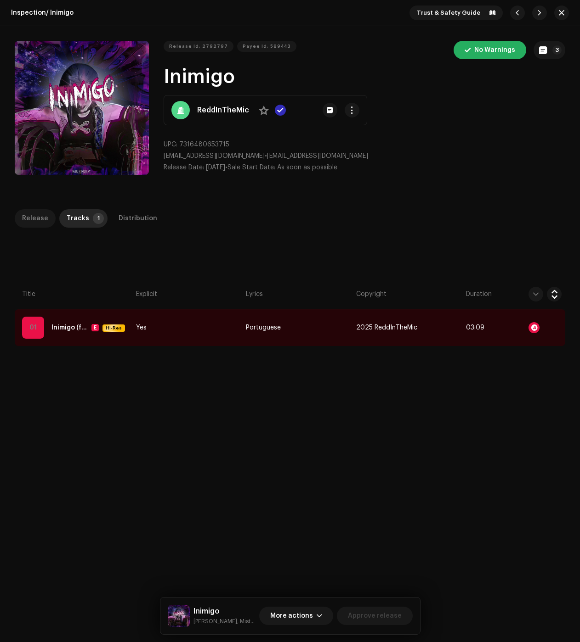
click at [34, 223] on div "Release" at bounding box center [35, 218] width 26 height 18
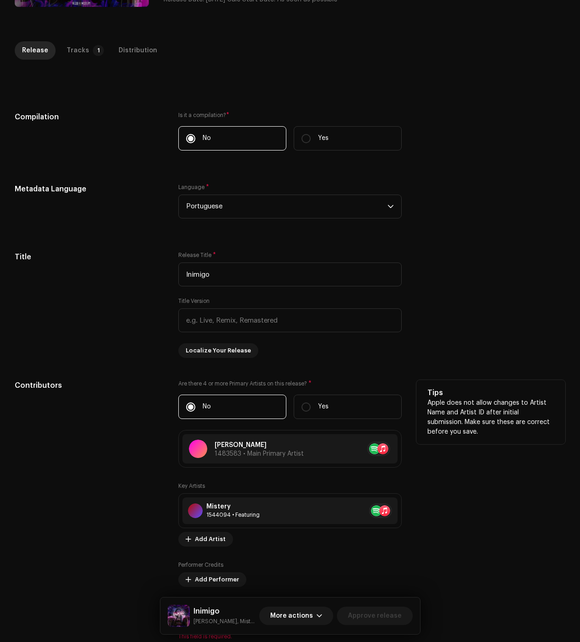
scroll to position [276, 0]
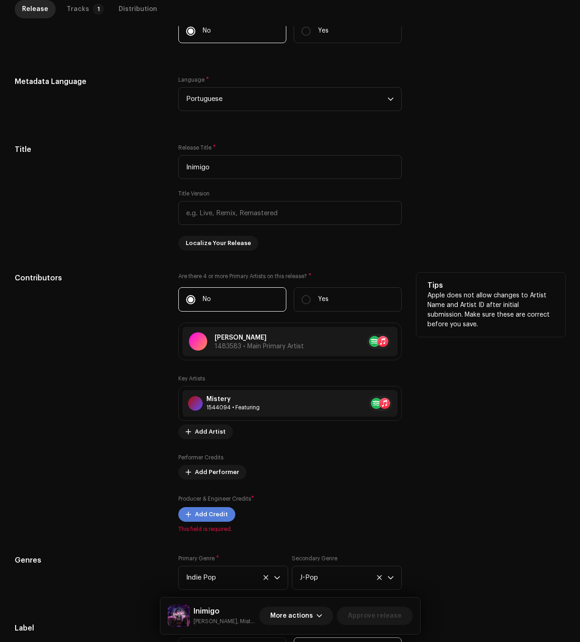
click at [222, 512] on span "Add Credit" at bounding box center [211, 515] width 33 height 18
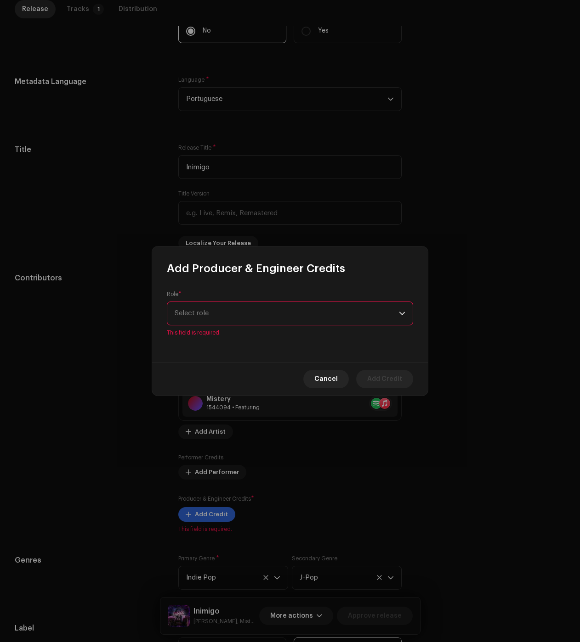
click at [220, 339] on div "Role * Select role This field is required." at bounding box center [290, 319] width 276 height 86
click at [216, 323] on span "Select role" at bounding box center [286, 313] width 224 height 23
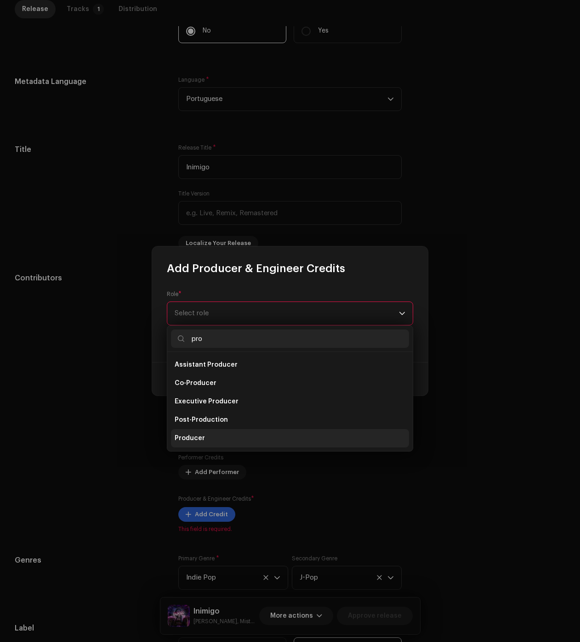
type input "pro"
click at [200, 439] on span "Producer" at bounding box center [189, 438] width 30 height 9
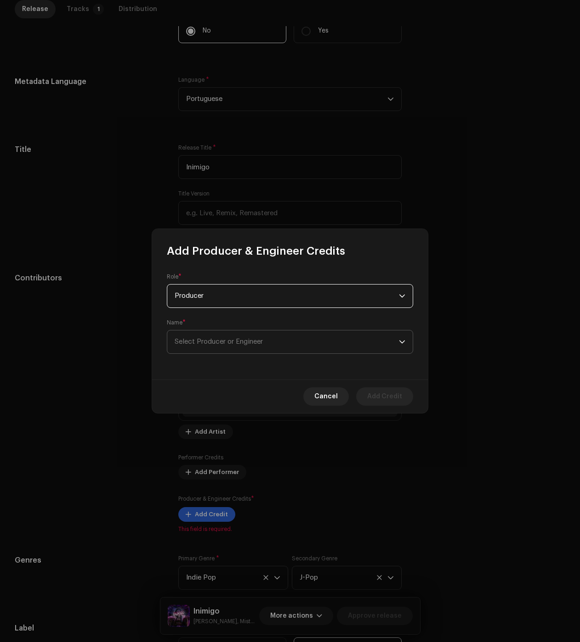
click at [219, 343] on span "Select Producer or Engineer" at bounding box center [218, 341] width 88 height 7
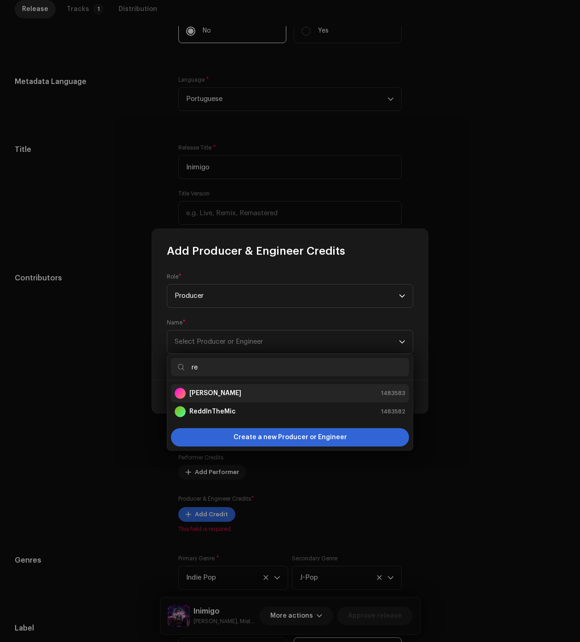
type input "re"
click at [219, 390] on div "[PERSON_NAME] 1483583" at bounding box center [289, 393] width 231 height 11
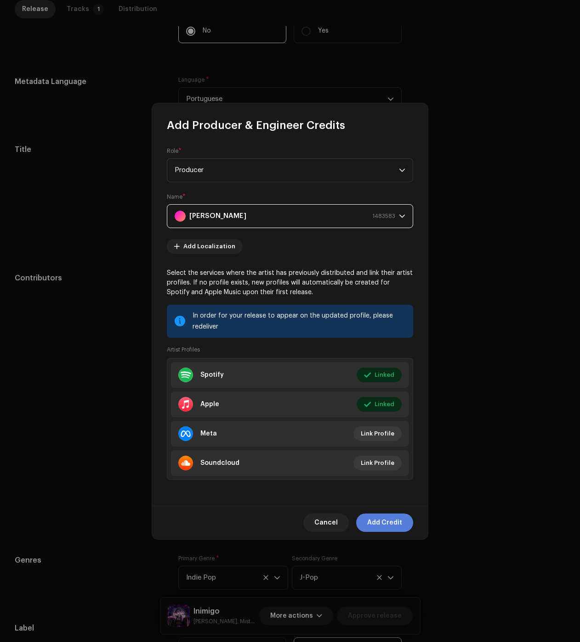
click at [385, 519] on span "Add Credit" at bounding box center [384, 523] width 35 height 18
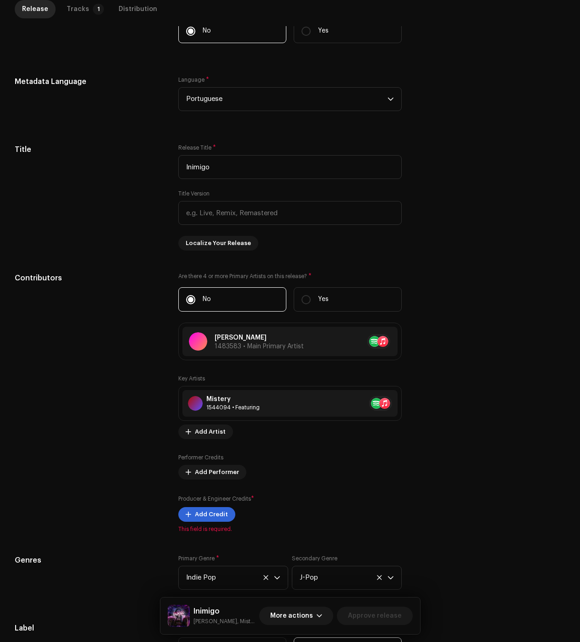
drag, startPoint x: 83, startPoint y: 4, endPoint x: 105, endPoint y: 33, distance: 36.0
click at [83, 5] on div "Tracks" at bounding box center [78, 9] width 23 height 18
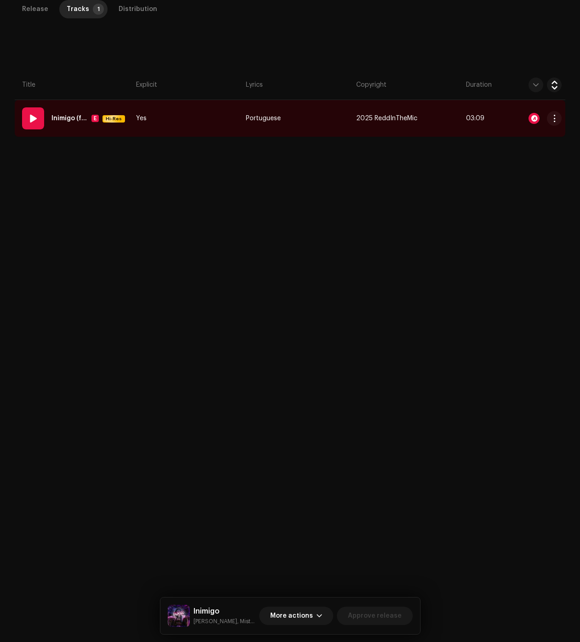
drag, startPoint x: 552, startPoint y: 117, endPoint x: 547, endPoint y: 130, distance: 14.5
click at [552, 117] on span "button" at bounding box center [554, 118] width 7 height 7
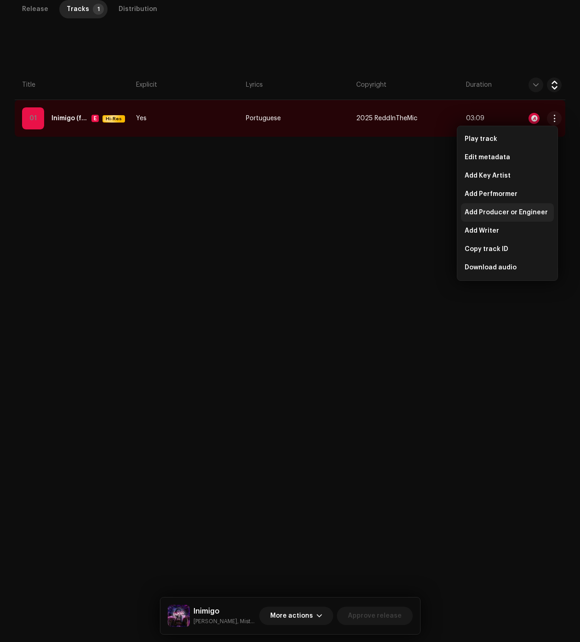
click at [496, 213] on span "Add Producer or Engineer" at bounding box center [505, 212] width 83 height 7
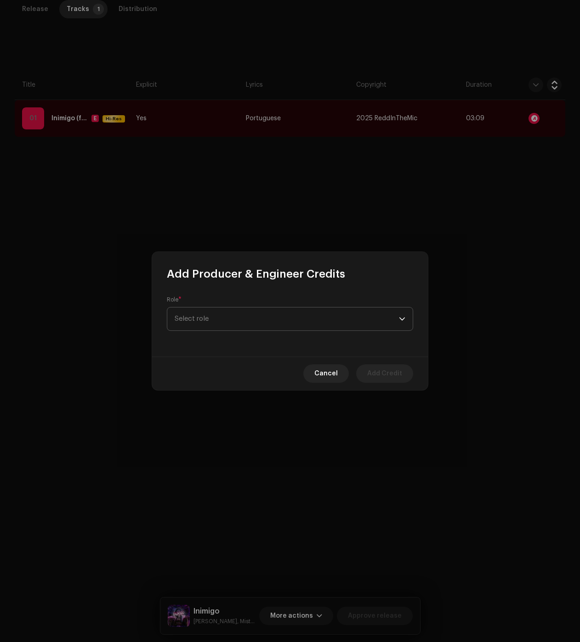
drag, startPoint x: 205, startPoint y: 317, endPoint x: 201, endPoint y: 314, distance: 5.2
click at [205, 316] on span "Select role" at bounding box center [286, 319] width 224 height 23
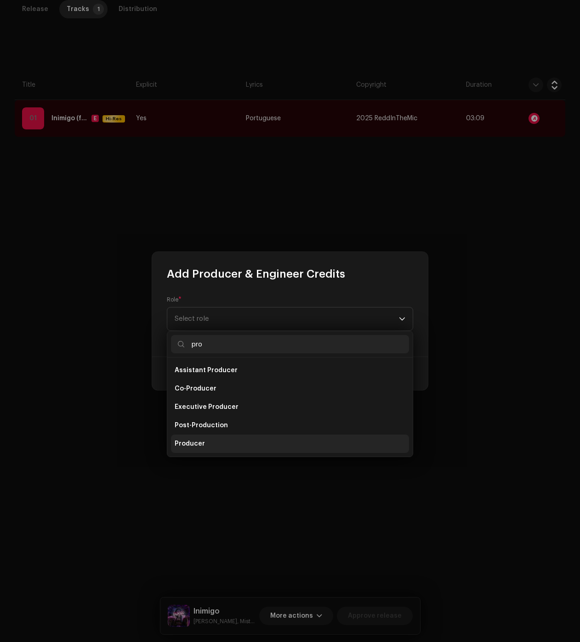
type input "pro"
click at [203, 449] on li "Producer" at bounding box center [290, 444] width 238 height 18
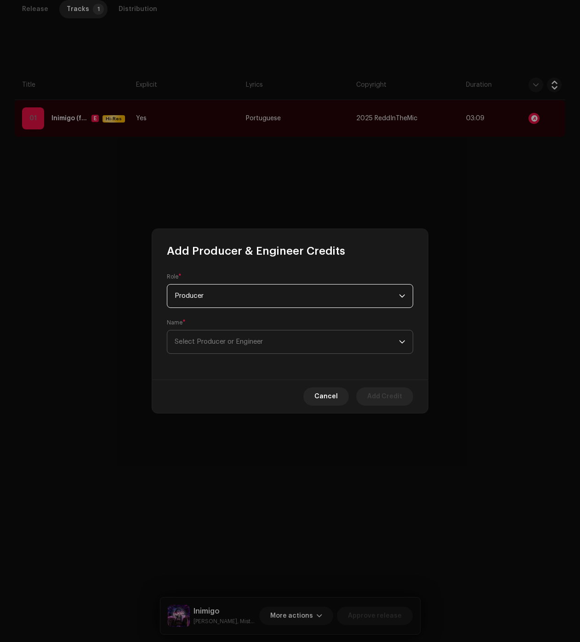
click at [208, 330] on div "Name * Select Producer or Engineer" at bounding box center [290, 336] width 246 height 35
click at [208, 337] on span "Select Producer or Engineer" at bounding box center [286, 342] width 224 height 23
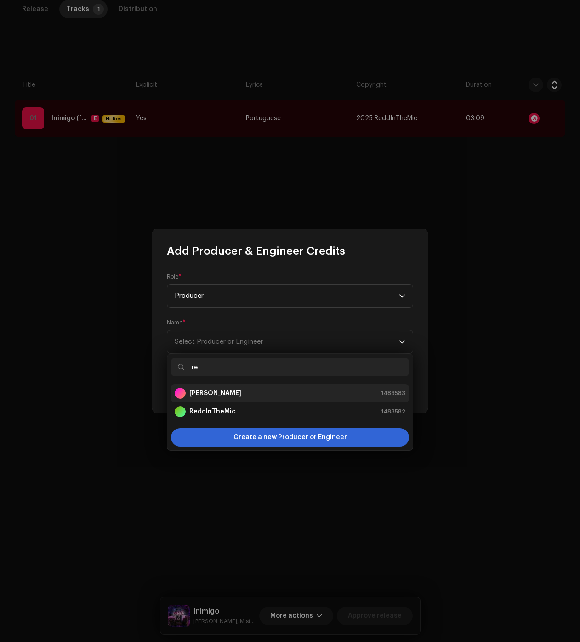
type input "re"
click at [204, 397] on strong "[PERSON_NAME]" at bounding box center [215, 393] width 52 height 9
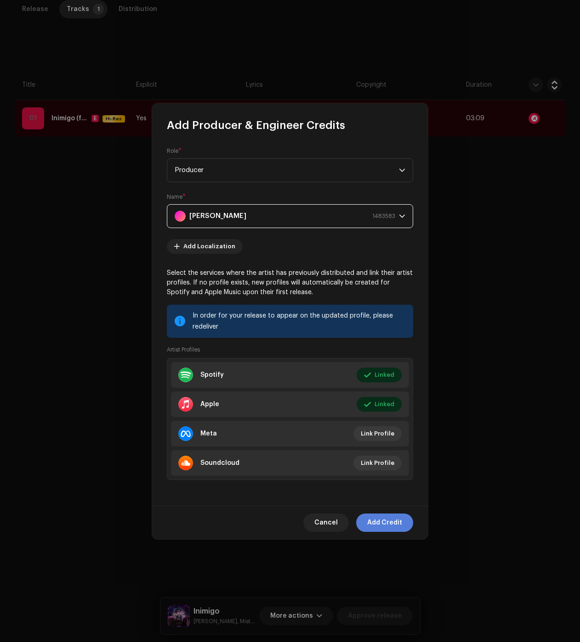
click at [394, 519] on span "Add Credit" at bounding box center [384, 523] width 35 height 18
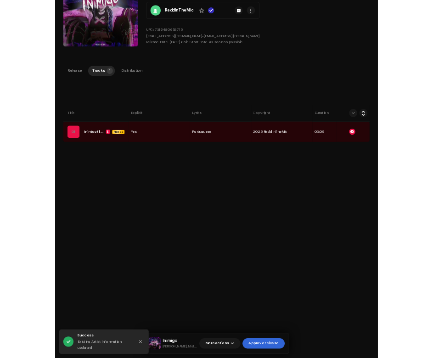
scroll to position [26, 0]
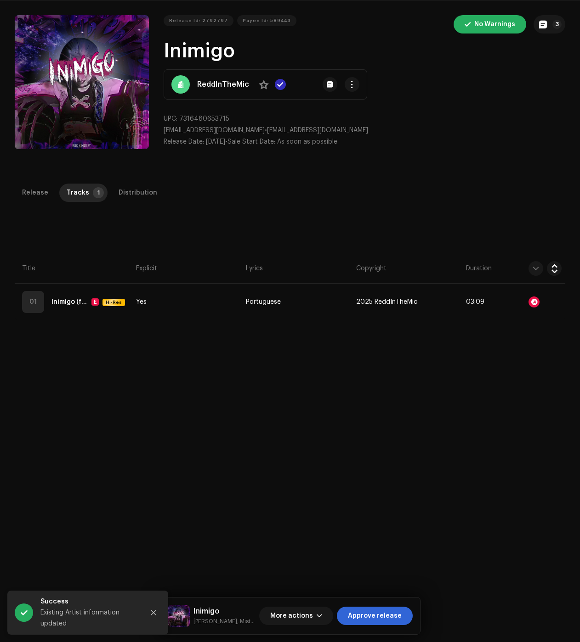
drag, startPoint x: 380, startPoint y: 618, endPoint x: 360, endPoint y: 593, distance: 31.7
click at [380, 618] on span "Approve release" at bounding box center [375, 616] width 54 height 18
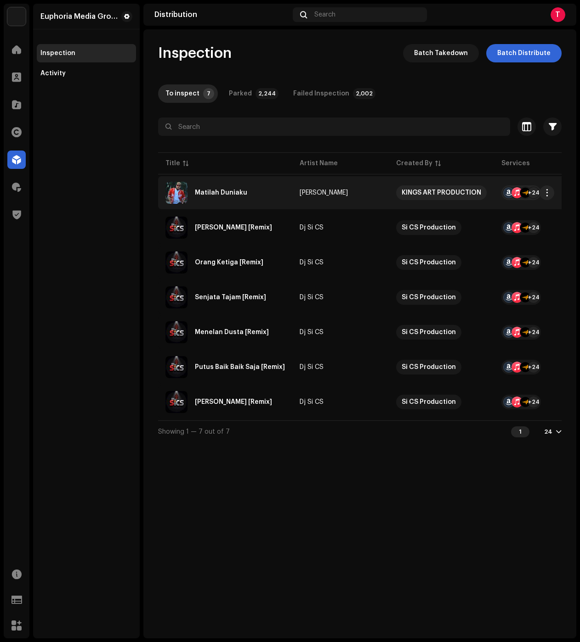
click at [246, 191] on div "Matilah Duniaku" at bounding box center [224, 193] width 119 height 22
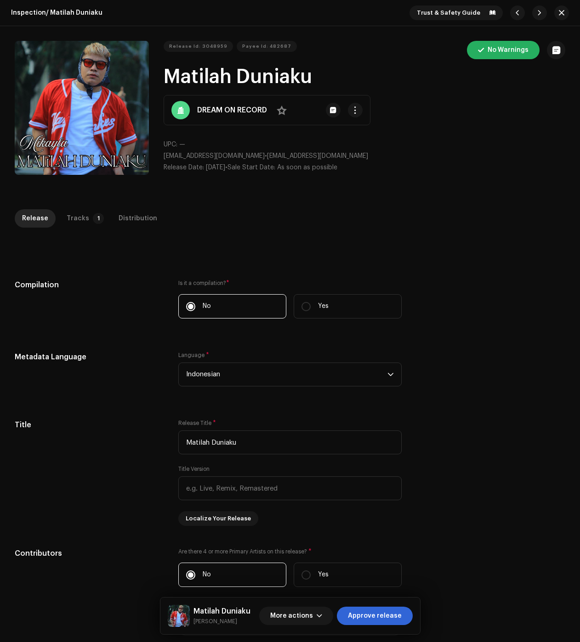
click at [76, 206] on div "Inspection / Matilah Duniaku Trust & Safety Guide Release Id: 3048959 Payee Id:…" at bounding box center [290, 321] width 580 height 642
click at [76, 218] on div "Tracks" at bounding box center [78, 218] width 23 height 18
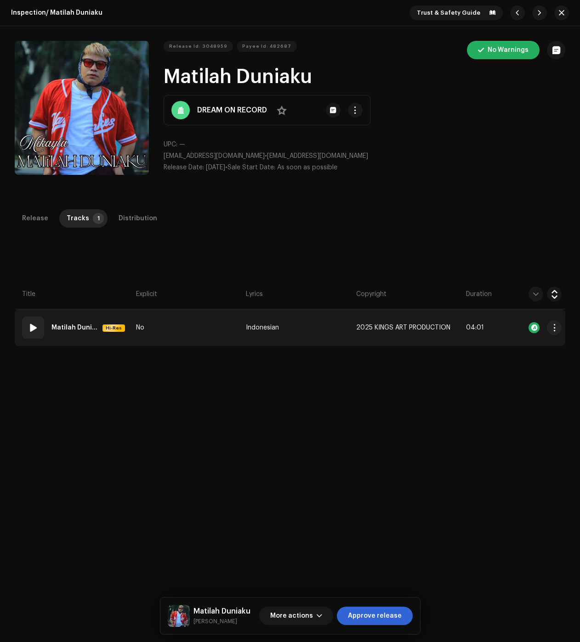
drag, startPoint x: 175, startPoint y: 333, endPoint x: 146, endPoint y: 333, distance: 29.4
click at [175, 333] on td "No" at bounding box center [187, 328] width 110 height 37
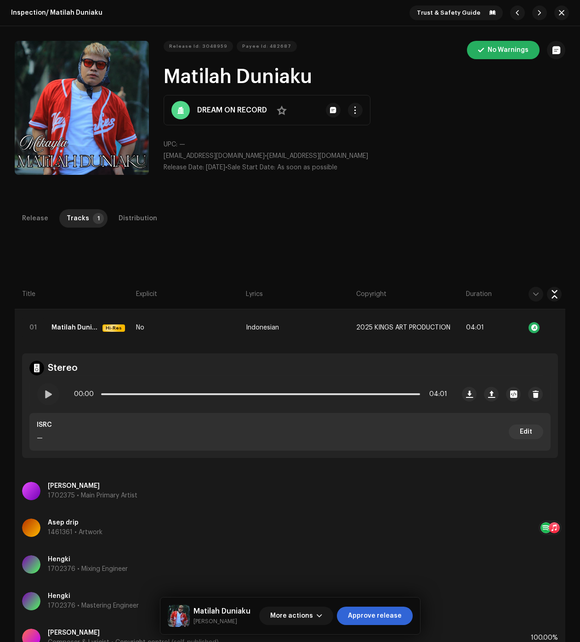
click at [17, 411] on td "Stereo 00:00 04:01 ISRC — Edit" at bounding box center [290, 409] width 550 height 127
drag, startPoint x: 42, startPoint y: 393, endPoint x: 34, endPoint y: 396, distance: 8.9
click at [43, 393] on div at bounding box center [48, 394] width 22 height 22
drag, startPoint x: 158, startPoint y: 394, endPoint x: 260, endPoint y: 399, distance: 103.0
click at [268, 388] on div "00:06 04:01" at bounding box center [260, 394] width 373 height 18
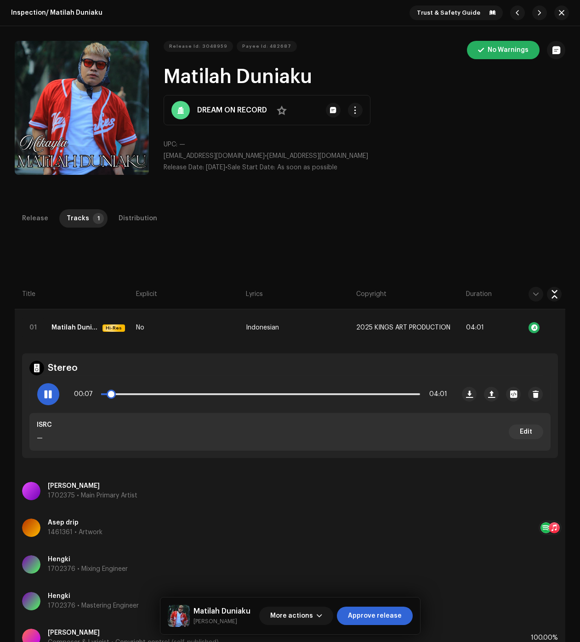
click at [260, 399] on div "00:07 04:01" at bounding box center [260, 394] width 373 height 18
click at [268, 391] on div "00:07 04:01" at bounding box center [260, 394] width 373 height 18
drag, startPoint x: 116, startPoint y: 392, endPoint x: 295, endPoint y: 406, distance: 179.6
click at [347, 385] on div "00:41 04:01" at bounding box center [242, 394] width 424 height 37
drag, startPoint x: 371, startPoint y: 9, endPoint x: 327, endPoint y: 154, distance: 152.2
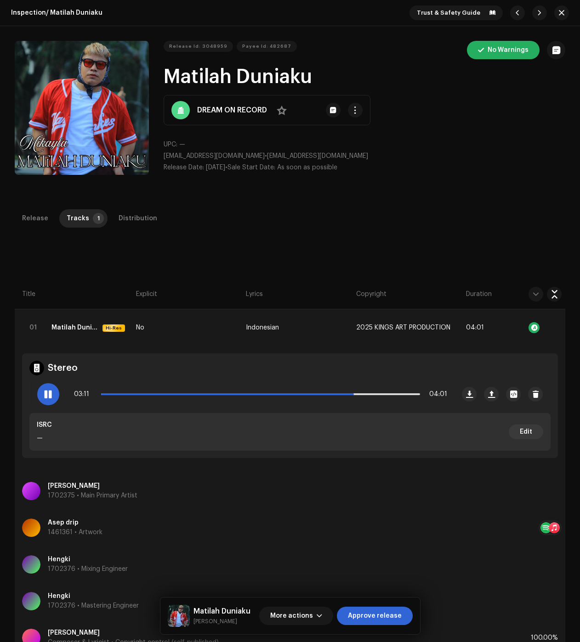
click at [372, 9] on div "Inspection / Matilah Duniaku Trust & Safety Guide" at bounding box center [290, 13] width 580 height 26
drag, startPoint x: 56, startPoint y: 393, endPoint x: 331, endPoint y: 575, distance: 329.2
click at [56, 394] on div at bounding box center [48, 394] width 22 height 22
drag, startPoint x: 367, startPoint y: 617, endPoint x: 229, endPoint y: 525, distance: 165.6
click at [367, 617] on span "Approve release" at bounding box center [375, 616] width 54 height 18
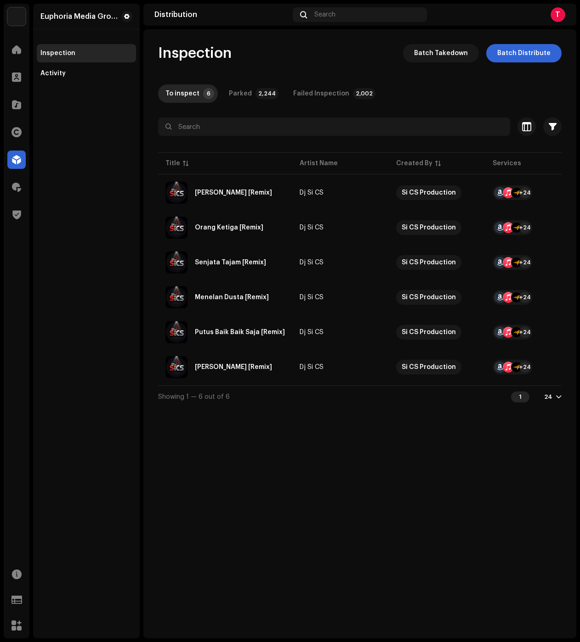
click at [294, 490] on div "Inspection Batch Takedown Batch Distribute To inspect 6 Parked 2,244 Failed Ins…" at bounding box center [359, 333] width 433 height 609
